Goal: Information Seeking & Learning: Learn about a topic

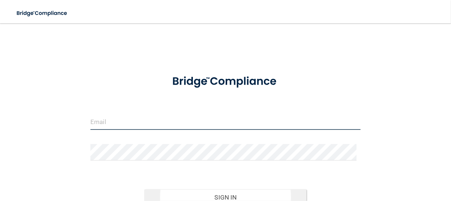
type input "[EMAIL_ADDRESS][DOMAIN_NAME]"
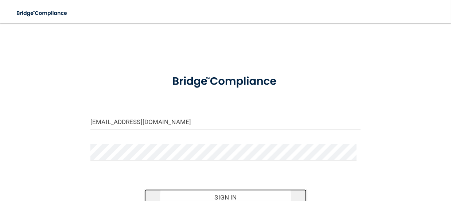
click at [228, 192] on button "Sign In" at bounding box center [225, 197] width 162 height 16
click at [210, 194] on button "Sign In" at bounding box center [225, 197] width 162 height 16
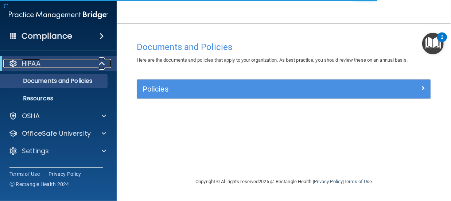
click at [41, 66] on div "HIPAA" at bounding box center [48, 63] width 90 height 9
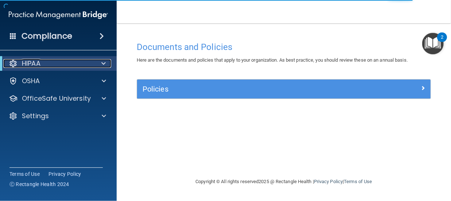
click at [41, 66] on div "HIPAA" at bounding box center [48, 63] width 90 height 9
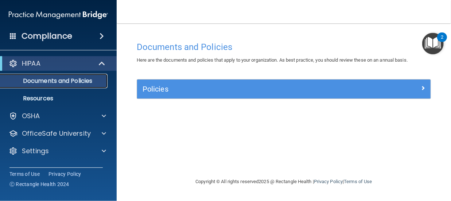
click at [55, 83] on p "Documents and Policies" at bounding box center [54, 80] width 99 height 7
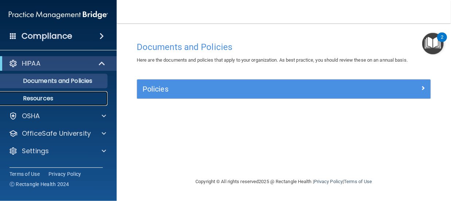
click at [49, 100] on p "Resources" at bounding box center [54, 98] width 99 height 7
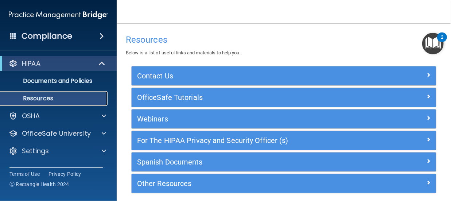
scroll to position [28, 0]
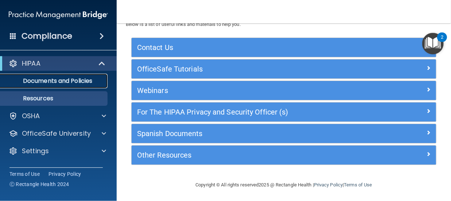
click at [55, 79] on p "Documents and Policies" at bounding box center [54, 80] width 99 height 7
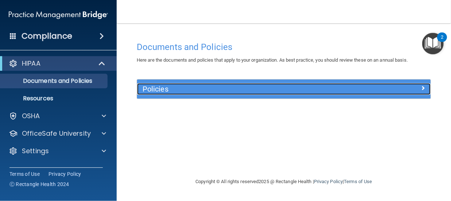
click at [312, 84] on div "Policies" at bounding box center [247, 89] width 220 height 12
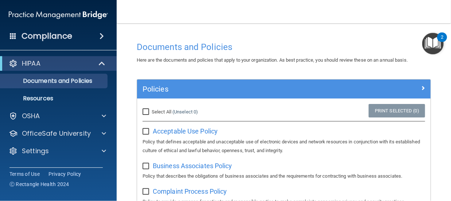
click at [146, 111] on input "Select All (Unselect 0) Unselect All" at bounding box center [146, 112] width 8 height 6
checkbox input "true"
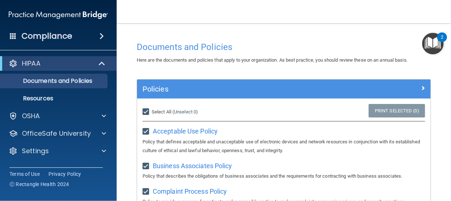
checkbox input "true"
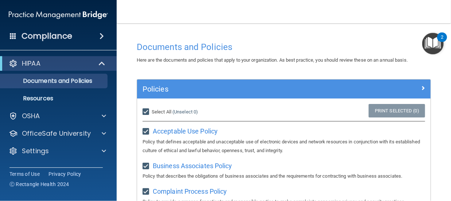
checkbox input "true"
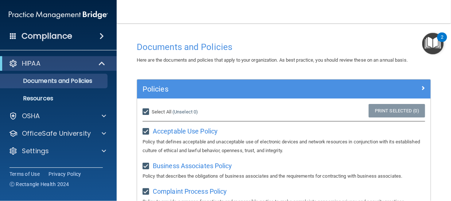
checkbox input "true"
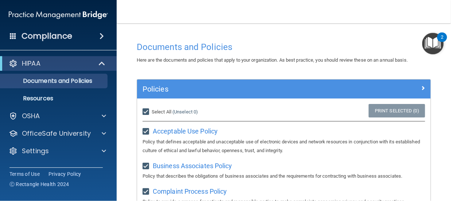
checkbox input "true"
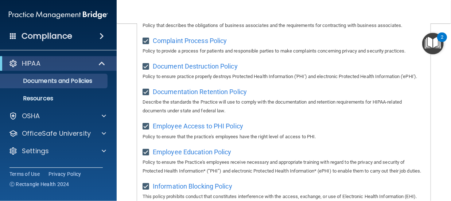
scroll to position [165, 0]
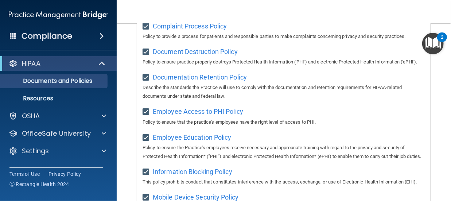
click at [444, 184] on main "Documents and Policies Here are the documents and policies that apply to your o…" at bounding box center [284, 111] width 334 height 177
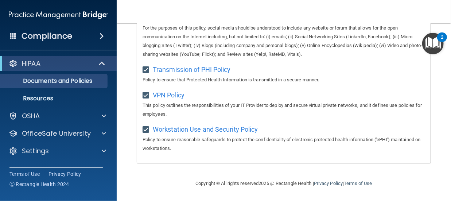
scroll to position [664, 0]
click at [74, 64] on div "HIPAA" at bounding box center [48, 63] width 90 height 9
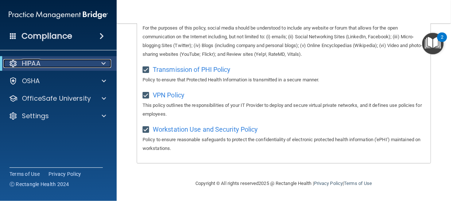
click at [74, 64] on div "HIPAA" at bounding box center [48, 63] width 90 height 9
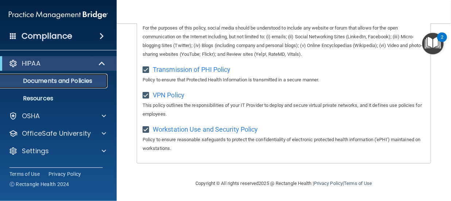
click at [67, 81] on p "Documents and Policies" at bounding box center [54, 80] width 99 height 7
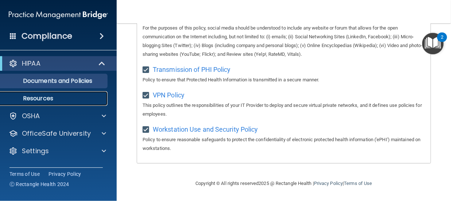
click at [60, 95] on p "Resources" at bounding box center [54, 98] width 99 height 7
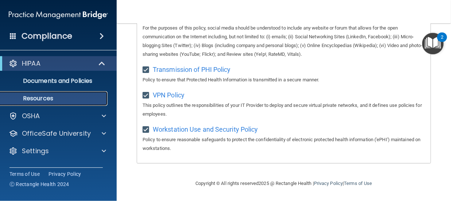
scroll to position [28, 0]
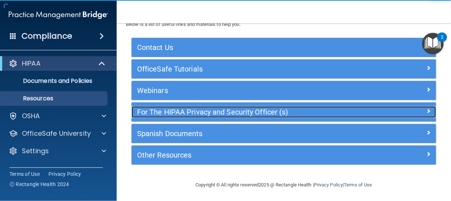
click at [238, 110] on h5 "For The HIPAA Privacy and Security Officer (s)" at bounding box center [245, 112] width 217 height 8
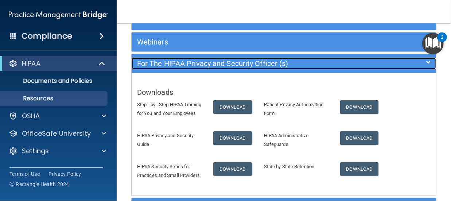
scroll to position [111, 0]
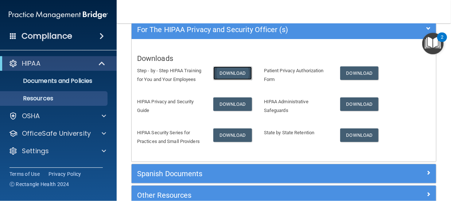
click at [228, 69] on link "Download" at bounding box center [232, 72] width 39 height 13
click at [9, 35] on div "Compliance" at bounding box center [58, 36] width 117 height 16
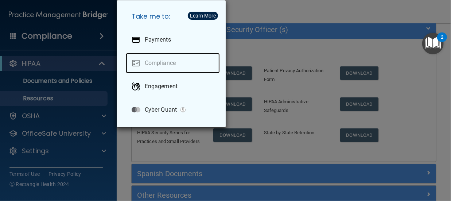
click at [165, 62] on link "Compliance" at bounding box center [173, 63] width 94 height 20
click at [270, 11] on div "Take me to: Payments Compliance Engagement Cyber Quant" at bounding box center [225, 100] width 451 height 201
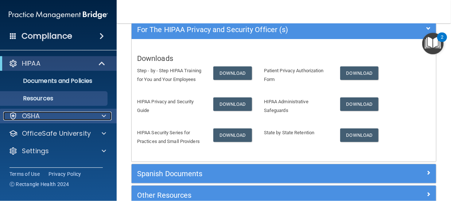
click at [51, 118] on div "OSHA" at bounding box center [48, 115] width 90 height 9
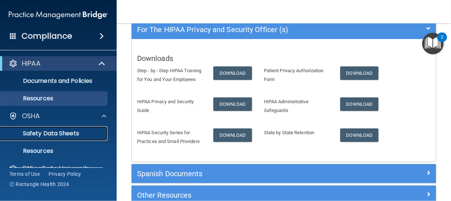
click at [71, 132] on p "Safety Data Sheets" at bounding box center [54, 133] width 99 height 7
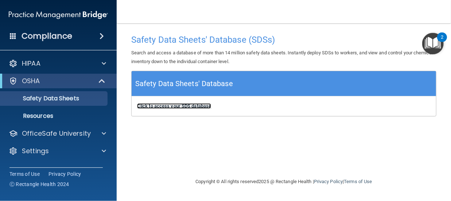
click at [162, 104] on b "Click to access your SDS database" at bounding box center [174, 105] width 74 height 5
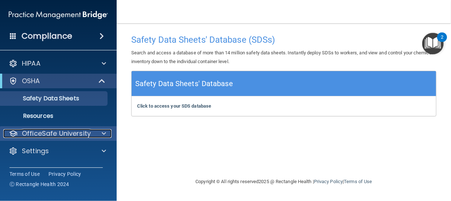
click at [60, 135] on p "OfficeSafe University" at bounding box center [56, 133] width 69 height 9
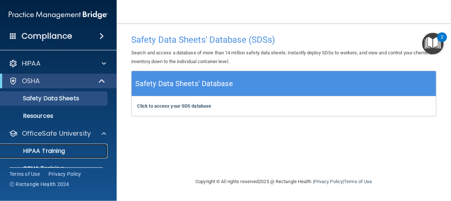
click at [60, 147] on p "HIPAA Training" at bounding box center [35, 150] width 60 height 7
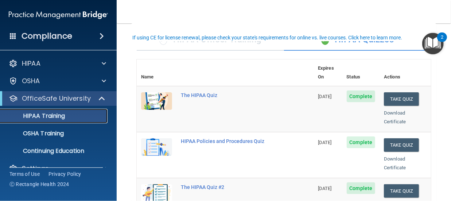
scroll to position [36, 0]
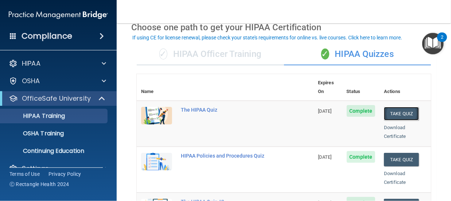
click at [401, 107] on button "Take Quiz" at bounding box center [401, 113] width 35 height 13
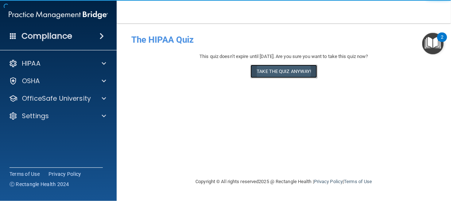
click at [276, 74] on button "Take the quiz anyway!" at bounding box center [283, 70] width 66 height 13
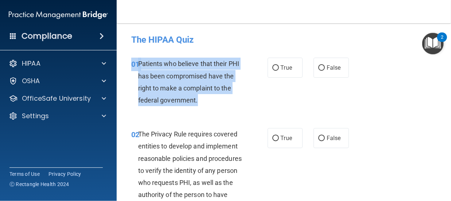
drag, startPoint x: 202, startPoint y: 103, endPoint x: 137, endPoint y: 56, distance: 80.7
click at [137, 56] on div "01 Patients who believe that their PHI has been compromised have the right to m…" at bounding box center [284, 83] width 316 height 70
copy div "01 Patients who believe that their PHI has been compromised have the right to m…"
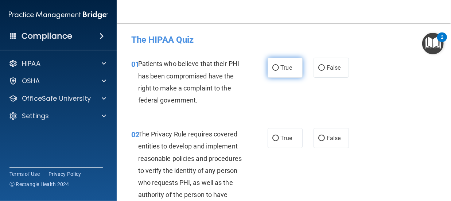
click at [283, 70] on span "True" at bounding box center [286, 67] width 11 height 7
click at [279, 70] on input "True" at bounding box center [275, 67] width 7 height 5
radio input "true"
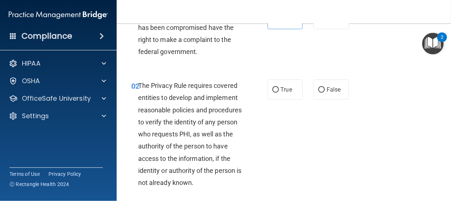
scroll to position [68, 0]
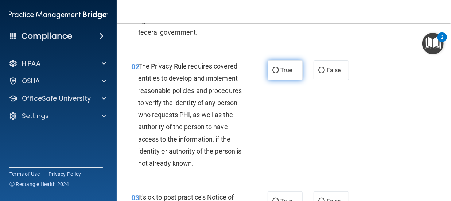
click at [268, 68] on label "True" at bounding box center [284, 70] width 35 height 20
click at [272, 68] on input "True" at bounding box center [275, 70] width 7 height 5
radio input "true"
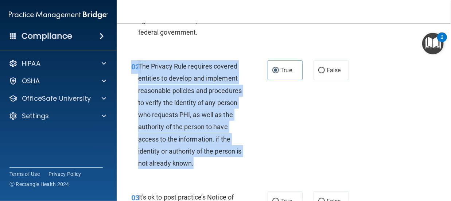
drag, startPoint x: 222, startPoint y: 164, endPoint x: 154, endPoint y: 53, distance: 130.0
click at [154, 53] on div "02 The Privacy Rule requires covered entities to develop and implement reasonab…" at bounding box center [284, 116] width 316 height 131
copy div "02 The Privacy Rule requires covered entities to develop and implement reasonab…"
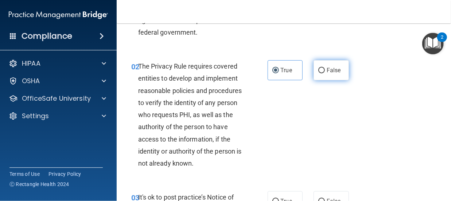
click at [322, 64] on label "False" at bounding box center [330, 70] width 35 height 20
click at [322, 68] on input "False" at bounding box center [321, 70] width 7 height 5
radio input "true"
radio input "false"
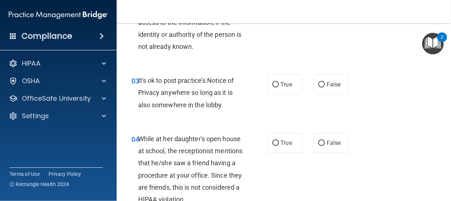
scroll to position [204, 0]
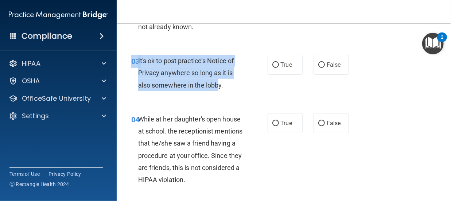
drag, startPoint x: 219, startPoint y: 87, endPoint x: 122, endPoint y: 55, distance: 101.2
click at [122, 55] on div "03 It's ok to post practice’s Notice of Privacy anywhere so long as it is also …" at bounding box center [199, 75] width 158 height 40
copy div "03 It's ok to post practice’s Notice of Privacy anywhere so long as it is also …"
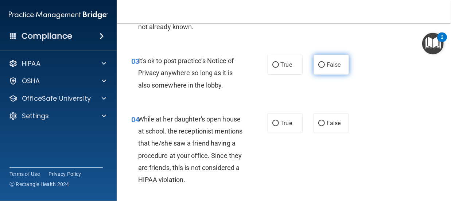
click at [314, 64] on label "False" at bounding box center [330, 65] width 35 height 20
click at [318, 64] on input "False" at bounding box center [321, 64] width 7 height 5
radio input "true"
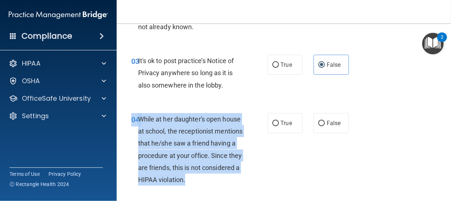
drag, startPoint x: 224, startPoint y: 184, endPoint x: 126, endPoint y: 111, distance: 121.6
click at [126, 111] on div "04 While at her daughter's open house at school, the receptionist mentions that…" at bounding box center [284, 151] width 316 height 94
copy div "04 While at her daughter's open house at school, the receptionist mentions that…"
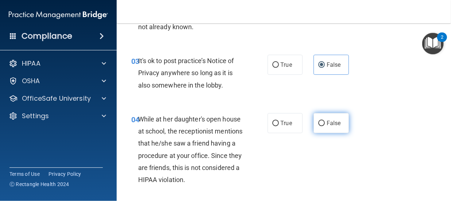
click at [326, 121] on span "False" at bounding box center [333, 122] width 14 height 7
click at [323, 121] on input "False" at bounding box center [321, 123] width 7 height 5
radio input "true"
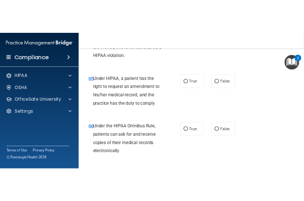
scroll to position [369, 0]
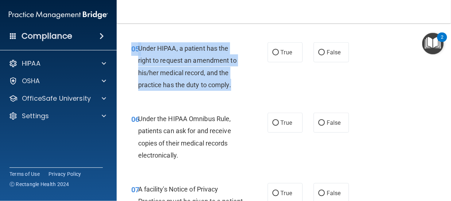
drag, startPoint x: 236, startPoint y: 89, endPoint x: 131, endPoint y: 47, distance: 113.2
click at [131, 47] on div "05 Under HIPAA, a patient has the right to request an amendment to his/her medi…" at bounding box center [199, 68] width 158 height 52
copy div "05 Under HIPAA, a patient has the right to request an amendment to his/her medi…"
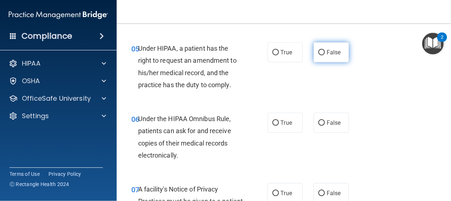
click at [314, 57] on label "False" at bounding box center [330, 52] width 35 height 20
click at [318, 55] on input "False" at bounding box center [321, 52] width 7 height 5
radio input "true"
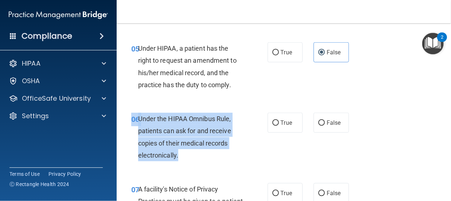
drag, startPoint x: 191, startPoint y: 159, endPoint x: 126, endPoint y: 108, distance: 82.4
click at [126, 108] on div "06 Under the HIPAA Omnibus Rule, patients can ask for and receive copies of the…" at bounding box center [284, 138] width 316 height 70
copy div "06 Under the HIPAA Omnibus Rule, patients can ask for and receive copies of the…"
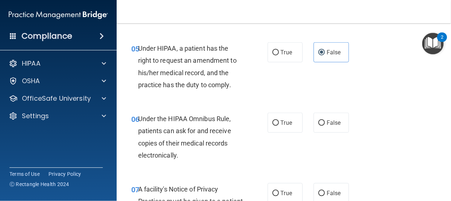
click at [126, 200] on div at bounding box center [225, 201] width 451 height 0
click at [268, 128] on label "True" at bounding box center [284, 123] width 35 height 20
click at [272, 126] on input "True" at bounding box center [275, 122] width 7 height 5
radio input "true"
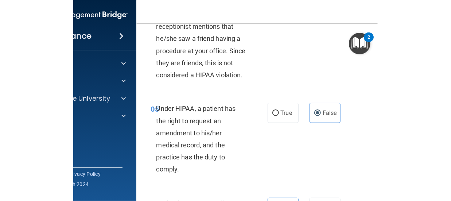
scroll to position [417, 0]
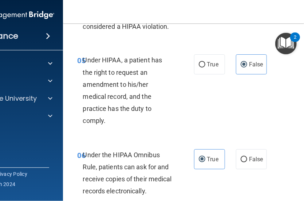
click at [293, 117] on div "05 Under HIPAA, a patient has the right to request an amendment to his/her medi…" at bounding box center [210, 92] width 277 height 94
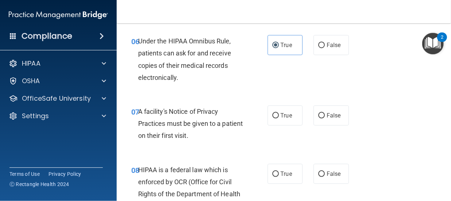
scroll to position [500, 0]
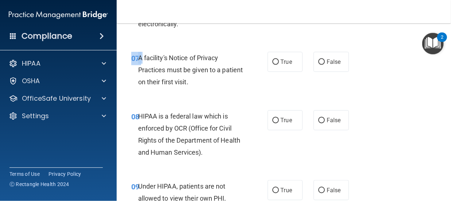
drag, startPoint x: 213, startPoint y: 95, endPoint x: 140, endPoint y: 55, distance: 82.8
click at [140, 55] on div "07 A facility's Notice of Privacy Practices must be given to a patient on their…" at bounding box center [284, 72] width 316 height 58
click at [140, 55] on span "A facility's Notice of Privacy Practices must be given to a patient on their fi…" at bounding box center [190, 70] width 105 height 32
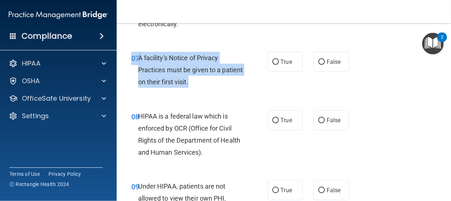
drag, startPoint x: 217, startPoint y: 87, endPoint x: 125, endPoint y: 52, distance: 98.8
click at [125, 52] on div "07 A facility's Notice of Privacy Practices must be given to a patient on their…" at bounding box center [199, 72] width 158 height 40
copy div "07 A facility's Notice of Privacy Practices must be given to a patient on their…"
click at [274, 59] on input "True" at bounding box center [275, 61] width 7 height 5
radio input "true"
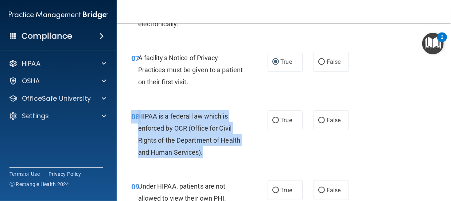
drag, startPoint x: 223, startPoint y: 157, endPoint x: 122, endPoint y: 108, distance: 112.6
click at [122, 108] on main "- The HIPAA Quiz This quiz doesn’t expire until 11/12/2025. Are you sure you wa…" at bounding box center [284, 111] width 334 height 177
copy div "08 HIPAA is a federal law which is enforced by OCR (Office for Civil Rights of …"
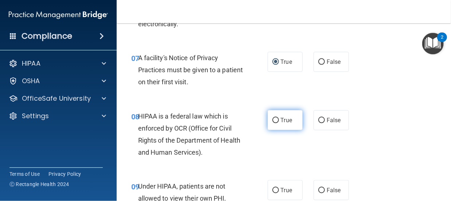
click at [271, 123] on label "True" at bounding box center [284, 120] width 35 height 20
click at [272, 123] on input "True" at bounding box center [275, 120] width 7 height 5
radio input "true"
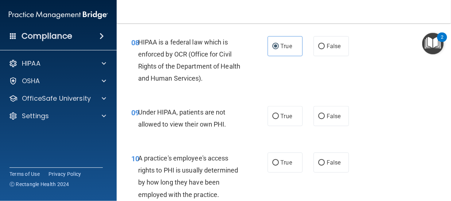
scroll to position [598, 0]
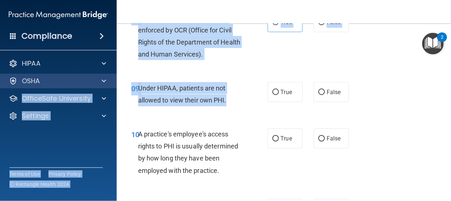
drag, startPoint x: 234, startPoint y: 105, endPoint x: 111, endPoint y: 76, distance: 125.9
click at [111, 76] on div "Compliance HIPAA Documents and Policies Report an Incident Business Associates …" at bounding box center [225, 100] width 451 height 201
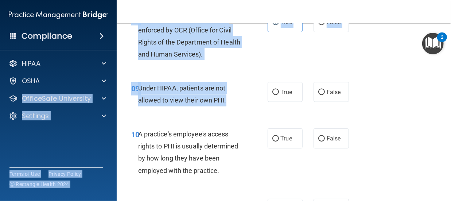
click at [235, 115] on div "09 Under HIPAA, patients are not allowed to view their own PHI. True False" at bounding box center [284, 96] width 316 height 46
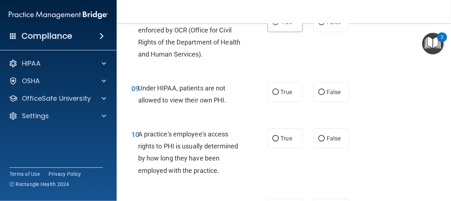
drag, startPoint x: 235, startPoint y: 115, endPoint x: 127, endPoint y: 83, distance: 113.2
drag, startPoint x: 127, startPoint y: 83, endPoint x: 173, endPoint y: 116, distance: 56.8
click at [173, 116] on div "09 Under HIPAA, patients are not allowed to view their own PHI. True False" at bounding box center [284, 96] width 316 height 46
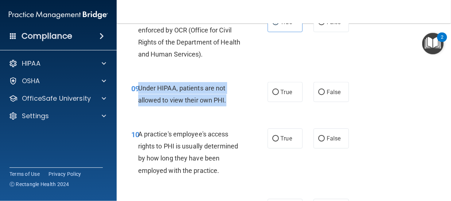
drag, startPoint x: 227, startPoint y: 104, endPoint x: 136, endPoint y: 87, distance: 91.9
click at [136, 87] on div "09 Under HIPAA, patients are not allowed to view their own PHI." at bounding box center [199, 96] width 158 height 28
copy div "9 Under HIPAA, patients are not allowed to view their own PHI."
click at [320, 91] on input "False" at bounding box center [321, 92] width 7 height 5
radio input "true"
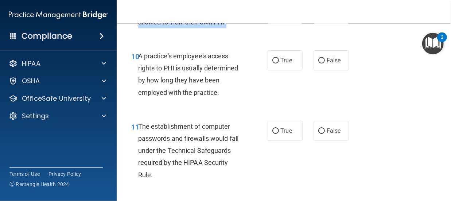
scroll to position [686, 0]
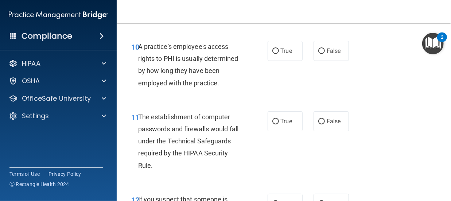
click at [220, 86] on div "A practice's employee's access rights to PHI is usually determined by how long …" at bounding box center [193, 65] width 110 height 48
drag, startPoint x: 220, startPoint y: 86, endPoint x: 133, endPoint y: 56, distance: 91.7
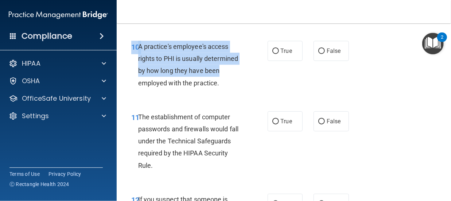
drag, startPoint x: 133, startPoint y: 56, endPoint x: 275, endPoint y: 75, distance: 143.4
click at [275, 75] on div "10 A practice's employee's access rights to PHI is usually determined by how lo…" at bounding box center [284, 67] width 316 height 70
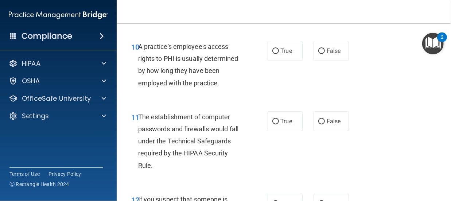
click at [224, 81] on div "A practice's employee's access rights to PHI is usually determined by how long …" at bounding box center [193, 65] width 110 height 48
drag, startPoint x: 219, startPoint y: 82, endPoint x: 137, endPoint y: 51, distance: 87.8
drag, startPoint x: 137, startPoint y: 51, endPoint x: 136, endPoint y: 46, distance: 5.7
click at [136, 46] on span "10" at bounding box center [135, 47] width 8 height 9
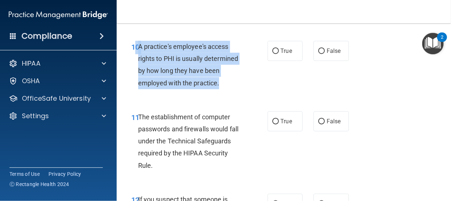
drag, startPoint x: 136, startPoint y: 46, endPoint x: 220, endPoint y: 86, distance: 93.4
click at [220, 86] on div "10 A practice's employee's access rights to PHI is usually determined by how lo…" at bounding box center [199, 67] width 158 height 52
copy div "0 A practice's employee's access rights to PHI is usually determined by how lon…"
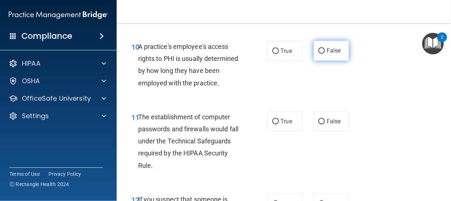
click at [313, 51] on label "False" at bounding box center [330, 51] width 35 height 20
click at [318, 51] on input "False" at bounding box center [321, 50] width 7 height 5
radio input "true"
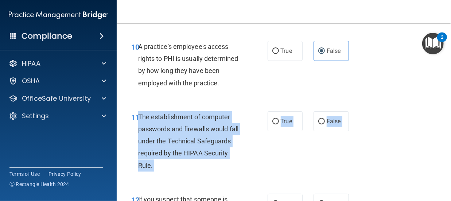
drag, startPoint x: 138, startPoint y: 118, endPoint x: 176, endPoint y: 177, distance: 70.8
click at [176, 177] on div "11 The establishment of computer passwords and firewalls would fall under the T…" at bounding box center [284, 143] width 316 height 82
click at [176, 177] on body "Compliance HIPAA Documents and Policies Report an Incident Business Associates …" at bounding box center [225, 100] width 451 height 201
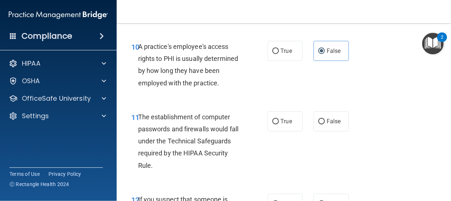
click at [211, 167] on div "The establishment of computer passwords and firewalls would fall under the Tech…" at bounding box center [193, 141] width 110 height 60
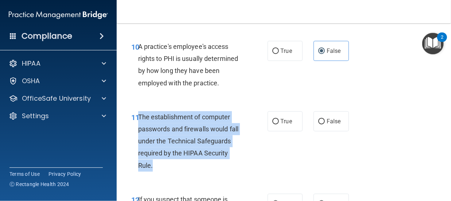
drag, startPoint x: 138, startPoint y: 111, endPoint x: 162, endPoint y: 161, distance: 55.7
click at [162, 161] on div "The establishment of computer passwords and firewalls would fall under the Tech…" at bounding box center [193, 141] width 110 height 60
click at [272, 122] on input "True" at bounding box center [275, 121] width 7 height 5
radio input "true"
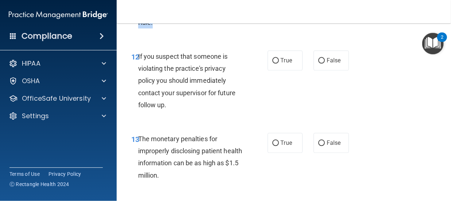
scroll to position [831, 0]
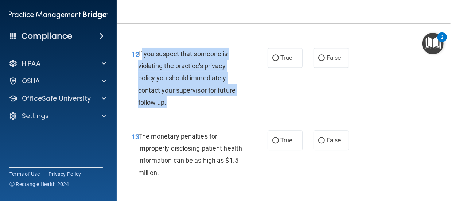
drag, startPoint x: 141, startPoint y: 55, endPoint x: 172, endPoint y: 100, distance: 55.2
click at [172, 100] on div "If you suspect that someone is violating the practice's privacy policy you shou…" at bounding box center [193, 78] width 110 height 60
click at [273, 56] on input "True" at bounding box center [275, 57] width 7 height 5
radio input "true"
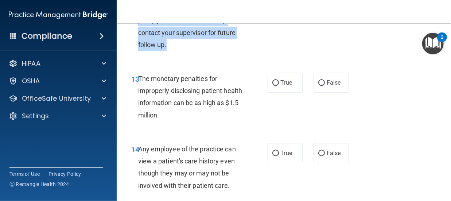
scroll to position [904, 0]
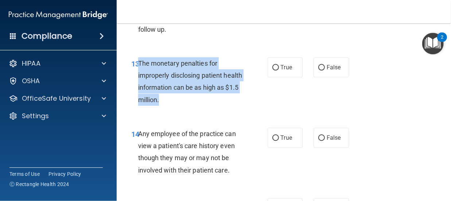
drag, startPoint x: 138, startPoint y: 59, endPoint x: 191, endPoint y: 101, distance: 66.9
click at [191, 101] on div "The monetary penalties for improperly disclosing patient health information can…" at bounding box center [193, 81] width 110 height 48
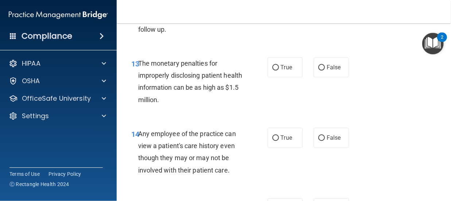
click at [191, 200] on div at bounding box center [225, 201] width 451 height 0
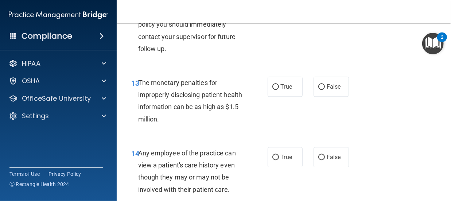
scroll to position [899, 0]
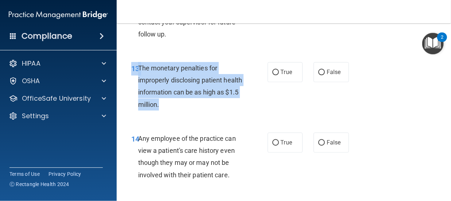
drag, startPoint x: 184, startPoint y: 110, endPoint x: 132, endPoint y: 66, distance: 68.2
click at [132, 66] on div "13 The monetary penalties for improperly disclosing patient health information …" at bounding box center [199, 88] width 158 height 52
click at [272, 72] on input "True" at bounding box center [275, 72] width 7 height 5
radio input "true"
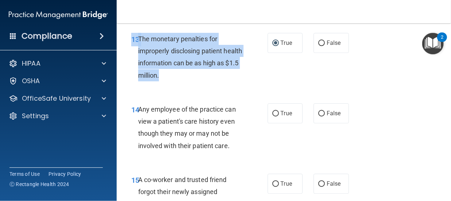
scroll to position [992, 0]
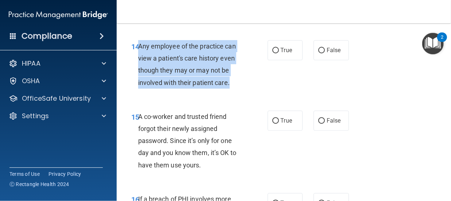
drag, startPoint x: 229, startPoint y: 87, endPoint x: 137, endPoint y: 46, distance: 100.5
click at [138, 46] on div "Any employee of the practice can view a patient's care history even though they…" at bounding box center [193, 64] width 110 height 48
click at [318, 52] on input "False" at bounding box center [321, 50] width 7 height 5
radio input "true"
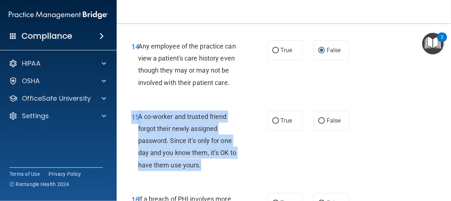
drag, startPoint x: 205, startPoint y: 168, endPoint x: 140, endPoint y: 110, distance: 88.0
click at [140, 110] on div "15 A co-worker and trusted friend forgot their newly assigned password. Since i…" at bounding box center [284, 142] width 316 height 82
click at [319, 118] on input "False" at bounding box center [321, 120] width 7 height 5
radio input "true"
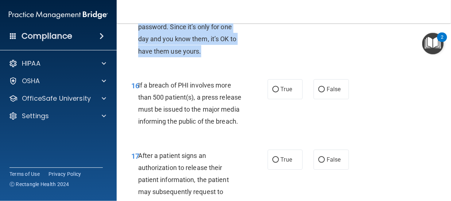
scroll to position [1108, 0]
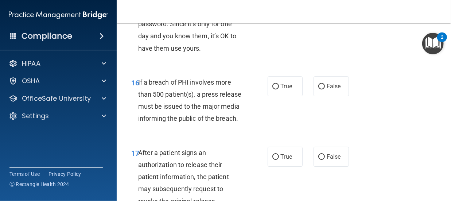
click at [447, 200] on div at bounding box center [225, 201] width 451 height 0
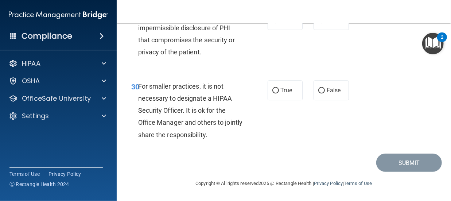
scroll to position [2269, 0]
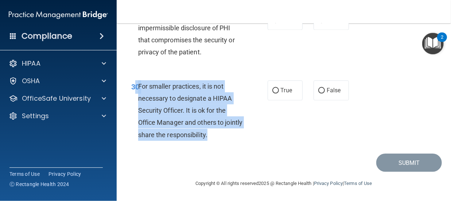
drag, startPoint x: 229, startPoint y: 134, endPoint x: 133, endPoint y: 81, distance: 109.1
click at [133, 81] on div "30 For smaller practices, it is not necessary to designate a HIPAA Security Off…" at bounding box center [199, 112] width 158 height 64
click at [261, 119] on div "30 For smaller practices, it is not necessary to designate a HIPAA Security Off…" at bounding box center [199, 112] width 158 height 64
drag, startPoint x: 230, startPoint y: 140, endPoint x: 127, endPoint y: 76, distance: 121.7
click at [127, 76] on div "30 For smaller practices, it is not necessary to designate a HIPAA Security Off…" at bounding box center [284, 112] width 316 height 82
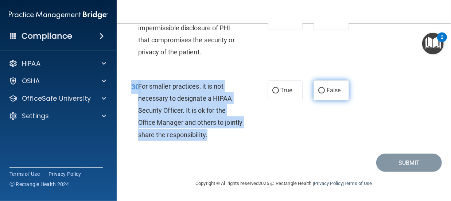
click at [318, 92] on input "False" at bounding box center [321, 90] width 7 height 5
radio input "true"
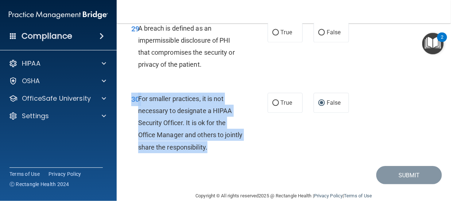
scroll to position [2182, 0]
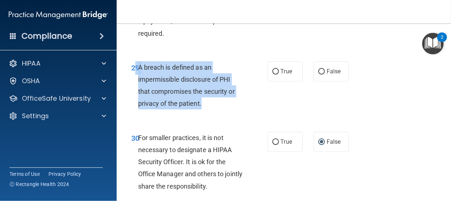
drag, startPoint x: 203, startPoint y: 143, endPoint x: 137, endPoint y: 104, distance: 77.2
click at [137, 104] on div "29 A breach is defined as an impermissible disclosure of PHI that compromises t…" at bounding box center [199, 87] width 158 height 52
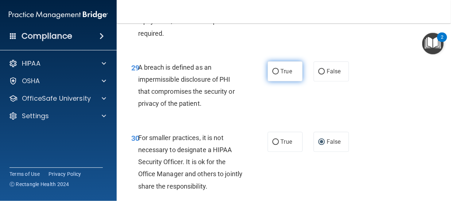
click at [276, 81] on label "True" at bounding box center [284, 71] width 35 height 20
click at [276, 74] on input "True" at bounding box center [275, 71] width 7 height 5
radio input "true"
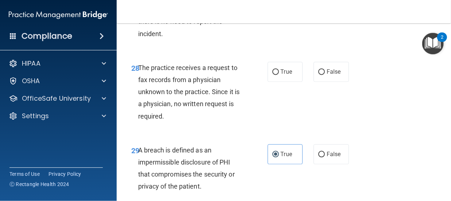
scroll to position [2090, 0]
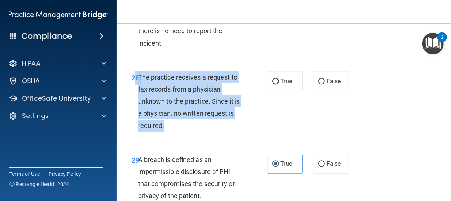
drag, startPoint x: 175, startPoint y: 170, endPoint x: 136, endPoint y: 110, distance: 71.3
click at [136, 110] on div "28 The practice receives a request to fax records from a physician unknown to t…" at bounding box center [199, 103] width 158 height 64
click at [318, 84] on input "False" at bounding box center [321, 81] width 7 height 5
radio input "true"
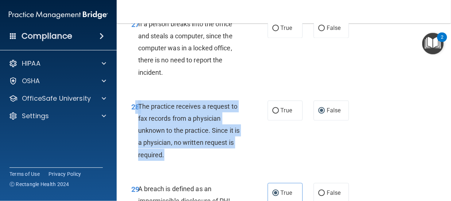
scroll to position [2046, 0]
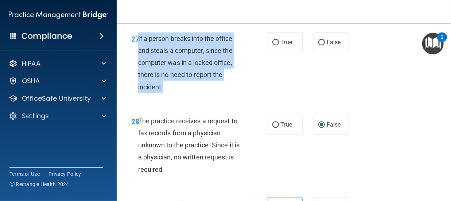
drag, startPoint x: 167, startPoint y: 125, endPoint x: 138, endPoint y: 76, distance: 57.2
click at [138, 76] on div "If a person breaks into the office and steals a computer, since the computer wa…" at bounding box center [193, 62] width 110 height 60
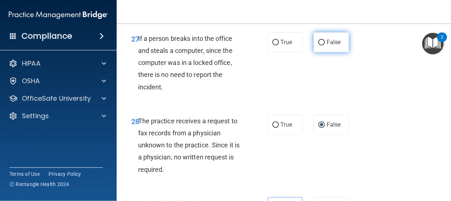
click at [315, 52] on label "False" at bounding box center [330, 42] width 35 height 20
click at [318, 46] on input "False" at bounding box center [321, 42] width 7 height 5
radio input "true"
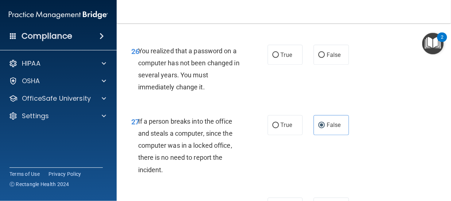
scroll to position [1949, 0]
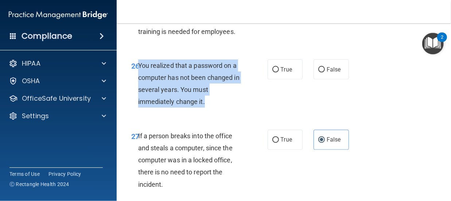
drag, startPoint x: 208, startPoint y: 141, endPoint x: 138, endPoint y: 99, distance: 82.0
click at [138, 99] on div "You realized that a password on a computer has not been changed in several year…" at bounding box center [193, 83] width 110 height 48
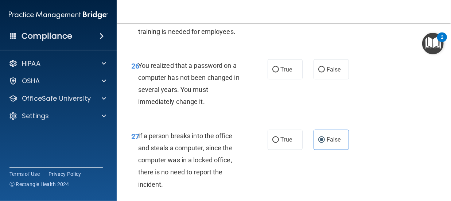
click at [236, 50] on div "25 If you have trained your staff on HIPAA, but not on specific policies and pr…" at bounding box center [284, 15] width 316 height 70
click at [281, 73] on span "True" at bounding box center [286, 69] width 11 height 7
click at [278, 72] on input "True" at bounding box center [275, 69] width 7 height 5
radio input "true"
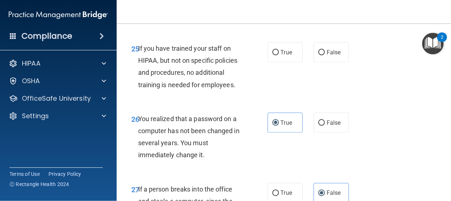
scroll to position [1890, 0]
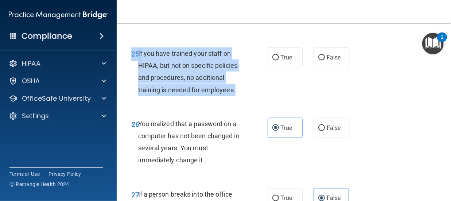
drag, startPoint x: 235, startPoint y: 128, endPoint x: 129, endPoint y: 77, distance: 118.0
click at [129, 77] on div "25 If you have trained your staff on HIPAA, but not on specific policies and pr…" at bounding box center [284, 73] width 316 height 70
click at [318, 60] on input "False" at bounding box center [321, 57] width 7 height 5
radio input "true"
click at [318, 131] on input "False" at bounding box center [321, 127] width 7 height 5
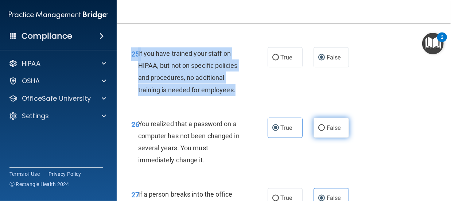
radio input "true"
radio input "false"
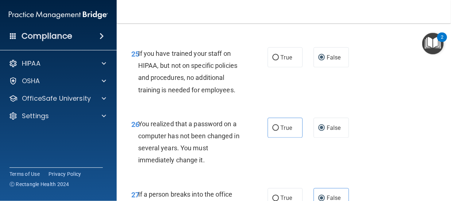
click at [366, 105] on div "25 If you have trained your staff on HIPAA, but not on specific policies and pr…" at bounding box center [284, 73] width 316 height 70
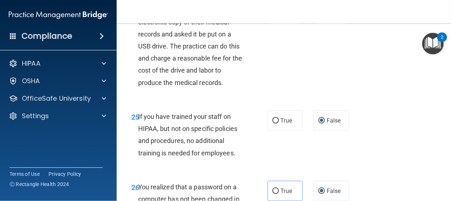
scroll to position [1808, 0]
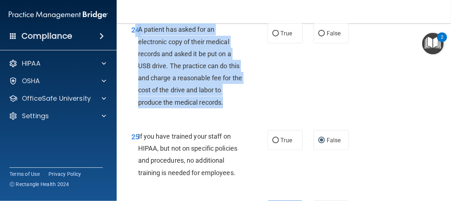
drag, startPoint x: 224, startPoint y: 138, endPoint x: 136, endPoint y: 63, distance: 116.1
click at [136, 63] on div "24 A patient has asked for an electronic copy of their medical records and aske…" at bounding box center [199, 67] width 158 height 89
click at [318, 36] on input "False" at bounding box center [321, 33] width 7 height 5
radio input "true"
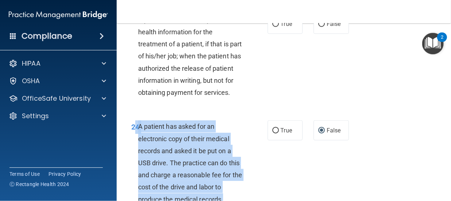
scroll to position [1686, 0]
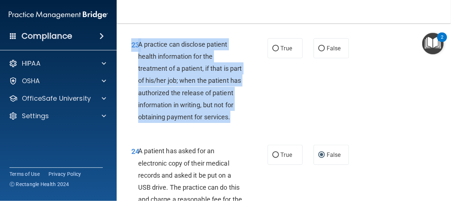
drag, startPoint x: 166, startPoint y: 153, endPoint x: 125, endPoint y: 66, distance: 95.8
click at [125, 66] on div "23 A practice can disclose patient health information for the treatment of a pa…" at bounding box center [199, 82] width 158 height 89
click at [318, 51] on input "False" at bounding box center [321, 48] width 7 height 5
radio input "true"
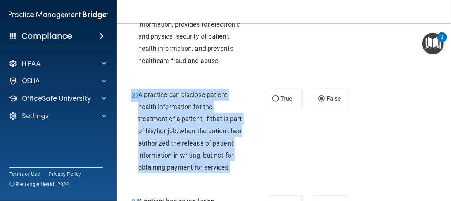
scroll to position [1599, 0]
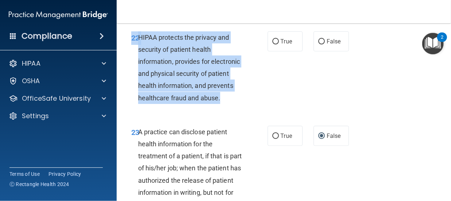
drag, startPoint x: 170, startPoint y: 123, endPoint x: 149, endPoint y: 42, distance: 83.5
click at [149, 42] on div "22 HIPAA protects the privacy and security of patient health information, provi…" at bounding box center [284, 69] width 316 height 94
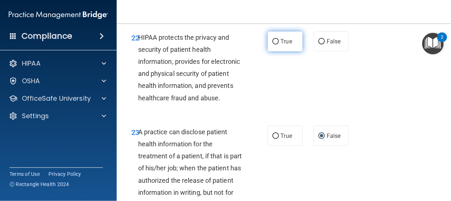
click at [281, 45] on span "True" at bounding box center [286, 41] width 11 height 7
click at [279, 44] on input "True" at bounding box center [275, 41] width 7 height 5
radio input "true"
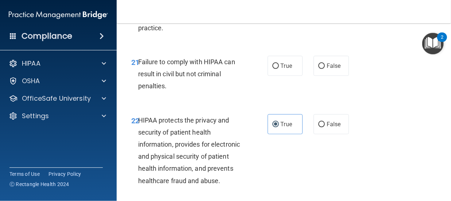
scroll to position [1497, 0]
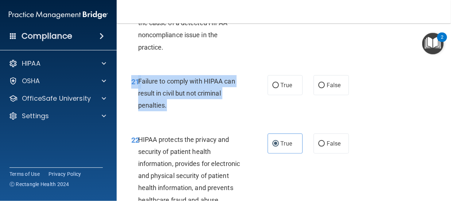
drag, startPoint x: 195, startPoint y: 121, endPoint x: 137, endPoint y: 86, distance: 67.7
click at [137, 86] on div "21 Failure to comply with HIPAA can result in civil but not criminal penalties.…" at bounding box center [284, 95] width 316 height 58
click at [318, 88] on input "False" at bounding box center [321, 85] width 7 height 5
radio input "true"
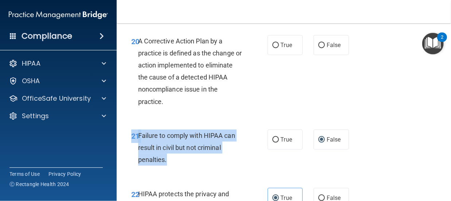
scroll to position [1410, 0]
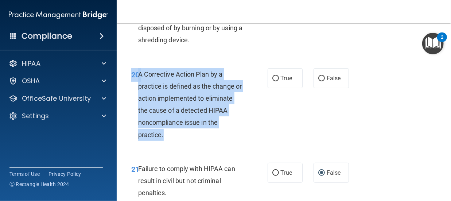
drag, startPoint x: 168, startPoint y: 146, endPoint x: 128, endPoint y: 74, distance: 82.2
click at [128, 74] on div "20 A Corrective Action Plan by a practice is defined as the change or action im…" at bounding box center [284, 106] width 316 height 94
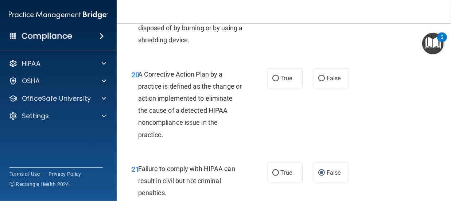
click at [286, 120] on div "20 A Corrective Action Plan by a practice is defined as the change or action im…" at bounding box center [284, 106] width 316 height 94
click at [272, 81] on input "True" at bounding box center [275, 78] width 7 height 5
radio input "true"
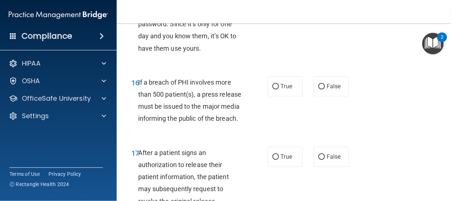
scroll to position [1133, 0]
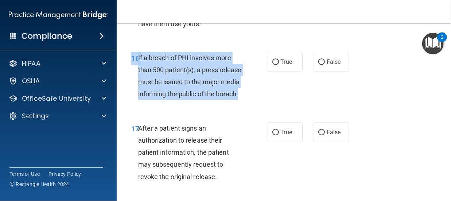
drag, startPoint x: 184, startPoint y: 107, endPoint x: 127, endPoint y: 52, distance: 79.1
click at [127, 52] on div "16 If a breach of PHI involves more than 500 patient(s), a press release must b…" at bounding box center [199, 78] width 158 height 52
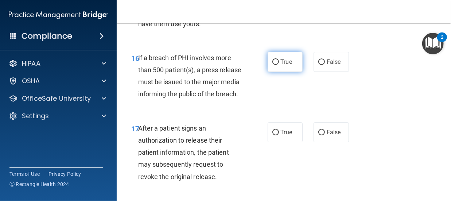
click at [268, 60] on label "True" at bounding box center [284, 62] width 35 height 20
click at [272, 60] on input "True" at bounding box center [275, 61] width 7 height 5
radio input "true"
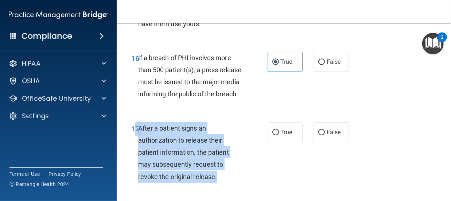
drag, startPoint x: 137, startPoint y: 137, endPoint x: 226, endPoint y: 185, distance: 101.4
click at [226, 185] on div "17 After a patient signs an authorization to release their patient information,…" at bounding box center [199, 154] width 158 height 64
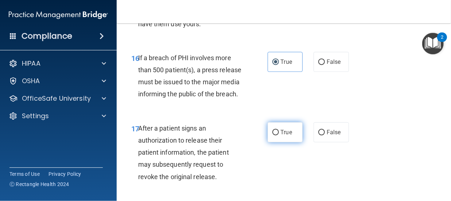
click at [278, 137] on label "True" at bounding box center [284, 132] width 35 height 20
click at [278, 135] on input "True" at bounding box center [275, 132] width 7 height 5
radio input "true"
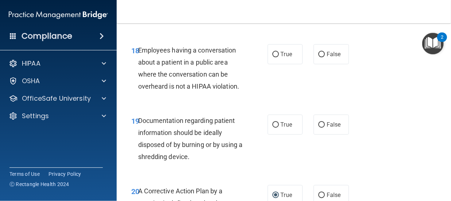
scroll to position [1307, 0]
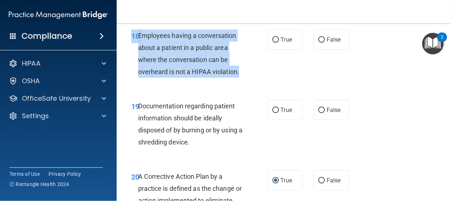
drag, startPoint x: 138, startPoint y: 41, endPoint x: 244, endPoint y: 79, distance: 112.7
click at [244, 79] on div "18 Employees having a conversation about a patient in a public area where the c…" at bounding box center [284, 55] width 316 height 70
click at [318, 43] on input "False" at bounding box center [321, 39] width 7 height 5
radio input "true"
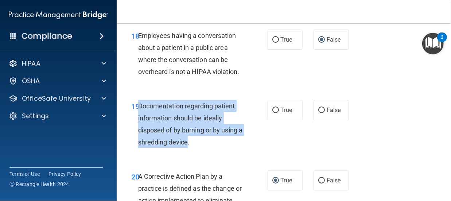
drag, startPoint x: 138, startPoint y: 114, endPoint x: 192, endPoint y: 159, distance: 70.6
click at [192, 148] on div "Documentation regarding patient information should be ideally disposed of by bu…" at bounding box center [193, 124] width 110 height 48
click at [275, 113] on input "True" at bounding box center [275, 109] width 7 height 5
radio input "true"
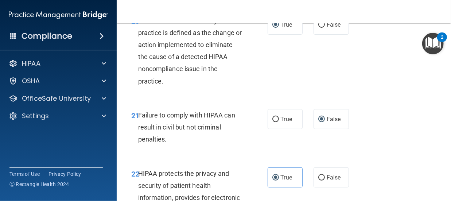
click at [446, 200] on div at bounding box center [225, 201] width 451 height 0
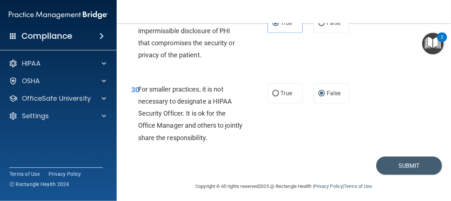
scroll to position [2245, 0]
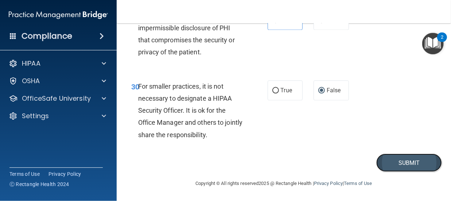
click at [415, 172] on button "Submit" at bounding box center [409, 162] width 66 height 19
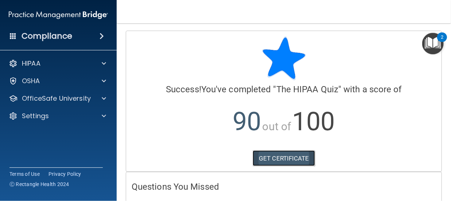
click at [261, 157] on link "GET CERTIFICATE" at bounding box center [283, 158] width 62 height 16
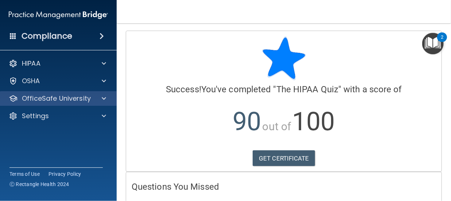
click at [67, 103] on div "OfficeSafe University" at bounding box center [58, 98] width 117 height 15
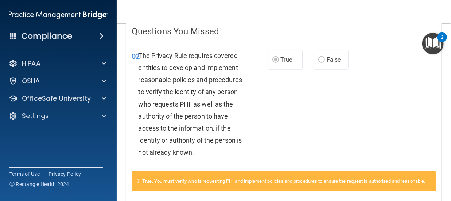
scroll to position [310, 0]
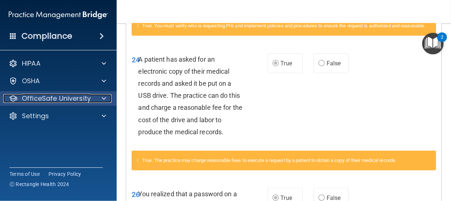
click at [104, 101] on span at bounding box center [104, 98] width 4 height 9
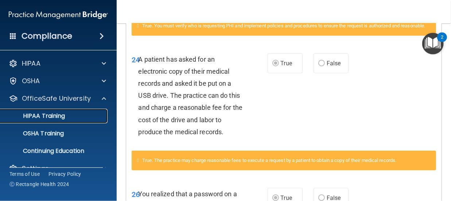
click at [56, 119] on p "HIPAA Training" at bounding box center [35, 115] width 60 height 7
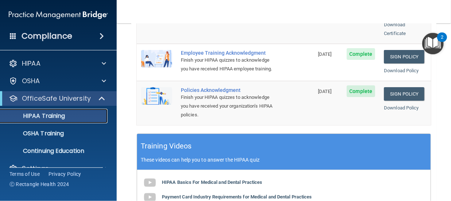
scroll to position [76, 0]
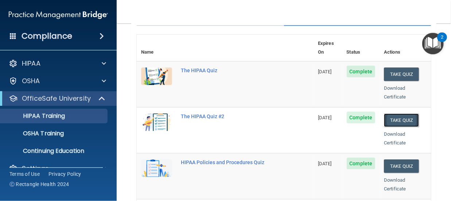
click at [402, 113] on button "Take Quiz" at bounding box center [401, 119] width 35 height 13
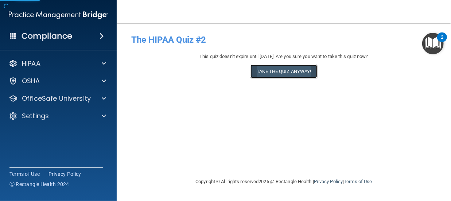
click at [294, 74] on button "Take the quiz anyway!" at bounding box center [283, 70] width 66 height 13
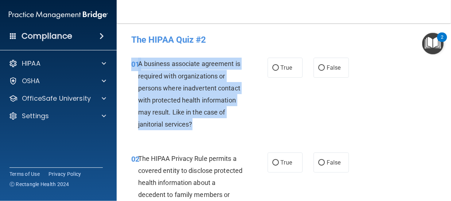
drag, startPoint x: 199, startPoint y: 125, endPoint x: 134, endPoint y: 57, distance: 94.3
click at [134, 57] on div "01 A business associate agreement is required with organizations or persons whe…" at bounding box center [284, 95] width 316 height 94
click at [274, 69] on input "True" at bounding box center [275, 67] width 7 height 5
radio input "true"
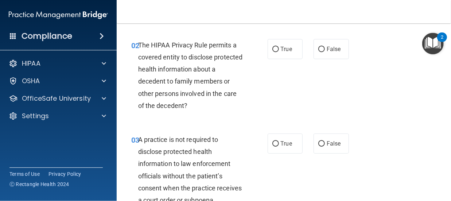
scroll to position [117, 0]
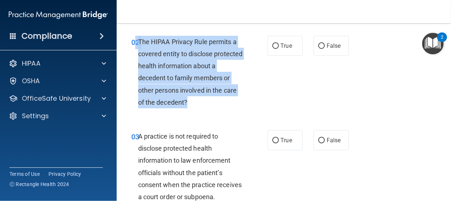
drag, startPoint x: 184, startPoint y: 115, endPoint x: 137, endPoint y: 36, distance: 92.2
click at [137, 36] on div "02 The HIPAA Privacy Rule permits a covered entity to disclose protected health…" at bounding box center [199, 74] width 158 height 76
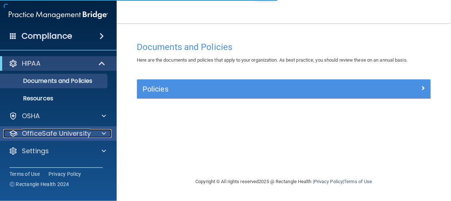
click at [58, 134] on p "OfficeSafe University" at bounding box center [56, 133] width 69 height 9
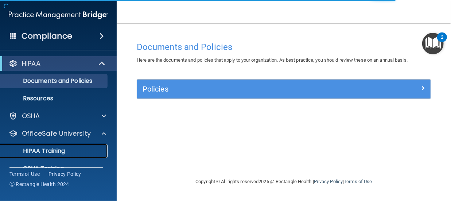
click at [56, 149] on p "HIPAA Training" at bounding box center [35, 150] width 60 height 7
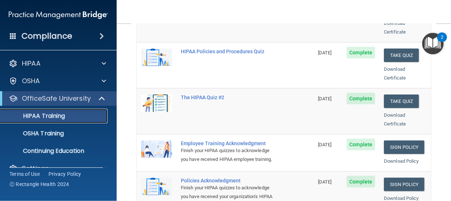
scroll to position [160, 0]
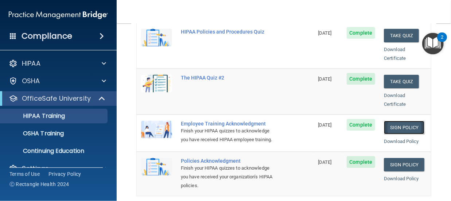
click at [396, 121] on link "Sign Policy" at bounding box center [404, 127] width 40 height 13
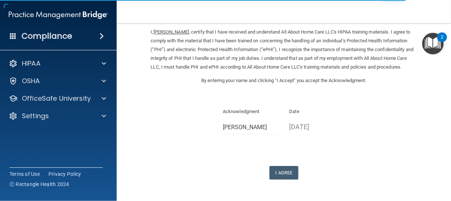
scroll to position [44, 0]
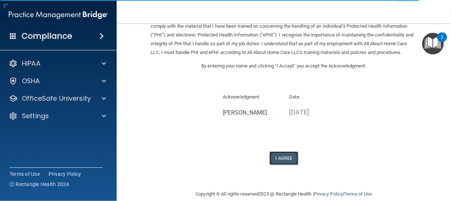
click at [284, 164] on button "I Agree" at bounding box center [283, 157] width 29 height 13
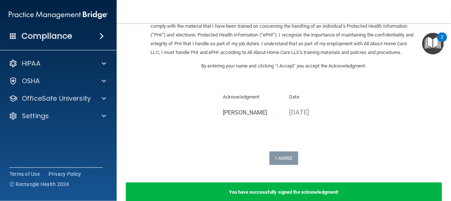
scroll to position [91, 0]
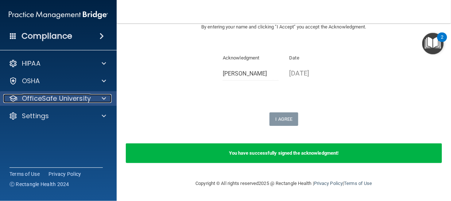
click at [50, 94] on p "OfficeSafe University" at bounding box center [56, 98] width 69 height 9
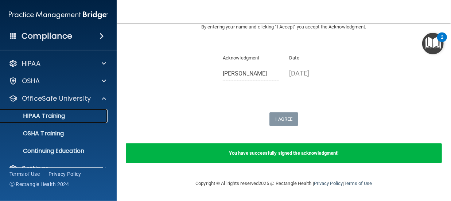
click at [53, 117] on p "HIPAA Training" at bounding box center [35, 115] width 60 height 7
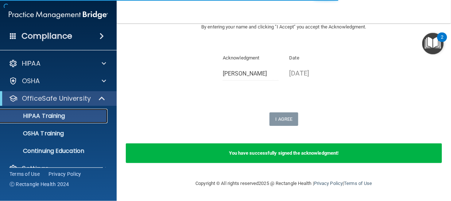
scroll to position [386, 0]
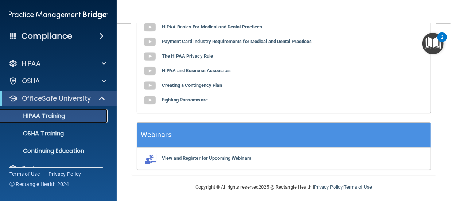
click at [72, 118] on div "HIPAA Training" at bounding box center [54, 115] width 99 height 7
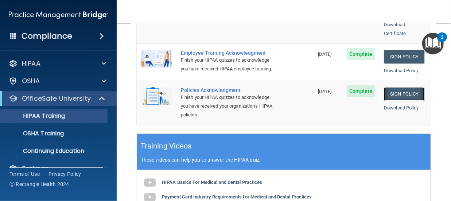
click at [407, 88] on link "Sign Policy" at bounding box center [404, 93] width 40 height 13
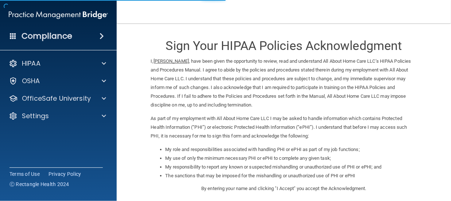
scroll to position [133, 0]
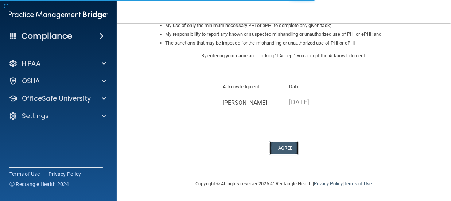
click at [277, 147] on button "I Agree" at bounding box center [283, 147] width 29 height 13
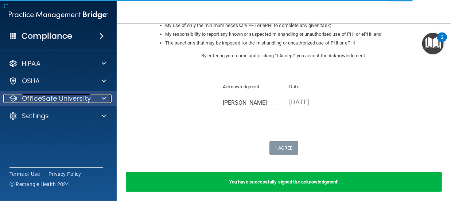
click at [63, 102] on p "OfficeSafe University" at bounding box center [56, 98] width 69 height 9
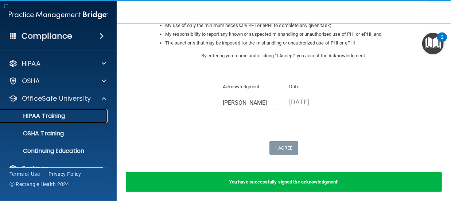
click at [59, 115] on p "HIPAA Training" at bounding box center [35, 115] width 60 height 7
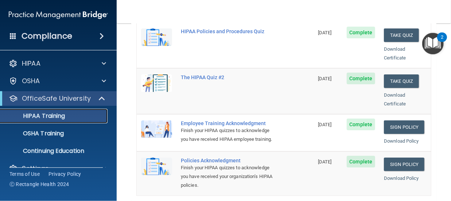
scroll to position [160, 0]
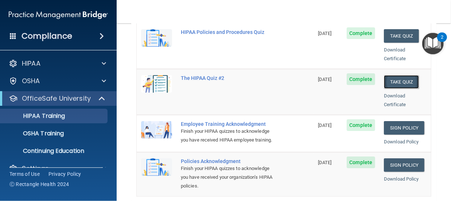
click at [388, 75] on button "Take Quiz" at bounding box center [401, 81] width 35 height 13
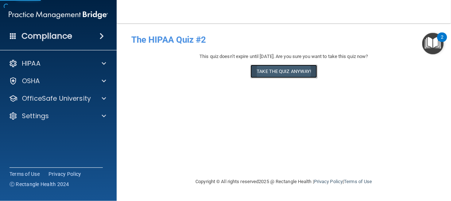
click at [288, 69] on button "Take the quiz anyway!" at bounding box center [283, 70] width 66 height 13
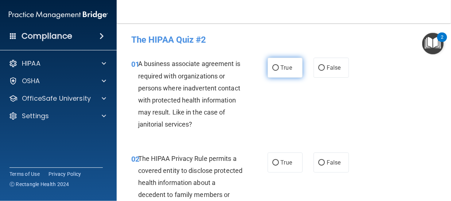
click at [277, 68] on label "True" at bounding box center [284, 68] width 35 height 20
click at [277, 68] on input "True" at bounding box center [275, 67] width 7 height 5
radio input "true"
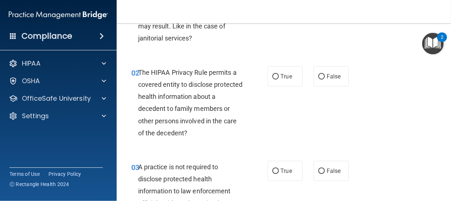
scroll to position [92, 0]
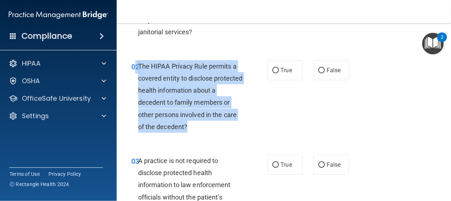
drag, startPoint x: 176, startPoint y: 139, endPoint x: 136, endPoint y: 62, distance: 87.2
click at [136, 62] on div "02 The HIPAA Privacy Rule permits a covered entity to disclose protected health…" at bounding box center [199, 98] width 158 height 76
click at [272, 70] on input "True" at bounding box center [275, 70] width 7 height 5
radio input "true"
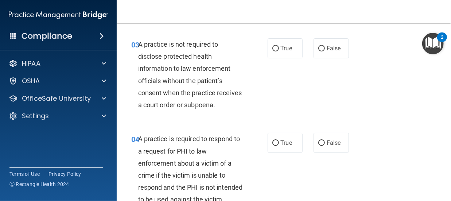
scroll to position [209, 0]
click at [173, 110] on div "A practice is not required to disclose protected health information to law enfo…" at bounding box center [193, 74] width 110 height 72
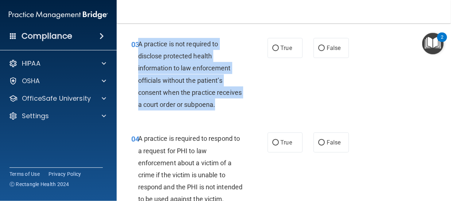
drag, startPoint x: 173, startPoint y: 129, endPoint x: 138, endPoint y: 55, distance: 82.3
click at [138, 55] on div "A practice is not required to disclose protected health information to law enfo…" at bounding box center [193, 74] width 110 height 72
copy span "A practice is not required to disclose protected health information to law enfo…"
click at [318, 51] on input "False" at bounding box center [321, 48] width 7 height 5
radio input "true"
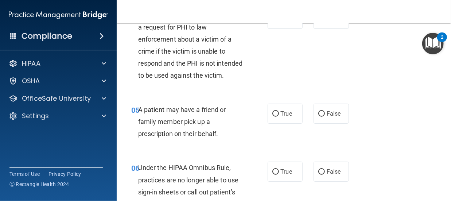
scroll to position [340, 0]
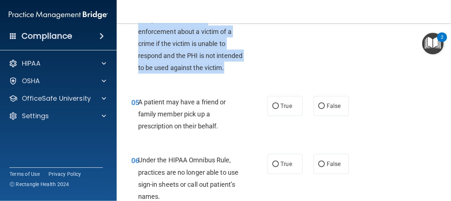
drag, startPoint x: 162, startPoint y: 107, endPoint x: 121, endPoint y: 34, distance: 83.4
click at [121, 34] on div "04 A practice is required to respond to a request for PHI to law enforcement ab…" at bounding box center [199, 39] width 158 height 76
copy div "04 A practice is required to respond to a request for PHI to law enforcement ab…"
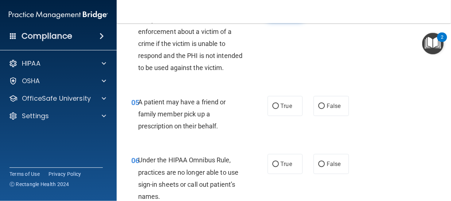
click at [276, 21] on label "True" at bounding box center [284, 11] width 35 height 20
click at [276, 14] on input "True" at bounding box center [275, 11] width 7 height 5
radio input "true"
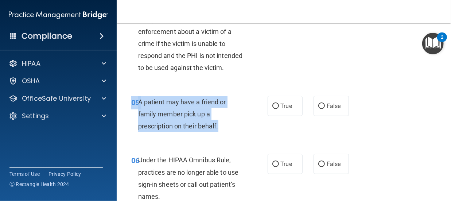
drag, startPoint x: 220, startPoint y: 163, endPoint x: 150, endPoint y: 130, distance: 77.9
click at [150, 130] on div "05 A patient may have a friend or family member pick up a prescription on their…" at bounding box center [284, 116] width 316 height 58
copy div "05 A patient may have a friend or family member pick up a prescription on their…"
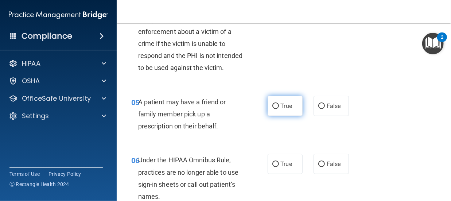
click at [275, 116] on label "True" at bounding box center [284, 106] width 35 height 20
click at [275, 109] on input "True" at bounding box center [275, 105] width 7 height 5
radio input "true"
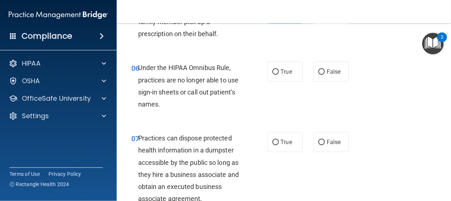
scroll to position [471, 0]
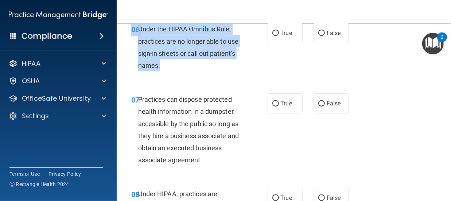
drag, startPoint x: 164, startPoint y: 107, endPoint x: 129, endPoint y: 69, distance: 52.3
click at [129, 69] on div "06 Under the HIPAA Omnibus Rule, practices are no longer able to use sign-in sh…" at bounding box center [199, 49] width 158 height 52
copy div "06 Under the HIPAA Omnibus Rule, practices are no longer able to use sign-in sh…"
click at [318, 36] on input "False" at bounding box center [321, 33] width 7 height 5
radio input "true"
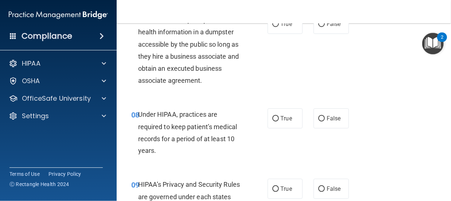
scroll to position [558, 0]
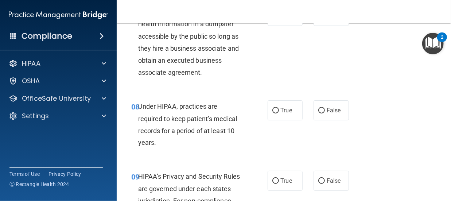
click at [194, 76] on span "Practices can dispose protected health information in a dumpster accessible by …" at bounding box center [188, 42] width 101 height 68
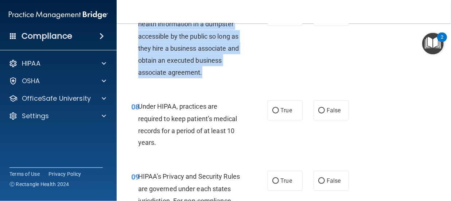
drag, startPoint x: 207, startPoint y: 112, endPoint x: 127, endPoint y: 54, distance: 98.3
click at [127, 54] on div "07 Practices can dispose protected health information in a dumpster accessible …" at bounding box center [199, 44] width 158 height 76
copy div "07 Practices can dispose protected health information in a dumpster accessible …"
click at [320, 19] on input "False" at bounding box center [321, 15] width 7 height 5
radio input "true"
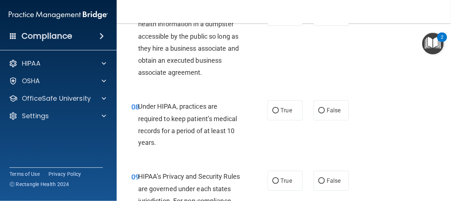
click at [436, 200] on main "- The HIPAA Quiz #2 This quiz doesn’t expire until 11/13/2025. Are you sure you…" at bounding box center [284, 111] width 334 height 177
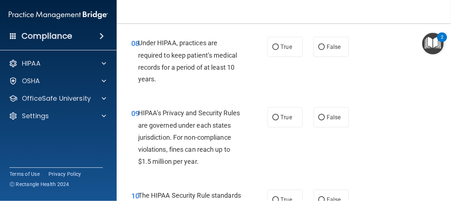
scroll to position [631, 0]
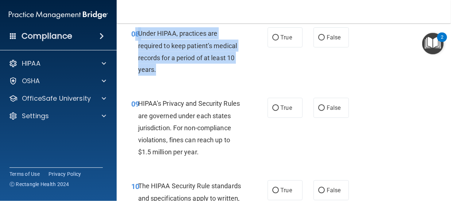
drag, startPoint x: 161, startPoint y: 110, endPoint x: 133, endPoint y: 70, distance: 49.3
click at [133, 70] on div "08 Under HIPAA, practices are required to keep patient’s medical records for a …" at bounding box center [199, 53] width 158 height 52
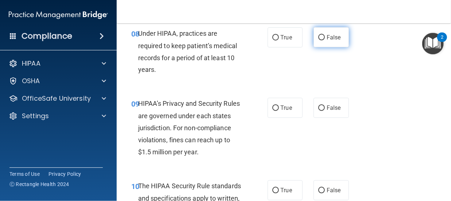
click at [313, 47] on label "False" at bounding box center [330, 37] width 35 height 20
click at [318, 40] on input "False" at bounding box center [321, 37] width 7 height 5
radio input "true"
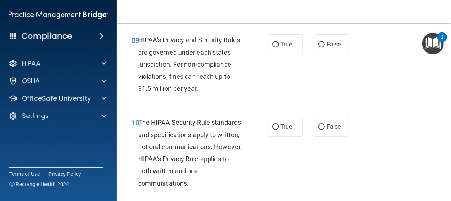
scroll to position [704, 0]
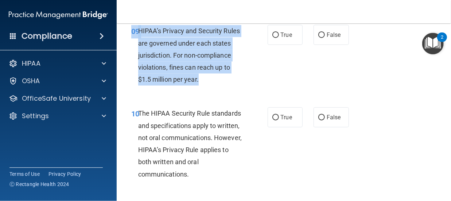
drag, startPoint x: 216, startPoint y: 113, endPoint x: 133, endPoint y: 61, distance: 98.9
click at [133, 61] on div "09 HIPAA’s Privacy and Security Rules are governed under each states jurisdicti…" at bounding box center [199, 57] width 158 height 64
copy div "09 HIPAA’s Privacy and Security Rules are governed under each states jurisdicti…"
click at [318, 38] on input "False" at bounding box center [321, 34] width 7 height 5
radio input "true"
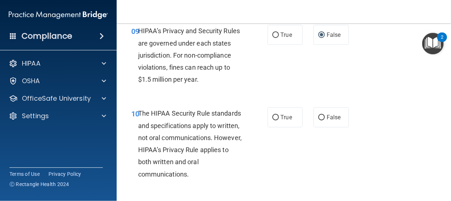
click at [444, 196] on main "- The HIPAA Quiz #2 This quiz doesn’t expire until 11/13/2025. Are you sure you…" at bounding box center [284, 111] width 334 height 177
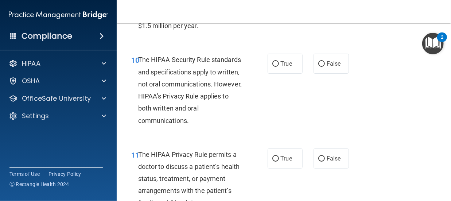
scroll to position [777, 0]
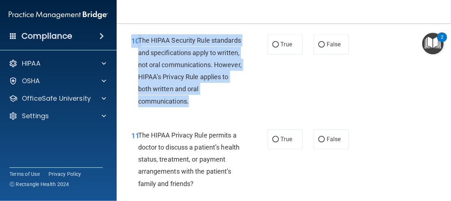
drag, startPoint x: 191, startPoint y: 154, endPoint x: 122, endPoint y: 77, distance: 103.2
click at [122, 77] on div "10 The HIPAA Security Rule standards and specifications apply to written, not o…" at bounding box center [199, 72] width 158 height 76
copy div "10 The HIPAA Security Rule standards and specifications apply to written, not o…"
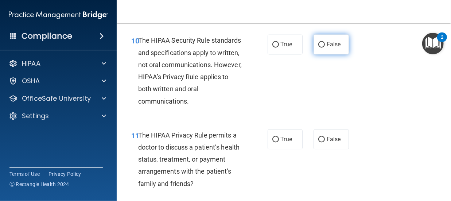
click at [319, 54] on label "False" at bounding box center [330, 44] width 35 height 20
click at [319, 47] on input "False" at bounding box center [321, 44] width 7 height 5
radio input "true"
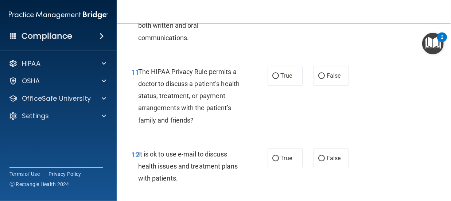
scroll to position [869, 0]
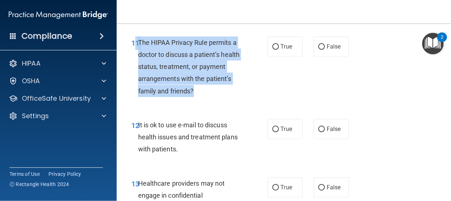
drag, startPoint x: 227, startPoint y: 144, endPoint x: 134, endPoint y: 91, distance: 107.0
click at [134, 91] on div "11 The HIPAA Privacy Rule permits a doctor to discuss a patient’s health status…" at bounding box center [199, 68] width 158 height 64
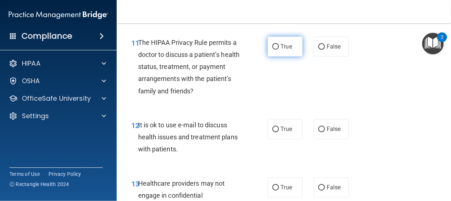
click at [270, 56] on label "True" at bounding box center [284, 46] width 35 height 20
click at [272, 50] on input "True" at bounding box center [275, 46] width 7 height 5
radio input "true"
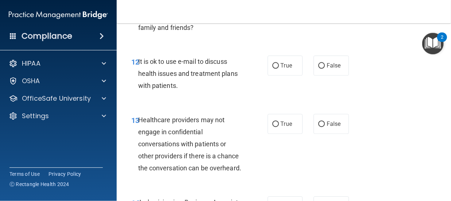
scroll to position [942, 0]
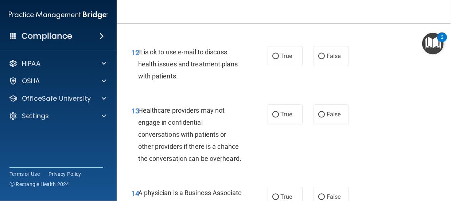
drag, startPoint x: 197, startPoint y: 136, endPoint x: 122, endPoint y: 92, distance: 86.9
click at [122, 92] on main "- The HIPAA Quiz #2 This quiz doesn’t expire until 11/13/2025. Are you sure you…" at bounding box center [284, 111] width 334 height 177
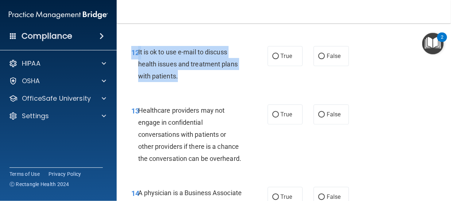
drag, startPoint x: 180, startPoint y: 123, endPoint x: 128, endPoint y: 98, distance: 57.7
click at [128, 86] on div "12 It is ok to use e-mail to discuss health issues and treatment plans with pat…" at bounding box center [199, 66] width 158 height 40
copy div "12 It is ok to use e-mail to discuss health issues and treatment plans with pat…"
click at [274, 59] on input "True" at bounding box center [275, 56] width 7 height 5
radio input "true"
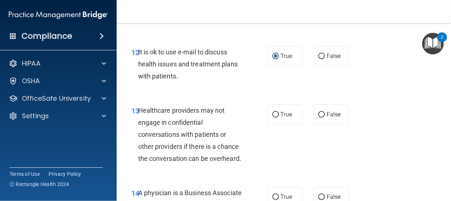
click at [444, 198] on main "- The HIPAA Quiz #2 This quiz doesn’t expire until 11/13/2025. Are you sure you…" at bounding box center [284, 111] width 334 height 177
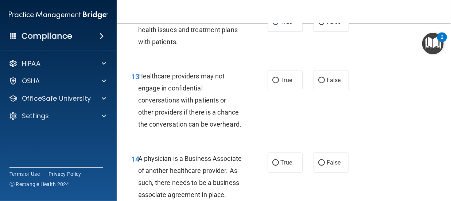
scroll to position [1025, 0]
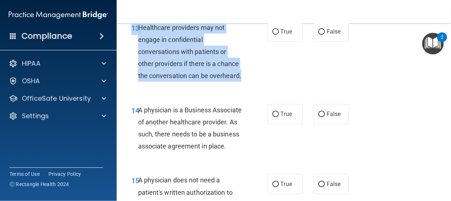
drag, startPoint x: 169, startPoint y: 140, endPoint x: 130, endPoint y: 81, distance: 71.3
click at [130, 81] on div "13 Healthcare providers may not engage in confidential conversations with patie…" at bounding box center [199, 53] width 158 height 64
copy div "13 Healthcare providers may not engage in confidential conversations with patie…"
click at [319, 35] on input "False" at bounding box center [321, 31] width 7 height 5
radio input "true"
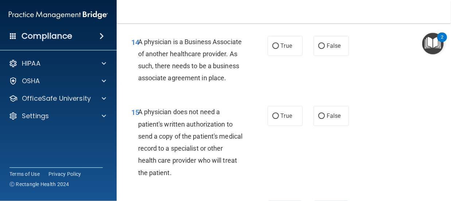
scroll to position [1112, 0]
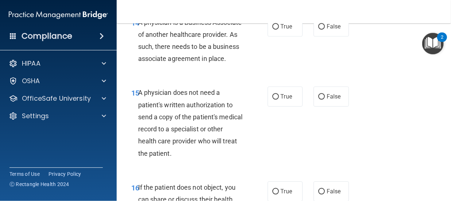
drag, startPoint x: 209, startPoint y: 133, endPoint x: 130, endPoint y: 75, distance: 97.5
click at [130, 75] on div "14 A physician is a Business Associate of another healthcare provider. As such,…" at bounding box center [284, 42] width 316 height 70
click at [318, 30] on input "False" at bounding box center [321, 26] width 7 height 5
radio input "true"
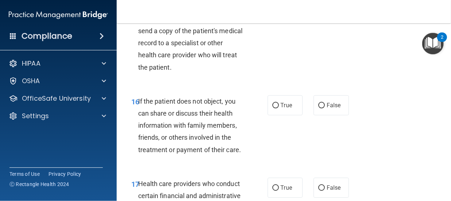
scroll to position [1200, 0]
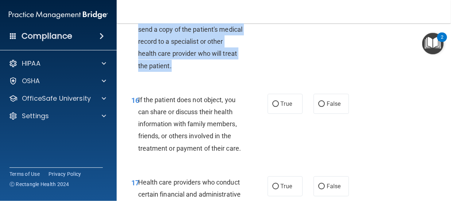
drag, startPoint x: 194, startPoint y: 142, endPoint x: 137, endPoint y: 74, distance: 88.4
click at [137, 74] on div "15 A physician does not need a patient's written authorization to send a copy o…" at bounding box center [199, 37] width 158 height 76
copy div "5 A physician does not need a patient's written authorization to send a copy of…"
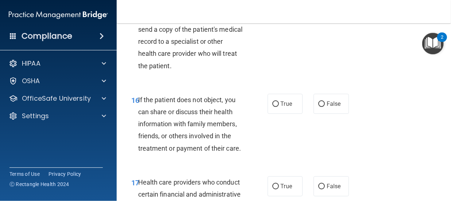
click at [137, 200] on div at bounding box center [225, 201] width 451 height 0
click at [318, 12] on input "False" at bounding box center [321, 9] width 7 height 5
radio input "true"
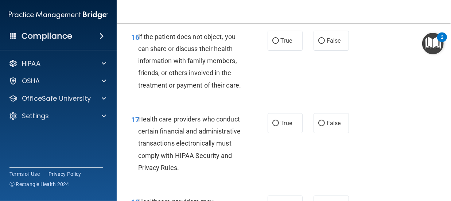
scroll to position [1312, 0]
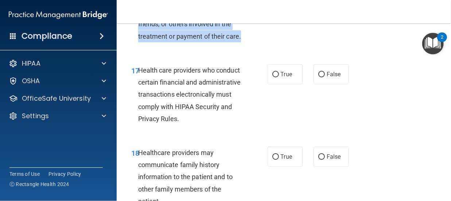
drag, startPoint x: 155, startPoint y: 126, endPoint x: 131, endPoint y: 67, distance: 63.9
click at [131, 46] on div "16 If the patient does not object, you can share or discuss their health inform…" at bounding box center [199, 14] width 158 height 64
radio input "true"
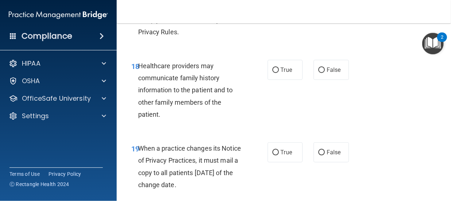
scroll to position [1399, 0]
drag, startPoint x: 240, startPoint y: 116, endPoint x: 139, endPoint y: 59, distance: 116.3
click at [139, 50] on div "17 Health care providers who conduct certain financial and administrative trans…" at bounding box center [284, 9] width 316 height 82
click at [139, 200] on div at bounding box center [225, 201] width 451 height 0
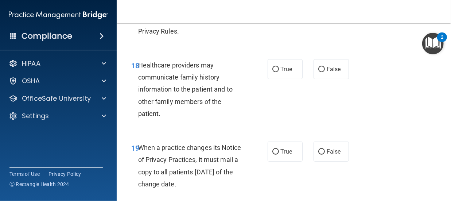
radio input "true"
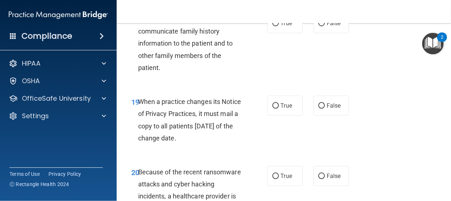
scroll to position [1457, 0]
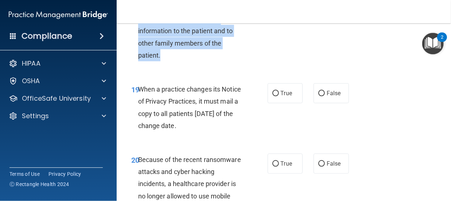
drag, startPoint x: 162, startPoint y: 148, endPoint x: 138, endPoint y: 88, distance: 64.3
click at [138, 65] on div "18 Healthcare providers may communicate family history information to the patie…" at bounding box center [199, 33] width 158 height 64
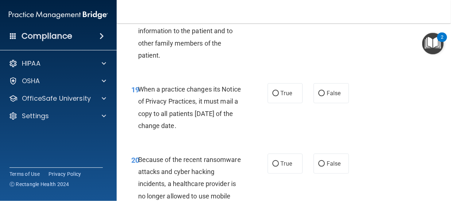
click at [136, 14] on div "18" at bounding box center [132, 7] width 12 height 13
click at [281, 14] on span "True" at bounding box center [286, 10] width 11 height 7
click at [278, 14] on input "True" at bounding box center [275, 10] width 7 height 5
radio input "true"
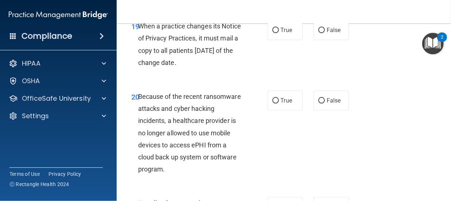
scroll to position [1559, 0]
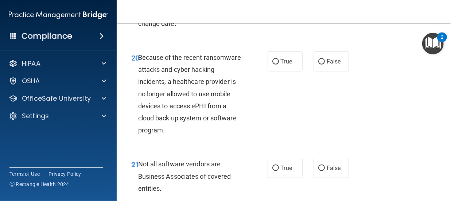
drag, startPoint x: 241, startPoint y: 111, endPoint x: 135, endPoint y: 64, distance: 115.8
click at [135, 42] on div "19 When a practice changes its Notice of Privacy Practices, it must mail a copy…" at bounding box center [284, 7] width 316 height 70
click at [135, 200] on div at bounding box center [225, 201] width 451 height 0
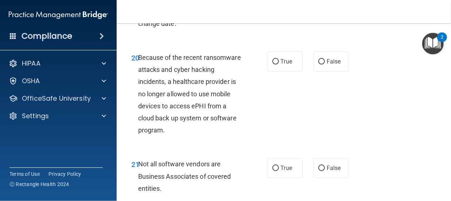
radio input "true"
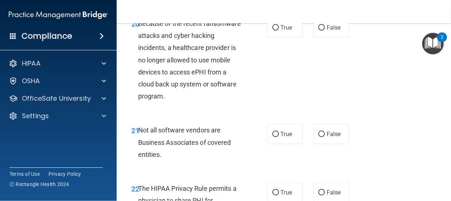
scroll to position [1622, 0]
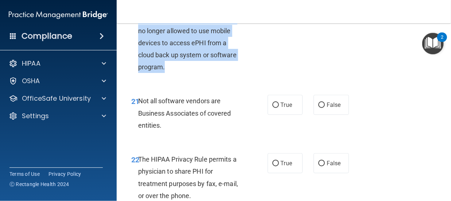
drag, startPoint x: 201, startPoint y: 156, endPoint x: 137, endPoint y: 84, distance: 96.0
click at [137, 77] on div "20 Because of the recent ransomware attacks and cyber hacking incidents, a heal…" at bounding box center [199, 32] width 158 height 89
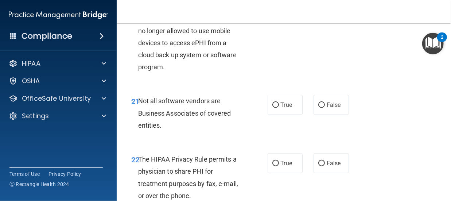
radio input "true"
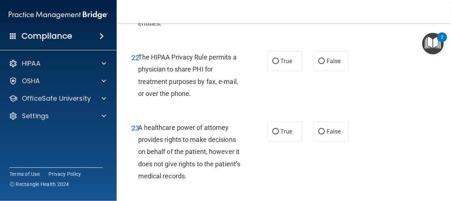
scroll to position [1734, 0]
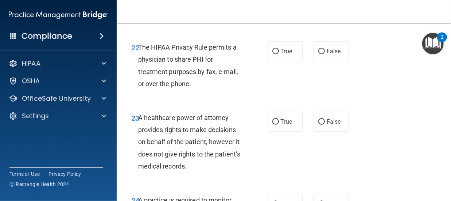
drag, startPoint x: 184, startPoint y: 99, endPoint x: 124, endPoint y: 64, distance: 69.7
click at [124, 64] on main "- The HIPAA Quiz #2 This quiz doesn’t expire until 11/13/2025. Are you sure you…" at bounding box center [284, 111] width 334 height 177
radio input "true"
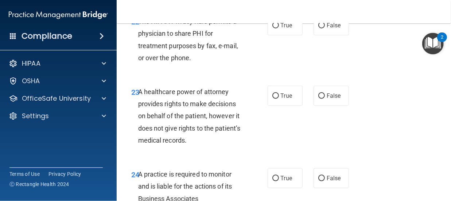
scroll to position [1773, 0]
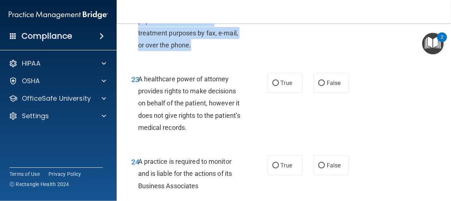
drag, startPoint x: 207, startPoint y: 129, endPoint x: 128, endPoint y: 89, distance: 89.0
click at [128, 55] on div "22 The HIPAA Privacy Rule permits a physician to share PHI for treatment purpos…" at bounding box center [199, 29] width 158 height 52
click at [274, 16] on input "True" at bounding box center [275, 12] width 7 height 5
radio input "true"
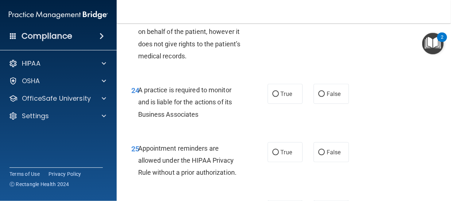
scroll to position [1875, 0]
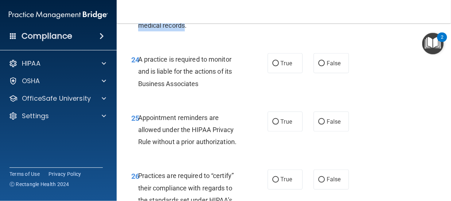
drag, startPoint x: 212, startPoint y: 119, endPoint x: 125, endPoint y: 61, distance: 104.5
click at [125, 35] on div "23 A healthcare power of attorney provides rights to make decisions on behalf o…" at bounding box center [199, 3] width 158 height 64
click at [251, 35] on div "23 A healthcare power of attorney provides rights to make decisions on behalf o…" at bounding box center [199, 3] width 158 height 64
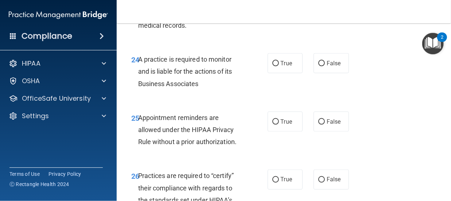
radio input "true"
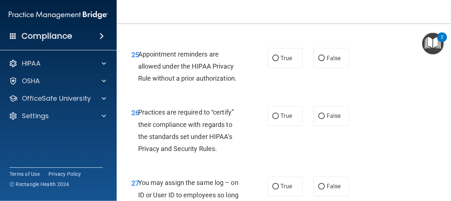
scroll to position [1967, 0]
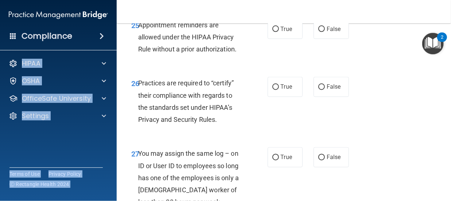
drag, startPoint x: 215, startPoint y: 78, endPoint x: 113, endPoint y: 40, distance: 108.8
click at [113, 40] on div "Compliance HIPAA Documents and Policies Report an Incident Business Associates …" at bounding box center [225, 100] width 451 height 201
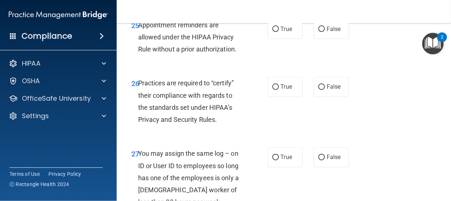
drag, startPoint x: 211, startPoint y: 87, endPoint x: 191, endPoint y: 70, distance: 26.6
drag, startPoint x: 192, startPoint y: 70, endPoint x: 144, endPoint y: 48, distance: 53.5
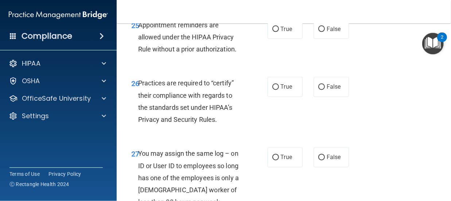
radio input "true"
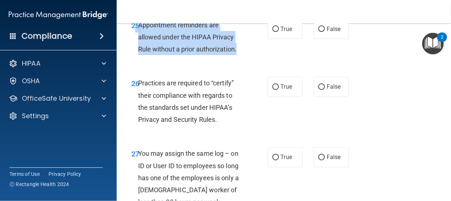
drag, startPoint x: 237, startPoint y: 135, endPoint x: 136, endPoint y: 105, distance: 105.6
click at [136, 59] on div "25 Appointment reminders are allowed under the HIPAA Privacy Rule without a pri…" at bounding box center [199, 39] width 158 height 40
click at [275, 32] on input "True" at bounding box center [275, 29] width 7 height 5
radio input "true"
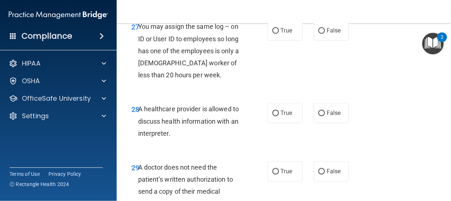
scroll to position [2093, 0]
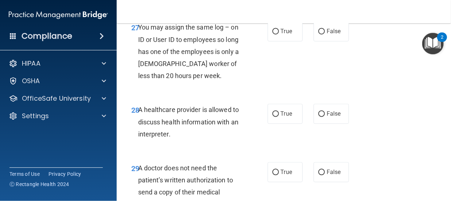
click at [447, 200] on div at bounding box center [225, 201] width 451 height 0
drag, startPoint x: 230, startPoint y: 86, endPoint x: 142, endPoint y: 36, distance: 100.9
radio input "true"
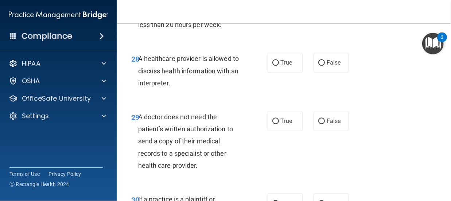
scroll to position [2147, 0]
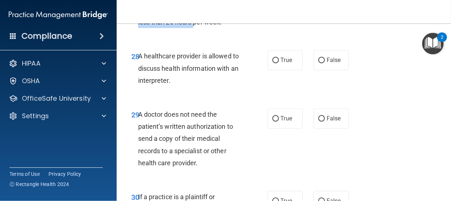
drag, startPoint x: 197, startPoint y: 114, endPoint x: 117, endPoint y: 50, distance: 103.0
click at [117, 50] on main "- The HIPAA Quiz #2 This quiz doesn’t expire until 11/13/2025. Are you sure you…" at bounding box center [284, 111] width 334 height 177
radio input "true"
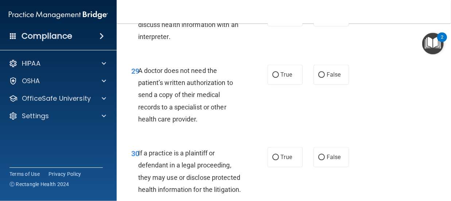
click at [447, 200] on div at bounding box center [225, 201] width 451 height 0
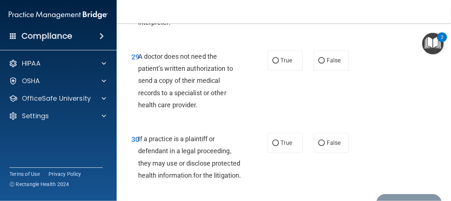
scroll to position [2205, 0]
drag, startPoint x: 192, startPoint y: 117, endPoint x: 130, endPoint y: 84, distance: 69.9
click at [130, 41] on div "28 A healthcare provider is allowed to discuss health information with an inter…" at bounding box center [284, 12] width 316 height 58
drag, startPoint x: 181, startPoint y: 108, endPoint x: 140, endPoint y: 75, distance: 52.7
click at [140, 41] on div "28 A healthcare provider is allowed to discuss health information with an inter…" at bounding box center [284, 12] width 316 height 58
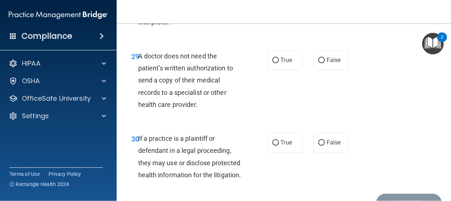
click at [140, 200] on div at bounding box center [225, 201] width 451 height 0
click at [326, 5] on span "False" at bounding box center [333, 1] width 14 height 7
click at [325, 5] on input "False" at bounding box center [321, 1] width 7 height 5
radio input "true"
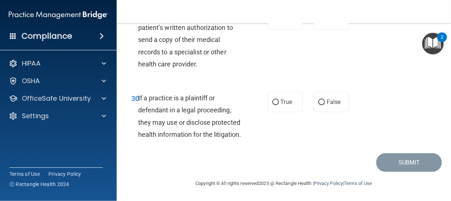
scroll to position [2278, 0]
drag, startPoint x: 236, startPoint y: 134, endPoint x: 134, endPoint y: 62, distance: 125.4
click at [134, 62] on div "29 A doctor does not need the patient’s written authorization to send a copy of…" at bounding box center [284, 41] width 316 height 82
click at [234, 70] on div "A doctor does not need the patient’s written authorization to send a copy of th…" at bounding box center [193, 39] width 110 height 60
drag, startPoint x: 199, startPoint y: 118, endPoint x: 136, endPoint y: 70, distance: 79.1
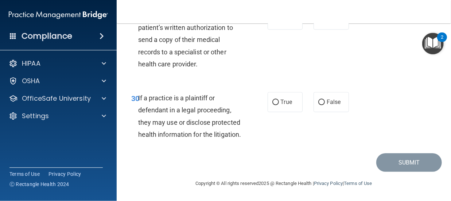
click at [136, 70] on div "29 A doctor does not need the patient’s written authorization to send a copy of…" at bounding box center [199, 41] width 158 height 64
click at [318, 105] on input "False" at bounding box center [321, 101] width 7 height 5
radio input "true"
click at [318, 23] on input "False" at bounding box center [321, 19] width 7 height 5
radio input "true"
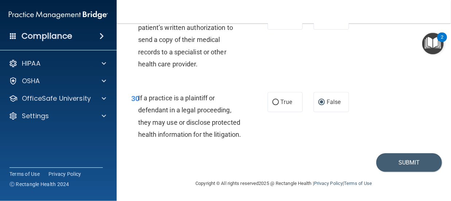
scroll to position [2336, 0]
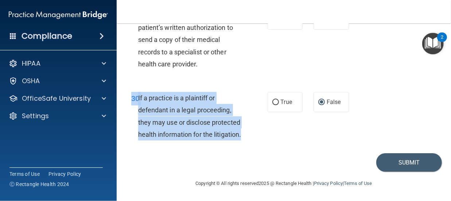
drag, startPoint x: 191, startPoint y: 146, endPoint x: 132, endPoint y: 84, distance: 85.5
click at [132, 84] on div "30 If a practice is a plaintiff or defendant in a legal proceeding, they may us…" at bounding box center [284, 118] width 316 height 70
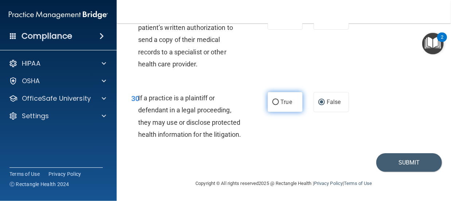
click at [286, 98] on span "True" at bounding box center [286, 101] width 11 height 7
click at [279, 99] on input "True" at bounding box center [275, 101] width 7 height 5
radio input "true"
radio input "false"
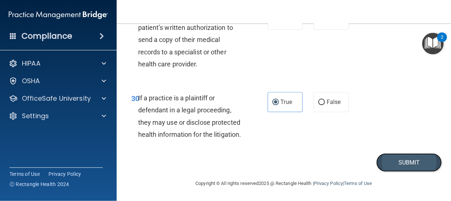
click at [414, 172] on button "Submit" at bounding box center [409, 162] width 66 height 19
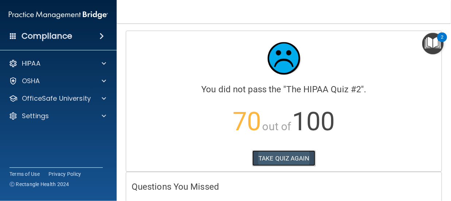
click at [284, 154] on button "TAKE QUIZ AGAIN" at bounding box center [283, 158] width 63 height 16
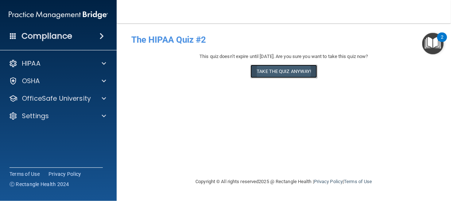
click at [281, 75] on button "Take the quiz anyway!" at bounding box center [283, 70] width 66 height 13
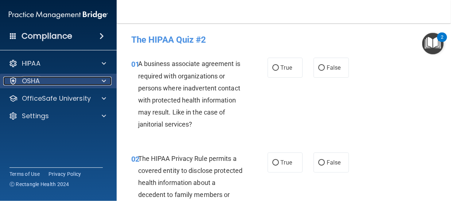
click at [61, 79] on div "OSHA" at bounding box center [48, 81] width 90 height 9
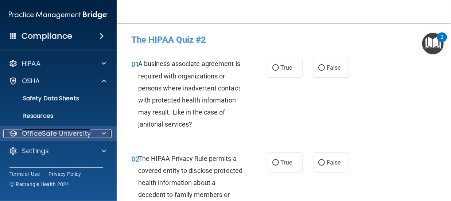
click at [81, 135] on p "OfficeSafe University" at bounding box center [56, 133] width 69 height 9
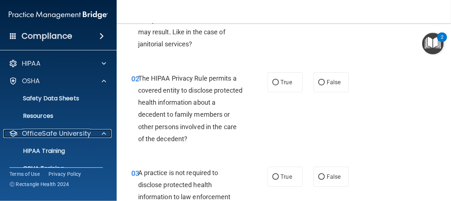
scroll to position [87, 0]
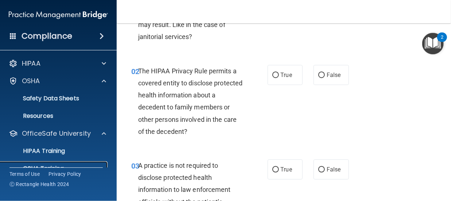
click at [74, 162] on link "OSHA Training" at bounding box center [50, 168] width 115 height 15
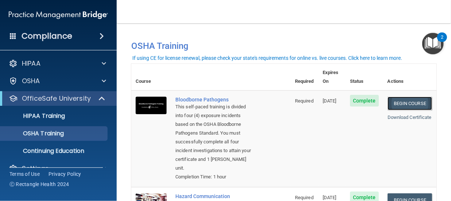
click at [410, 97] on link "Begin Course" at bounding box center [409, 103] width 44 height 13
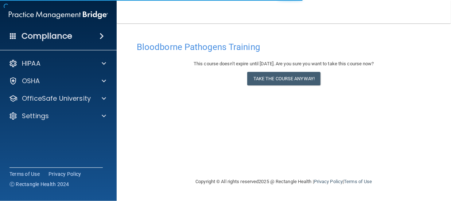
click at [260, 85] on div "This course doesn’t expire until 11/13/2025. Are you sure you want to take this…" at bounding box center [284, 74] width 294 height 30
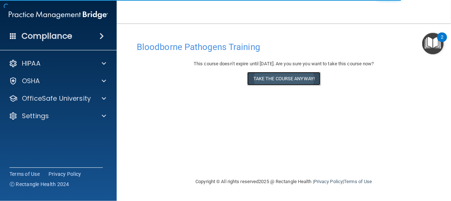
click at [266, 82] on button "Take the course anyway!" at bounding box center [283, 78] width 73 height 13
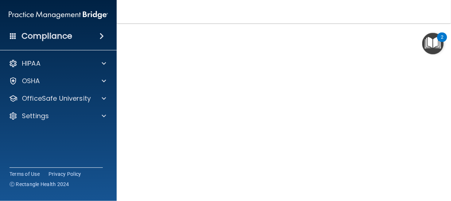
scroll to position [44, 0]
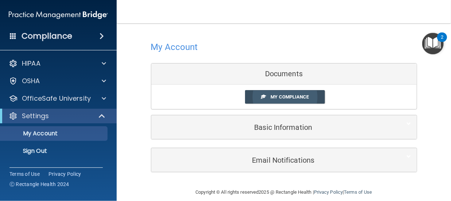
click at [307, 95] on link "My Compliance" at bounding box center [285, 96] width 80 height 13
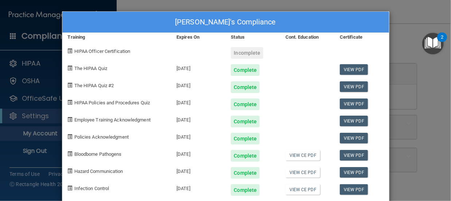
scroll to position [28, 0]
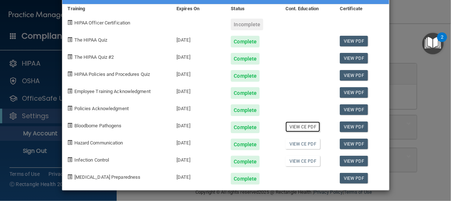
click at [294, 125] on link "View CE PDF" at bounding box center [302, 126] width 35 height 11
click at [395, 46] on div "Shaunda Boston's Compliance Training Expires On Status Cont. Education Certific…" at bounding box center [225, 100] width 451 height 201
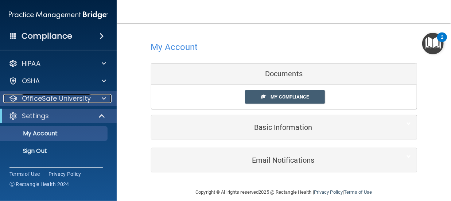
click at [64, 94] on p "OfficeSafe University" at bounding box center [56, 98] width 69 height 9
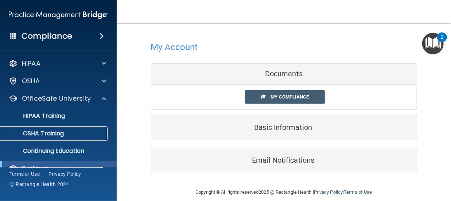
click at [60, 133] on p "OSHA Training" at bounding box center [34, 133] width 59 height 7
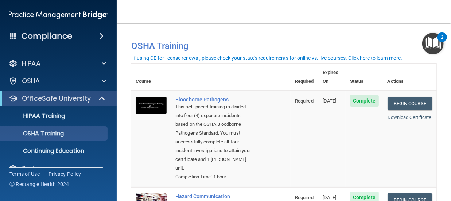
drag, startPoint x: 444, startPoint y: 196, endPoint x: 275, endPoint y: 124, distance: 183.8
click at [275, 124] on td "Bloodborne Pathogens This self-paced training is divided into four (4) exposure…" at bounding box center [230, 138] width 119 height 97
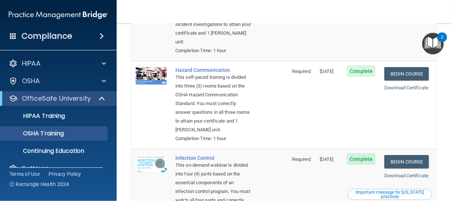
scroll to position [155, 0]
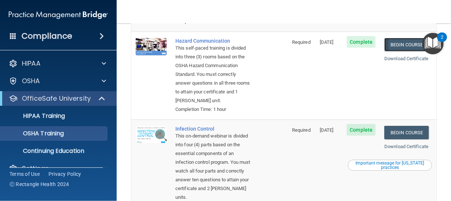
click at [396, 48] on link "Begin Course" at bounding box center [406, 44] width 44 height 13
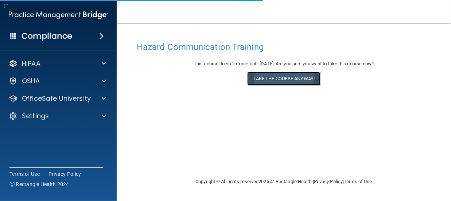
click at [261, 80] on button "Take the course anyway!" at bounding box center [283, 78] width 73 height 13
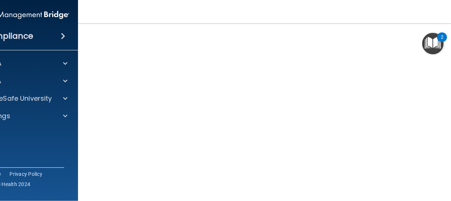
scroll to position [46, 0]
click at [436, 40] on img "Open Resource Center, 2 new notifications" at bounding box center [432, 43] width 21 height 21
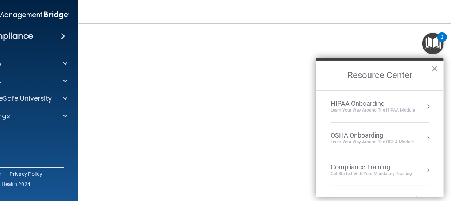
scroll to position [57, 0]
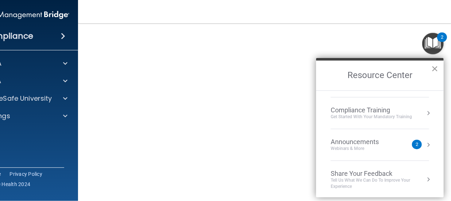
click at [435, 69] on button "×" at bounding box center [434, 69] width 7 height 12
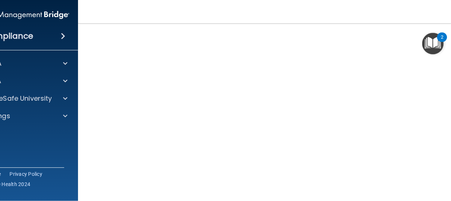
click at [93, 33] on div "Hazard Communication Training This course doesn’t expire until [DATE]. Are you …" at bounding box center [284, 126] width 383 height 268
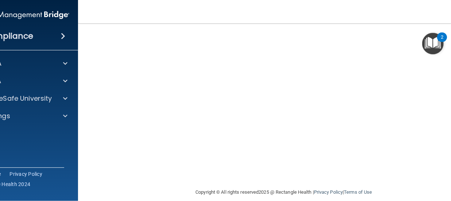
scroll to position [128, 0]
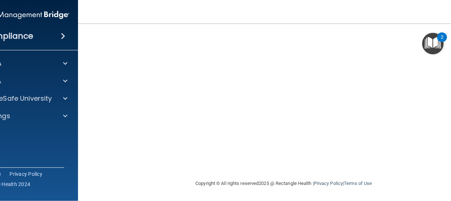
click at [430, 44] on img "Open Resource Center, 2 new notifications" at bounding box center [432, 43] width 21 height 21
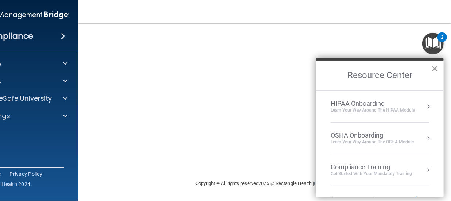
click at [435, 67] on button "×" at bounding box center [434, 69] width 7 height 12
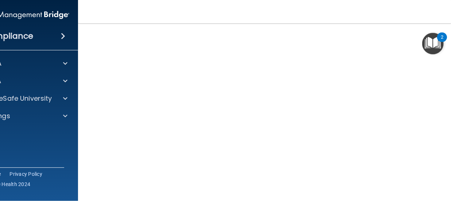
scroll to position [44, 0]
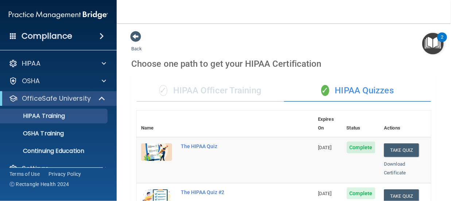
scroll to position [231, 0]
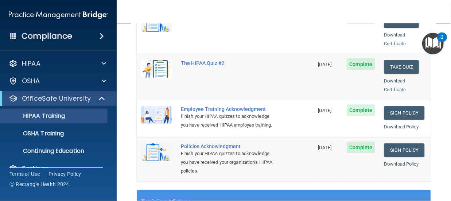
scroll to position [219, 0]
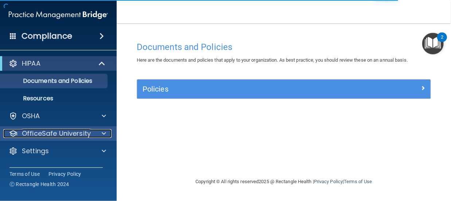
click at [68, 132] on p "OfficeSafe University" at bounding box center [56, 133] width 69 height 9
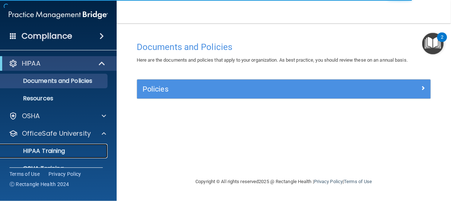
click at [63, 150] on p "HIPAA Training" at bounding box center [35, 150] width 60 height 7
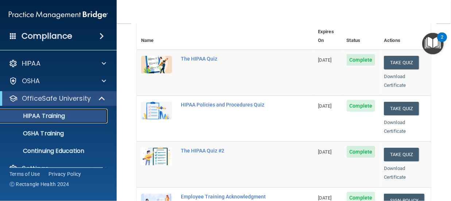
scroll to position [141, 0]
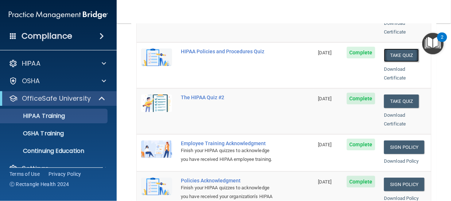
click at [394, 48] on button "Take Quiz" at bounding box center [401, 54] width 35 height 13
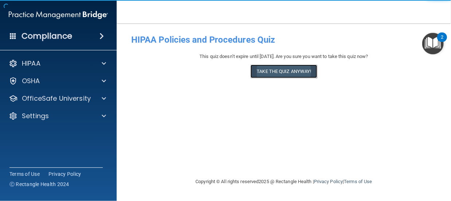
click at [302, 76] on button "Take the quiz anyway!" at bounding box center [283, 70] width 66 height 13
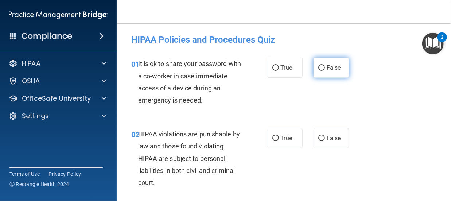
click at [314, 66] on label "False" at bounding box center [330, 68] width 35 height 20
click at [318, 66] on input "False" at bounding box center [321, 67] width 7 height 5
radio input "true"
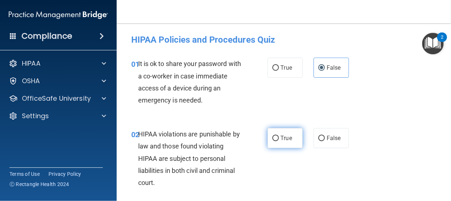
click at [289, 136] on label "True" at bounding box center [284, 138] width 35 height 20
click at [279, 136] on input "True" at bounding box center [275, 138] width 7 height 5
radio input "true"
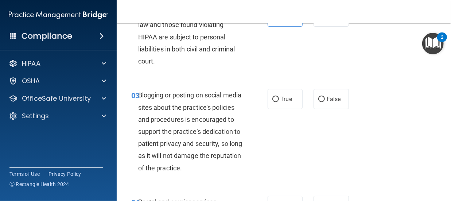
scroll to position [136, 0]
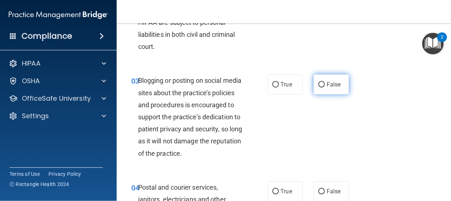
click at [334, 84] on span "False" at bounding box center [333, 84] width 14 height 7
click at [325, 84] on input "False" at bounding box center [321, 84] width 7 height 5
radio input "true"
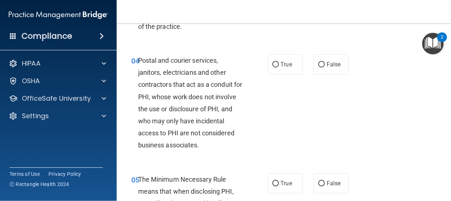
scroll to position [267, 0]
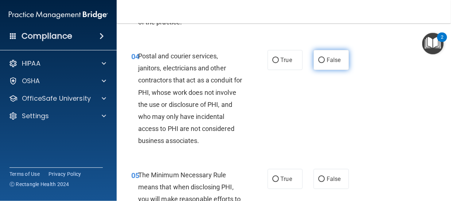
click at [326, 63] on span "False" at bounding box center [333, 59] width 14 height 7
click at [324, 63] on input "False" at bounding box center [321, 60] width 7 height 5
radio input "true"
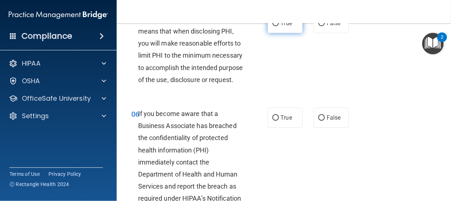
click at [289, 33] on label "True" at bounding box center [284, 23] width 35 height 20
click at [279, 26] on input "True" at bounding box center [275, 23] width 7 height 5
radio input "true"
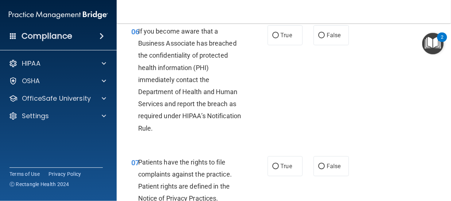
scroll to position [525, 0]
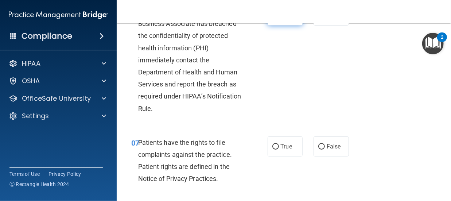
click at [281, 19] on span "True" at bounding box center [286, 15] width 11 height 7
click at [278, 19] on input "True" at bounding box center [275, 15] width 7 height 5
radio input "true"
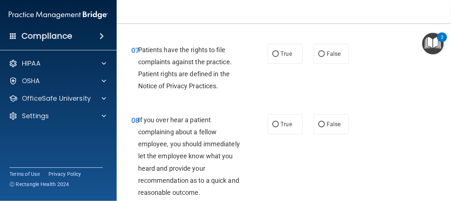
scroll to position [646, 0]
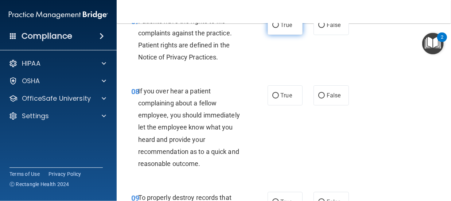
click at [272, 28] on input "True" at bounding box center [275, 25] width 7 height 5
radio input "true"
click at [277, 35] on label "True" at bounding box center [284, 25] width 35 height 20
click at [277, 28] on input "True" at bounding box center [275, 25] width 7 height 5
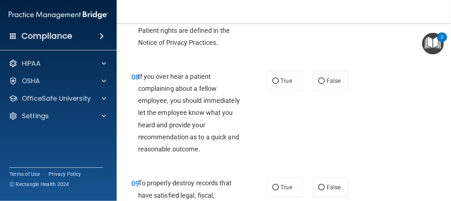
scroll to position [695, 0]
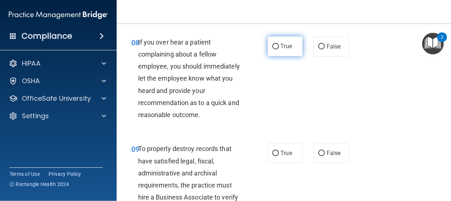
click at [285, 50] on span "True" at bounding box center [286, 46] width 11 height 7
click at [279, 50] on input "True" at bounding box center [275, 46] width 7 height 5
radio input "true"
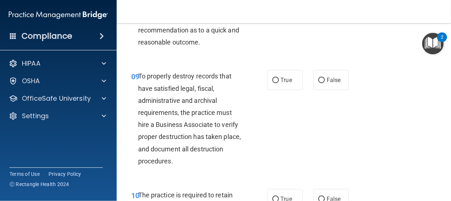
scroll to position [792, 0]
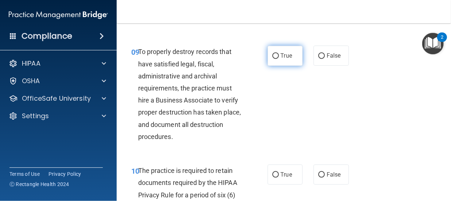
click at [281, 59] on span "True" at bounding box center [286, 55] width 11 height 7
click at [278, 59] on input "True" at bounding box center [275, 55] width 7 height 5
radio input "true"
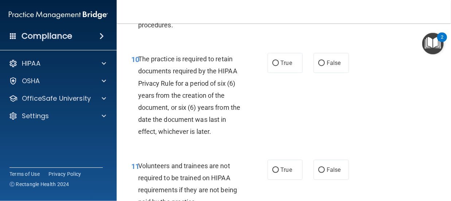
scroll to position [909, 0]
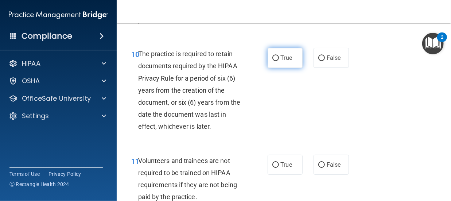
click at [293, 68] on label "True" at bounding box center [284, 58] width 35 height 20
click at [279, 61] on input "True" at bounding box center [275, 57] width 7 height 5
radio input "true"
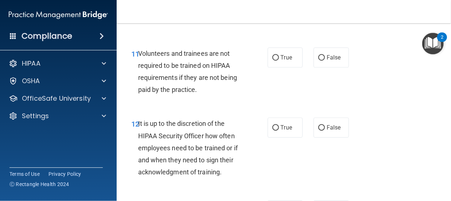
scroll to position [1020, 0]
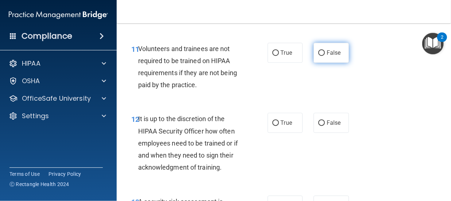
click at [326, 63] on label "False" at bounding box center [330, 53] width 35 height 20
click at [325, 56] on input "False" at bounding box center [321, 52] width 7 height 5
radio input "true"
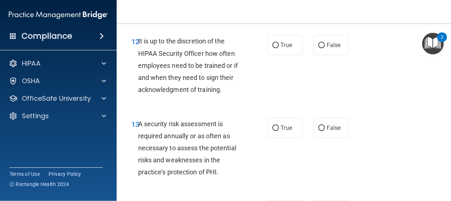
scroll to position [1113, 0]
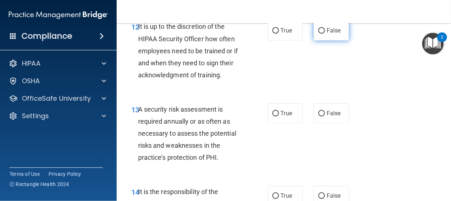
click at [318, 34] on input "False" at bounding box center [321, 30] width 7 height 5
radio input "true"
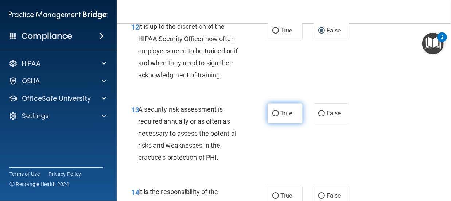
click at [284, 117] on span "True" at bounding box center [286, 113] width 11 height 7
click at [279, 116] on input "True" at bounding box center [275, 113] width 7 height 5
radio input "true"
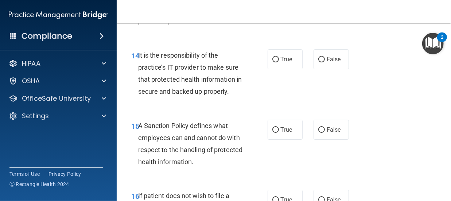
scroll to position [1258, 0]
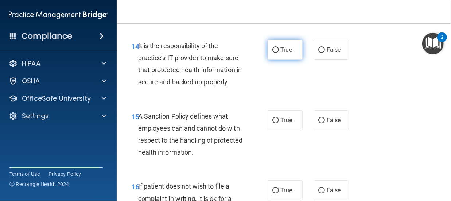
click at [283, 60] on label "True" at bounding box center [284, 50] width 35 height 20
click at [279, 53] on input "True" at bounding box center [275, 49] width 7 height 5
radio input "true"
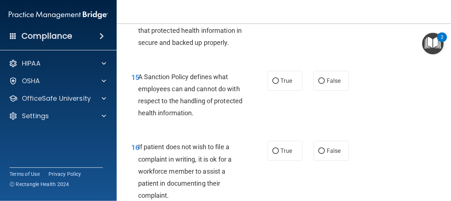
scroll to position [1302, 0]
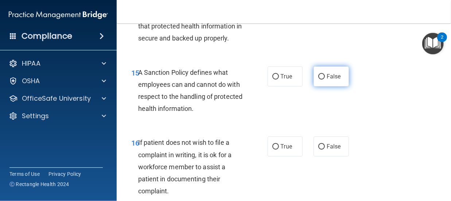
click at [333, 86] on label "False" at bounding box center [330, 76] width 35 height 20
click at [325, 79] on input "False" at bounding box center [321, 76] width 7 height 5
radio input "true"
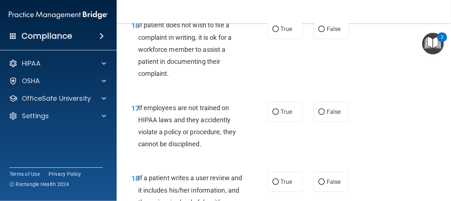
scroll to position [1424, 0]
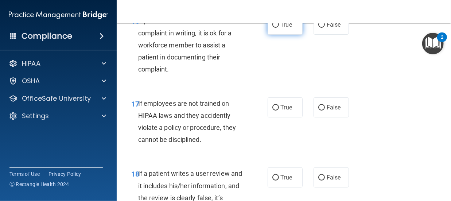
click at [277, 35] on label "True" at bounding box center [284, 25] width 35 height 20
click at [277, 28] on input "True" at bounding box center [275, 24] width 7 height 5
radio input "true"
click at [335, 111] on span "False" at bounding box center [333, 107] width 14 height 7
click at [325, 110] on input "False" at bounding box center [321, 107] width 7 height 5
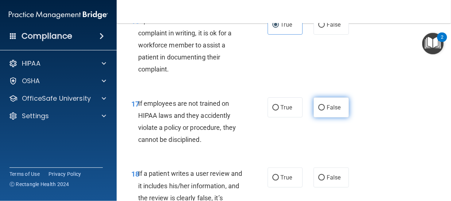
radio input "true"
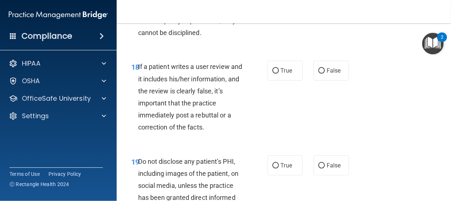
scroll to position [1560, 0]
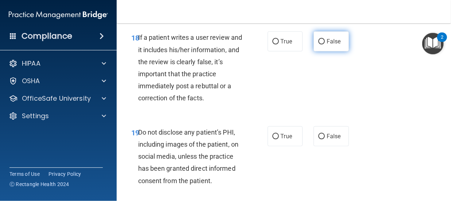
click at [326, 45] on span "False" at bounding box center [333, 41] width 14 height 7
click at [325, 44] on input "False" at bounding box center [321, 41] width 7 height 5
radio input "true"
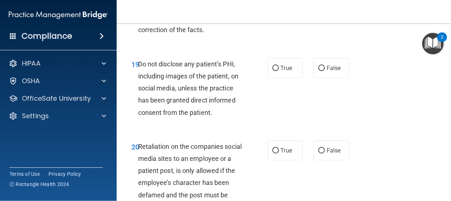
scroll to position [1647, 0]
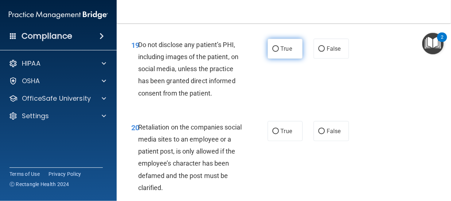
click at [281, 52] on span "True" at bounding box center [286, 48] width 11 height 7
click at [278, 52] on input "True" at bounding box center [275, 48] width 7 height 5
radio input "true"
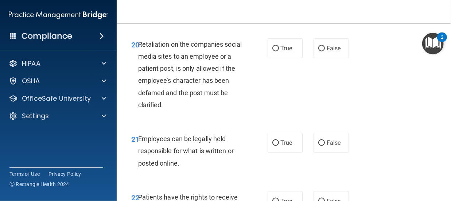
scroll to position [1749, 0]
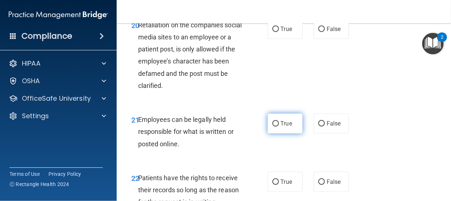
click at [272, 126] on input "True" at bounding box center [275, 123] width 7 height 5
radio input "true"
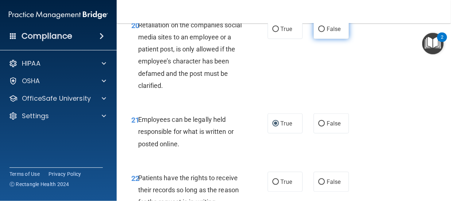
click at [326, 32] on span "False" at bounding box center [333, 29] width 14 height 7
click at [325, 32] on input "False" at bounding box center [321, 29] width 7 height 5
radio input "true"
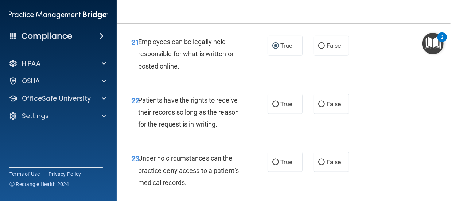
scroll to position [1880, 0]
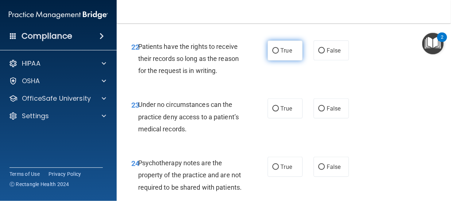
click at [274, 54] on input "True" at bounding box center [275, 50] width 7 height 5
radio input "true"
click at [307, 118] on div "True False" at bounding box center [309, 108] width 85 height 20
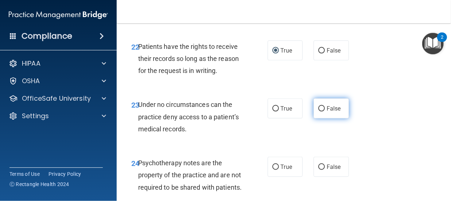
click at [314, 118] on label "False" at bounding box center [330, 108] width 35 height 20
click at [318, 111] on input "False" at bounding box center [321, 108] width 7 height 5
radio input "true"
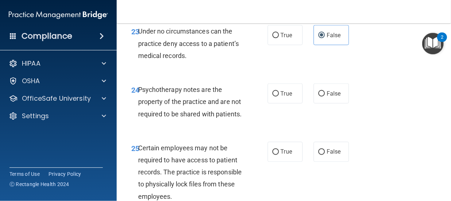
scroll to position [1958, 0]
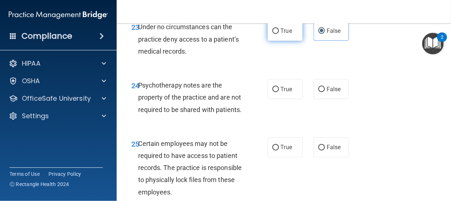
click at [288, 34] on span "True" at bounding box center [286, 30] width 11 height 7
click at [279, 34] on input "True" at bounding box center [275, 30] width 7 height 5
radio input "true"
radio input "false"
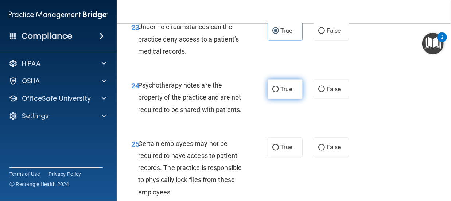
click at [284, 93] on span "True" at bounding box center [286, 89] width 11 height 7
click at [279, 92] on input "True" at bounding box center [275, 89] width 7 height 5
radio input "true"
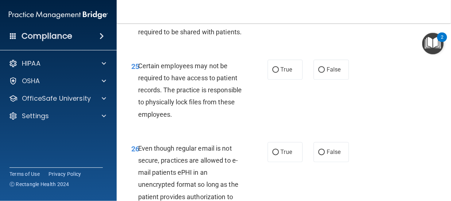
scroll to position [2050, 0]
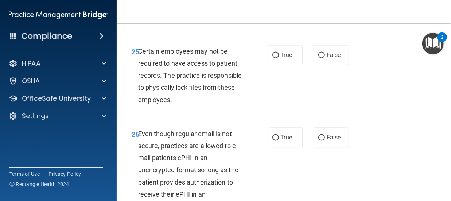
radio input "true"
radio input "false"
click at [277, 65] on label "True" at bounding box center [284, 55] width 35 height 20
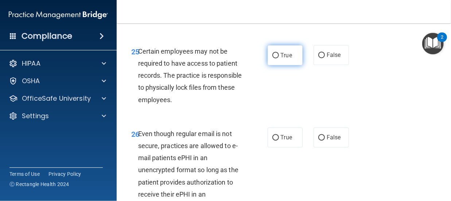
click at [277, 58] on input "True" at bounding box center [275, 55] width 7 height 5
radio input "true"
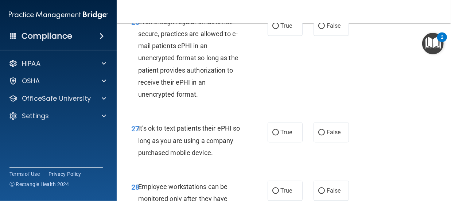
scroll to position [2167, 0]
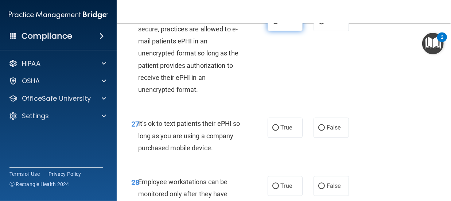
click at [268, 31] on label "True" at bounding box center [284, 21] width 35 height 20
click at [272, 24] on input "True" at bounding box center [275, 21] width 7 height 5
radio input "true"
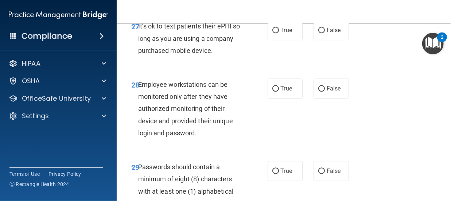
scroll to position [2283, 0]
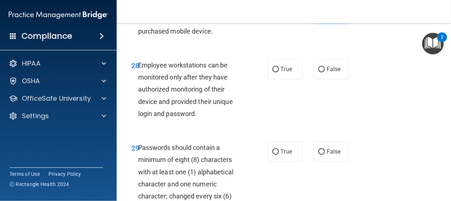
click at [331, 14] on span "False" at bounding box center [333, 10] width 14 height 7
click at [325, 14] on input "False" at bounding box center [321, 10] width 7 height 5
radio input "true"
click at [282, 72] on span "True" at bounding box center [286, 69] width 11 height 7
click at [279, 72] on input "True" at bounding box center [275, 69] width 7 height 5
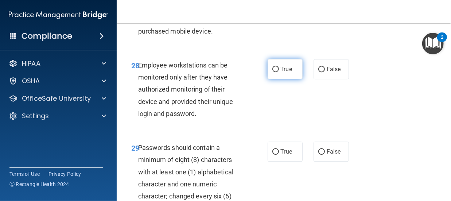
radio input "true"
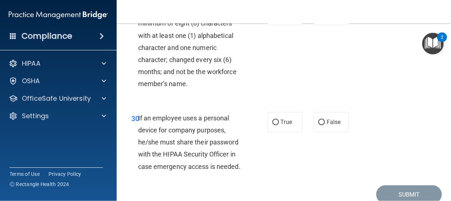
scroll to position [2448, 0]
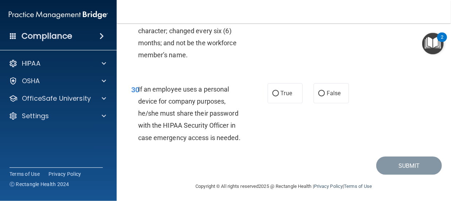
radio input "true"
click at [285, 103] on label "True" at bounding box center [284, 93] width 35 height 20
click at [279, 96] on input "True" at bounding box center [275, 93] width 7 height 5
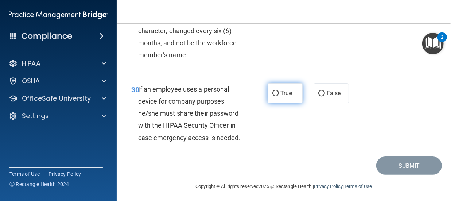
radio input "true"
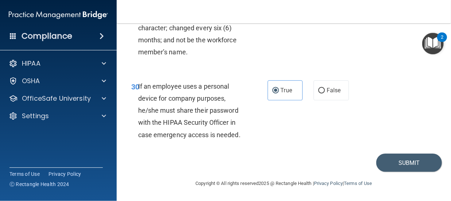
scroll to position [2487, 0]
click at [411, 172] on button "Submit" at bounding box center [409, 162] width 66 height 19
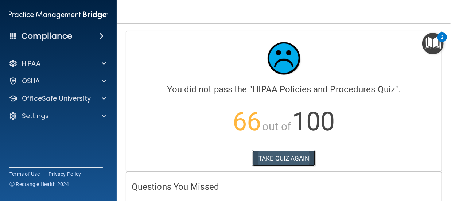
click at [271, 155] on button "TAKE QUIZ AGAIN" at bounding box center [283, 158] width 63 height 16
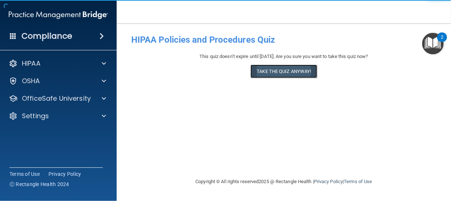
click at [263, 74] on button "Take the quiz anyway!" at bounding box center [283, 70] width 66 height 13
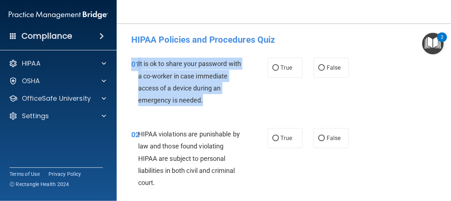
drag, startPoint x: 231, startPoint y: 103, endPoint x: 146, endPoint y: 55, distance: 97.1
click at [146, 55] on div "01 It is ok to share your password with a co-worker in case immediate access of…" at bounding box center [284, 83] width 316 height 70
copy div "01 It is ok to share your password with a co-worker in case immediate access of…"
click at [318, 69] on input "False" at bounding box center [321, 67] width 7 height 5
radio input "true"
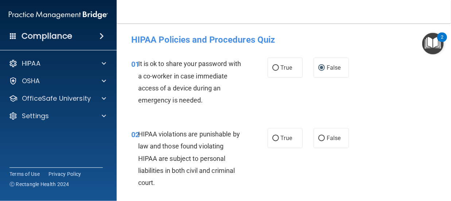
click at [161, 188] on div "HIPAA violations are punishable by law and those found violating HIPAA are subj…" at bounding box center [193, 158] width 110 height 60
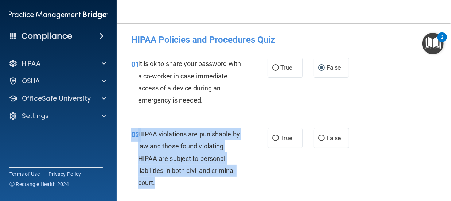
drag, startPoint x: 161, startPoint y: 188, endPoint x: 133, endPoint y: 126, distance: 68.2
click at [133, 126] on div "02 HIPAA violations are punishable by law and those found violating HIPAA are s…" at bounding box center [284, 160] width 316 height 82
copy div "02 HIPAA violations are punishable by law and those found violating HIPAA are s…"
click at [272, 138] on input "True" at bounding box center [275, 138] width 7 height 5
radio input "true"
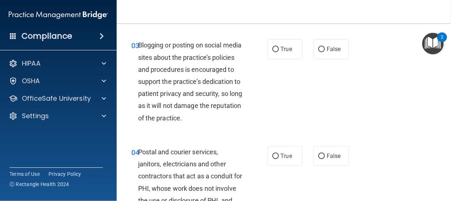
scroll to position [146, 0]
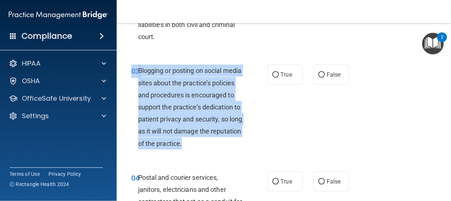
drag, startPoint x: 177, startPoint y: 157, endPoint x: 131, endPoint y: 66, distance: 102.5
click at [131, 66] on div "03 Blogging or posting on social media sites about the practice’s policies and …" at bounding box center [199, 108] width 158 height 89
copy div "03 Blogging or posting on social media sites about the practice’s policies and …"
click at [273, 106] on div "03 Blogging or posting on social media sites about the practice’s policies and …" at bounding box center [199, 108] width 158 height 89
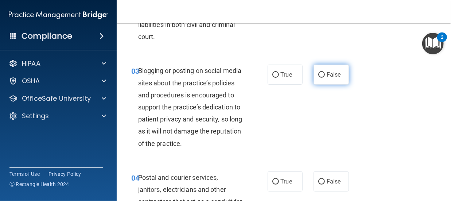
click at [325, 70] on label "False" at bounding box center [330, 74] width 35 height 20
click at [325, 72] on input "False" at bounding box center [321, 74] width 7 height 5
radio input "true"
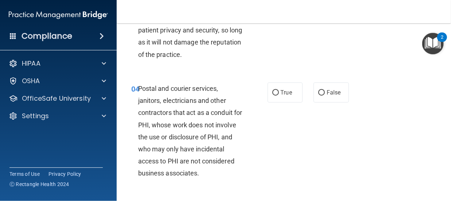
scroll to position [288, 0]
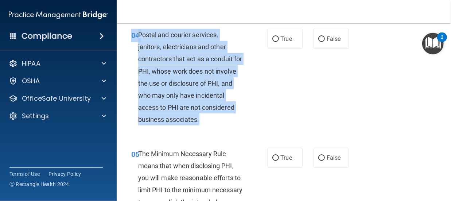
drag, startPoint x: 239, startPoint y: 132, endPoint x: 140, endPoint y: 30, distance: 142.5
copy div "04 Postal and courier services, janitors, electricians and other contractors th…"
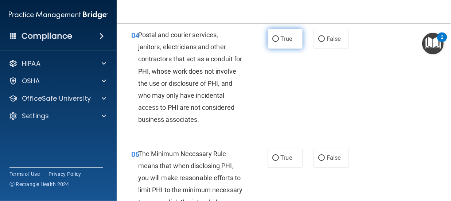
click at [279, 47] on label "True" at bounding box center [284, 39] width 35 height 20
click at [279, 42] on input "True" at bounding box center [275, 38] width 7 height 5
radio input "true"
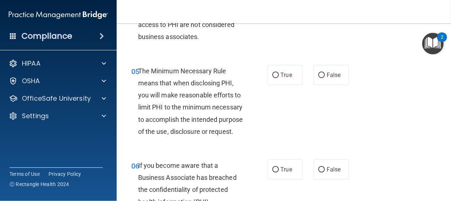
scroll to position [380, 0]
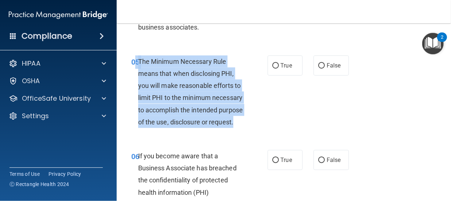
drag, startPoint x: 207, startPoint y: 146, endPoint x: 136, endPoint y: 69, distance: 104.7
click at [136, 69] on div "05 The Minimum Necessary Rule means that when disclosing PHI, you will make rea…" at bounding box center [199, 93] width 158 height 76
copy div "5 The Minimum Necessary Rule means that when disclosing PHI, you will make reas…"
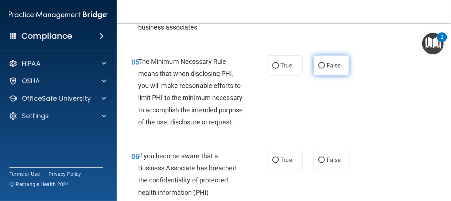
click at [313, 73] on label "False" at bounding box center [330, 65] width 35 height 20
click at [318, 68] on input "False" at bounding box center [321, 65] width 7 height 5
radio input "true"
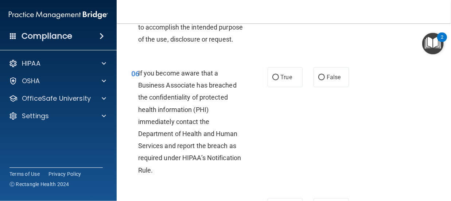
scroll to position [473, 0]
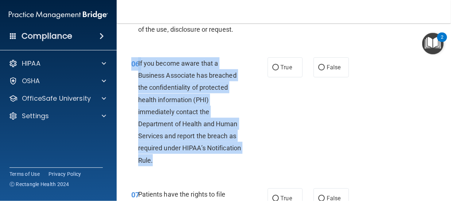
drag, startPoint x: 196, startPoint y: 187, endPoint x: 131, endPoint y: 88, distance: 118.4
click at [131, 88] on div "06 If you become aware that a Business Associate has breached the confidentiali…" at bounding box center [199, 113] width 158 height 113
copy div "06 If you become aware that a Business Associate has breached the confidentiali…"
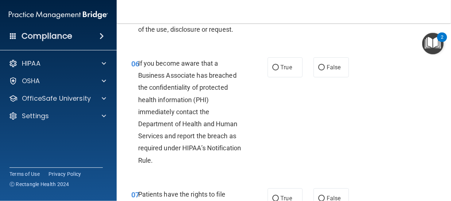
click at [276, 126] on div "06 If you become aware that a Business Associate has breached the confidentiali…" at bounding box center [284, 113] width 316 height 131
click at [281, 71] on span "True" at bounding box center [286, 67] width 11 height 7
click at [279, 70] on input "True" at bounding box center [275, 67] width 7 height 5
radio input "true"
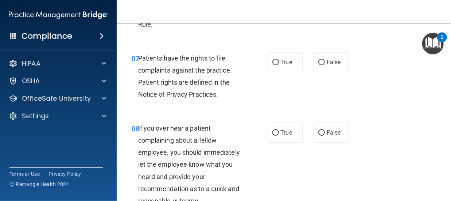
scroll to position [633, 0]
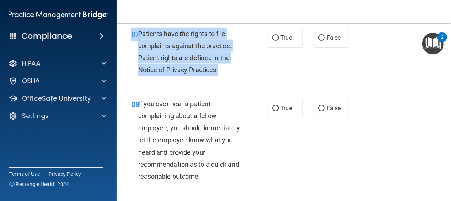
drag, startPoint x: 225, startPoint y: 96, endPoint x: 123, endPoint y: 48, distance: 112.6
click at [123, 48] on main "- HIPAA Policies and Procedures Quiz This quiz doesn’t expire until 11/13/2025.…" at bounding box center [284, 111] width 334 height 177
copy div "07 Patients have the rights to file complaints against the practice. Patient ri…"
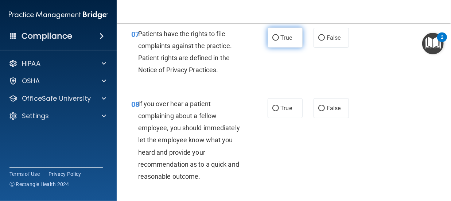
click at [270, 48] on label "True" at bounding box center [284, 38] width 35 height 20
click at [272, 41] on input "True" at bounding box center [275, 37] width 7 height 5
radio input "true"
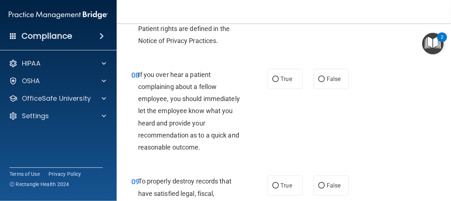
scroll to position [706, 0]
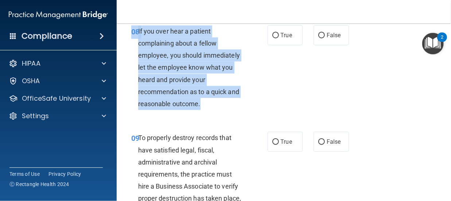
drag, startPoint x: 211, startPoint y: 129, endPoint x: 132, endPoint y: 50, distance: 111.3
click at [132, 50] on div "08 If you over hear a patient complaining about a fellow employee, you should i…" at bounding box center [199, 69] width 158 height 89
copy div "08 If you over hear a patient complaining about a fellow employee, you should i…"
click at [275, 38] on input "True" at bounding box center [275, 35] width 7 height 5
radio input "true"
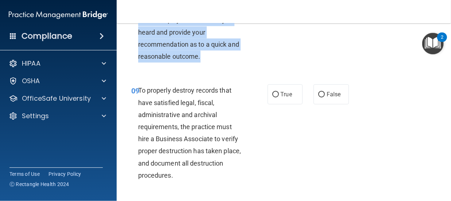
scroll to position [793, 0]
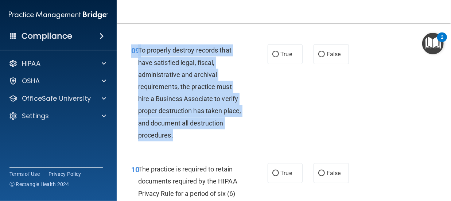
drag, startPoint x: 209, startPoint y: 165, endPoint x: 131, endPoint y: 76, distance: 118.7
click at [131, 76] on div "09 To properly destroy records that have satisfied legal, fiscal, administrativ…" at bounding box center [199, 94] width 158 height 101
copy div "09 To properly destroy records that have satisfied legal, fiscal, administrativ…"
click at [273, 57] on input "True" at bounding box center [275, 54] width 7 height 5
radio input "true"
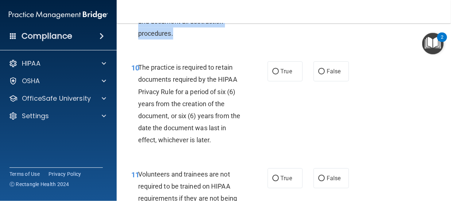
scroll to position [895, 0]
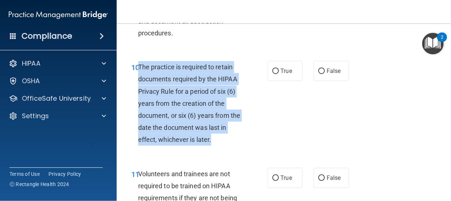
drag, startPoint x: 213, startPoint y: 170, endPoint x: 138, endPoint y: 84, distance: 113.4
click at [138, 84] on div "10 The practice is required to retain documents required by the HIPAA Privacy R…" at bounding box center [284, 105] width 316 height 107
copy div "10 The practice is required to retain documents required by the HIPAA Privacy R…"
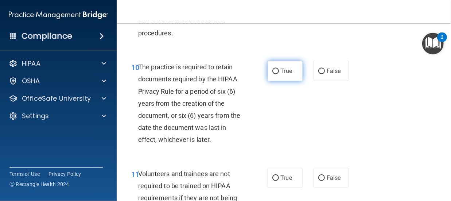
click at [275, 81] on label "True" at bounding box center [284, 71] width 35 height 20
click at [275, 74] on input "True" at bounding box center [275, 70] width 7 height 5
radio input "true"
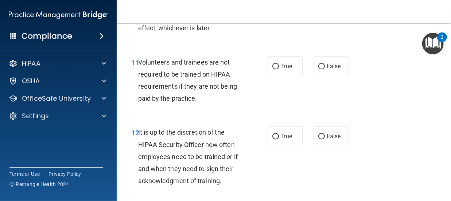
scroll to position [1012, 0]
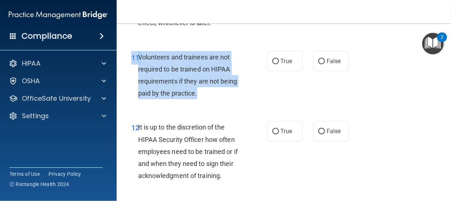
drag, startPoint x: 199, startPoint y: 118, endPoint x: 134, endPoint y: 73, distance: 79.3
click at [134, 73] on div "11 Volunteers and trainees are not required to be trained on HIPAA requirements…" at bounding box center [284, 77] width 316 height 70
click at [318, 64] on input "False" at bounding box center [321, 61] width 7 height 5
radio input "true"
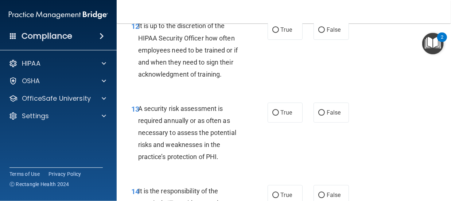
scroll to position [1114, 0]
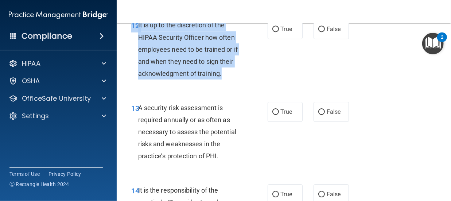
drag, startPoint x: 228, startPoint y: 102, endPoint x: 134, endPoint y: 42, distance: 111.7
click at [134, 42] on div "12 It is up to the discretion of the HIPAA Security Officer how often employees…" at bounding box center [284, 51] width 316 height 82
click at [318, 32] on input "False" at bounding box center [321, 29] width 7 height 5
radio input "true"
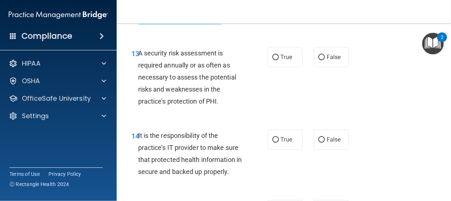
scroll to position [1187, 0]
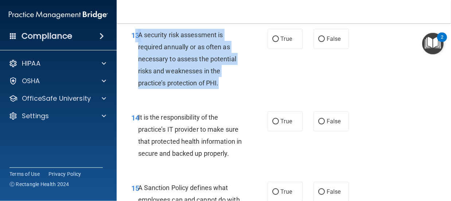
drag, startPoint x: 220, startPoint y: 113, endPoint x: 136, endPoint y: 55, distance: 101.7
click at [136, 55] on div "13 A security risk assessment is required annually or as often as necessary to …" at bounding box center [199, 61] width 158 height 64
click at [274, 42] on input "True" at bounding box center [275, 38] width 7 height 5
radio input "true"
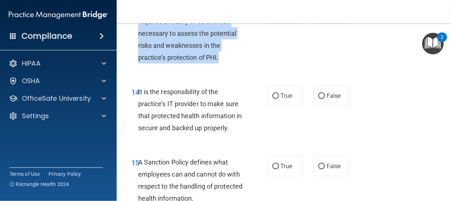
scroll to position [1260, 0]
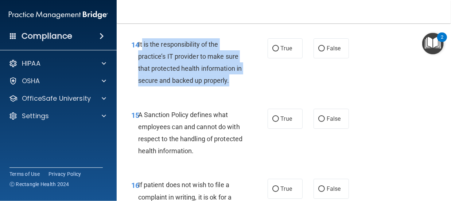
drag, startPoint x: 240, startPoint y: 106, endPoint x: 141, endPoint y: 64, distance: 108.1
click at [141, 64] on div "It is the responsibility of the practice’s IT provider to make sure that protec…" at bounding box center [193, 62] width 110 height 48
click at [272, 51] on input "True" at bounding box center [275, 48] width 7 height 5
radio input "true"
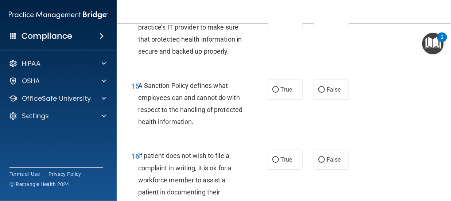
click at [447, 200] on div at bounding box center [225, 201] width 451 height 0
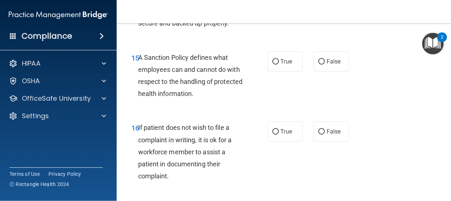
scroll to position [1318, 0]
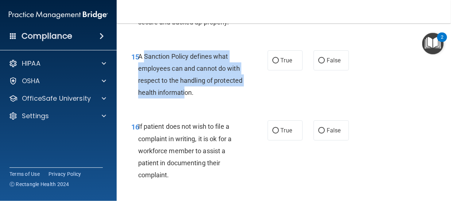
drag, startPoint x: 144, startPoint y: 81, endPoint x: 214, endPoint y: 122, distance: 81.5
click at [214, 99] on div "A Sanction Policy defines what employees can and cannot do with respect to the …" at bounding box center [193, 74] width 110 height 48
click at [273, 63] on input "True" at bounding box center [275, 60] width 7 height 5
radio input "true"
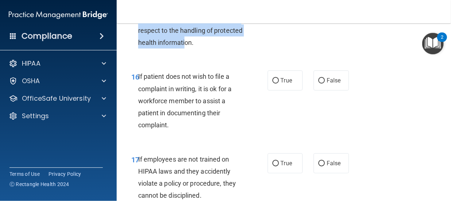
scroll to position [1405, 0]
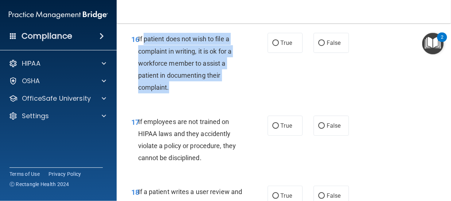
drag, startPoint x: 144, startPoint y: 62, endPoint x: 184, endPoint y: 113, distance: 65.7
click at [184, 93] on div "If patient does not wish to file a complaint in writing, it is ok for a workfor…" at bounding box center [193, 63] width 110 height 60
click at [275, 46] on input "True" at bounding box center [275, 42] width 7 height 5
radio input "true"
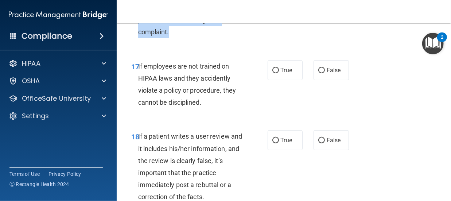
scroll to position [1478, 0]
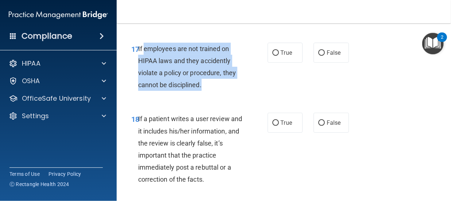
drag, startPoint x: 144, startPoint y: 72, endPoint x: 212, endPoint y: 108, distance: 77.1
click at [212, 91] on div "If employees are not trained on HIPAA laws and they accidently violate a policy…" at bounding box center [193, 67] width 110 height 48
click at [236, 67] on div "If employees are not trained on HIPAA laws and they accidently violate a policy…" at bounding box center [193, 67] width 110 height 48
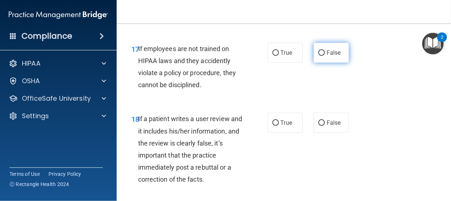
click at [334, 56] on span "False" at bounding box center [333, 52] width 14 height 7
click at [325, 56] on input "False" at bounding box center [321, 52] width 7 height 5
radio input "true"
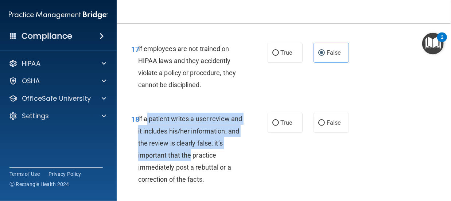
drag, startPoint x: 147, startPoint y: 140, endPoint x: 243, endPoint y: 185, distance: 106.4
click at [243, 185] on div "If a patient writes a user review and it includes his/her information, and the …" at bounding box center [193, 149] width 110 height 72
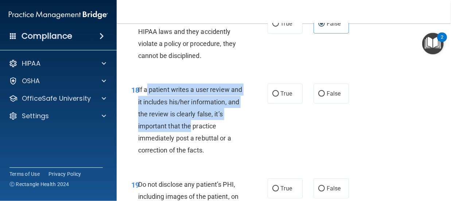
scroll to position [1575, 0]
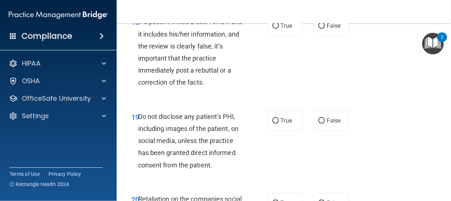
click at [216, 88] on div "If a patient writes a user review and it includes his/her information, and the …" at bounding box center [193, 52] width 110 height 72
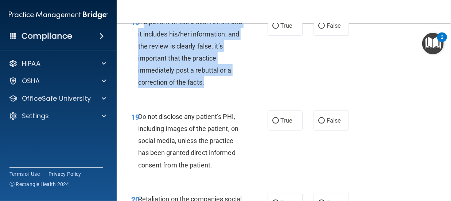
drag, startPoint x: 143, startPoint y: 42, endPoint x: 221, endPoint y: 113, distance: 105.8
click at [221, 88] on div "If a patient writes a user review and it includes his/her information, and the …" at bounding box center [193, 52] width 110 height 72
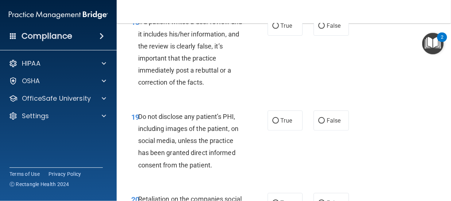
click at [331, 84] on div "18 If a patient writes a user review and it includes his/her information, and t…" at bounding box center [284, 54] width 316 height 94
click at [329, 29] on span "False" at bounding box center [333, 25] width 14 height 7
click at [325, 29] on input "False" at bounding box center [321, 25] width 7 height 5
radio input "true"
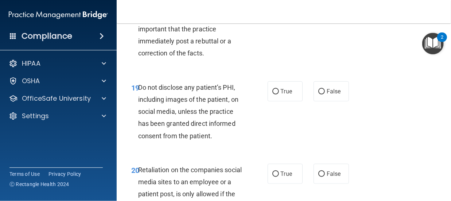
scroll to position [1653, 0]
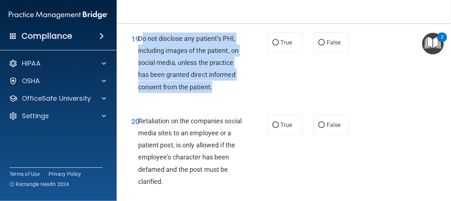
drag, startPoint x: 141, startPoint y: 74, endPoint x: 217, endPoint y: 127, distance: 92.9
click at [217, 93] on div "Do not disclose any patient’s PHI, including images of the patient, on social m…" at bounding box center [193, 62] width 110 height 60
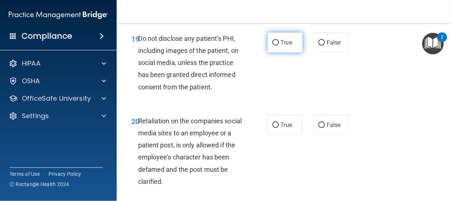
click at [281, 46] on span "True" at bounding box center [286, 42] width 11 height 7
click at [279, 46] on input "True" at bounding box center [275, 42] width 7 height 5
radio input "true"
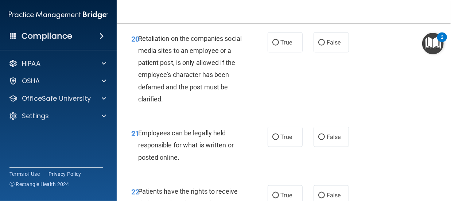
scroll to position [1765, 0]
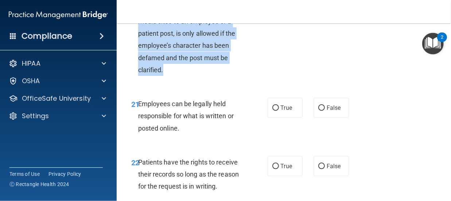
drag, startPoint x: 141, startPoint y: 43, endPoint x: 216, endPoint y: 109, distance: 99.7
click at [216, 76] on div "Retaliation on the companies social media sites to an employee or a patient pos…" at bounding box center [193, 39] width 110 height 72
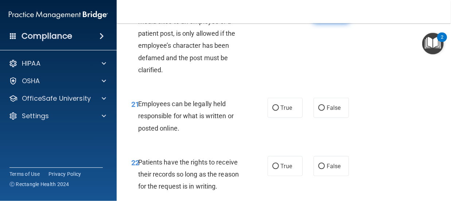
click at [332, 17] on span "False" at bounding box center [333, 13] width 14 height 7
click at [325, 16] on input "False" at bounding box center [321, 13] width 7 height 5
radio input "true"
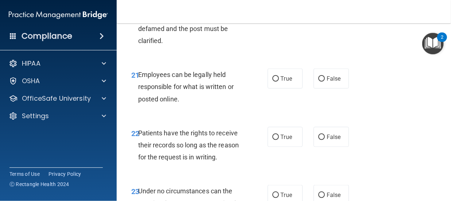
scroll to position [1828, 0]
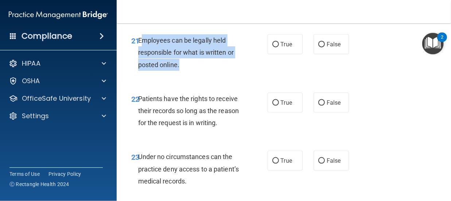
drag, startPoint x: 142, startPoint y: 74, endPoint x: 195, endPoint y: 103, distance: 59.8
click at [195, 71] on div "Employees can be legally held responsible for what is written or posted online." at bounding box center [193, 52] width 110 height 36
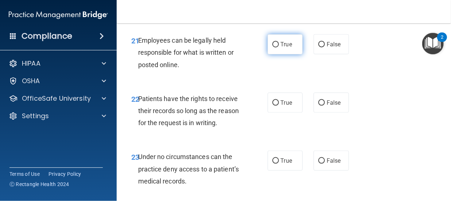
click at [282, 48] on span "True" at bounding box center [286, 44] width 11 height 7
click at [279, 47] on input "True" at bounding box center [275, 44] width 7 height 5
radio input "true"
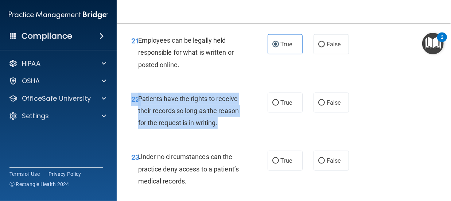
drag, startPoint x: 141, startPoint y: 128, endPoint x: 230, endPoint y: 164, distance: 95.4
click at [230, 142] on div "22 Patients have the rights to receive their records so long as the reason for …" at bounding box center [284, 112] width 316 height 58
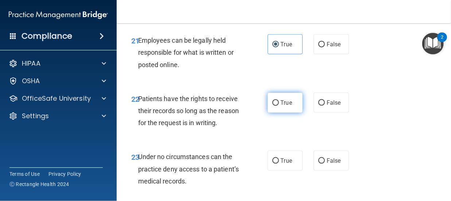
click at [276, 113] on label "True" at bounding box center [284, 103] width 35 height 20
click at [276, 106] on input "True" at bounding box center [275, 102] width 7 height 5
radio input "true"
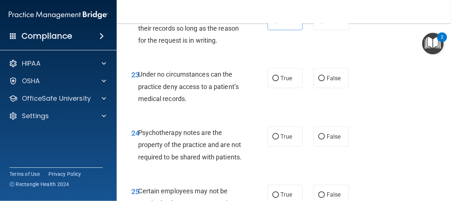
scroll to position [1930, 0]
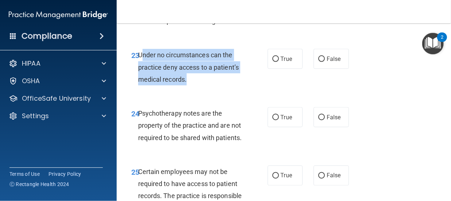
drag, startPoint x: 141, startPoint y: 86, endPoint x: 199, endPoint y: 120, distance: 67.3
click at [199, 85] on div "Under no circumstances can the practice deny access to a patient’s medical reco…" at bounding box center [193, 67] width 110 height 36
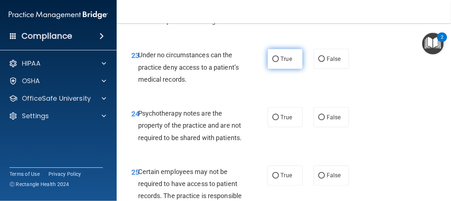
click at [283, 62] on span "True" at bounding box center [286, 58] width 11 height 7
click at [279, 62] on input "True" at bounding box center [275, 58] width 7 height 5
radio input "true"
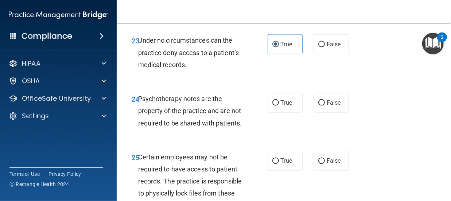
scroll to position [1954, 0]
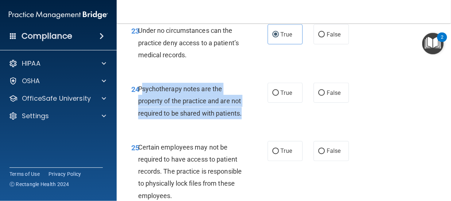
drag, startPoint x: 141, startPoint y: 123, endPoint x: 185, endPoint y: 170, distance: 64.7
click at [185, 123] on div "24 Psychotherapy notes are the property of the practice and are not required to…" at bounding box center [199, 103] width 158 height 40
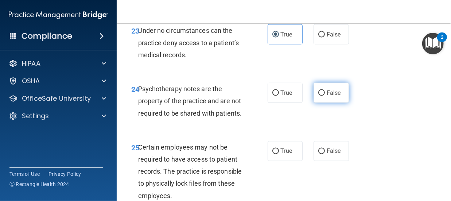
click at [322, 103] on label "False" at bounding box center [330, 93] width 35 height 20
click at [322, 96] on input "False" at bounding box center [321, 92] width 7 height 5
radio input "true"
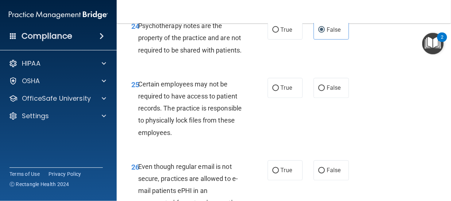
scroll to position [2080, 0]
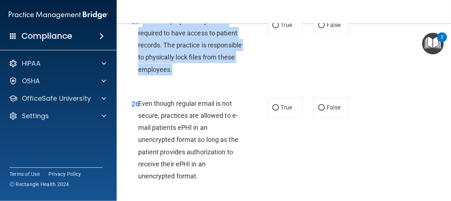
drag, startPoint x: 141, startPoint y: 66, endPoint x: 224, endPoint y: 121, distance: 99.4
click at [224, 75] on div "Certain employees may not be required to have access to patient records. The pr…" at bounding box center [193, 45] width 110 height 60
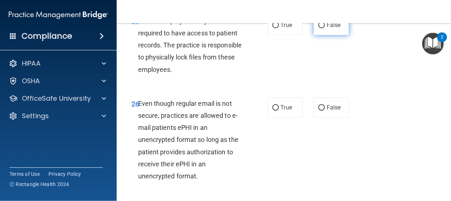
click at [326, 28] on span "False" at bounding box center [333, 24] width 14 height 7
click at [325, 28] on input "False" at bounding box center [321, 25] width 7 height 5
radio input "true"
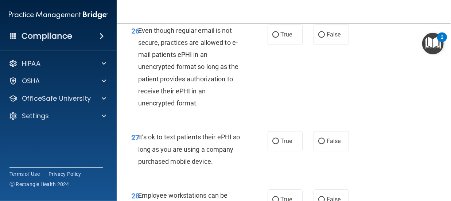
scroll to position [2158, 0]
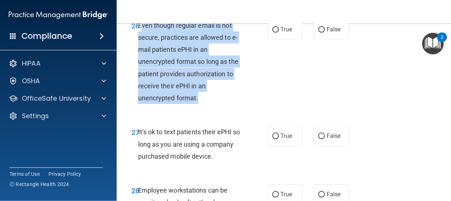
drag, startPoint x: 143, startPoint y: 72, endPoint x: 217, endPoint y: 147, distance: 105.4
click at [217, 104] on div "Even though regular email is not secure, practices are allowed to e-mail patien…" at bounding box center [193, 61] width 110 height 85
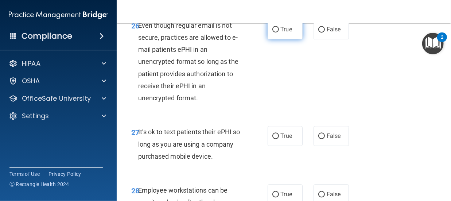
click at [277, 39] on label "True" at bounding box center [284, 29] width 35 height 20
click at [277, 32] on input "True" at bounding box center [275, 29] width 7 height 5
radio input "true"
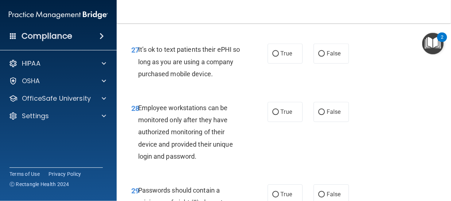
scroll to position [2250, 0]
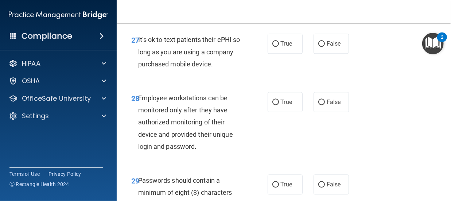
drag, startPoint x: 140, startPoint y: 83, endPoint x: 184, endPoint y: 126, distance: 61.8
click at [184, 70] on div "It’s ok to text patients their ePHI so long as you are using a company purchase…" at bounding box center [193, 52] width 110 height 36
click at [318, 47] on input "False" at bounding box center [321, 43] width 7 height 5
radio input "true"
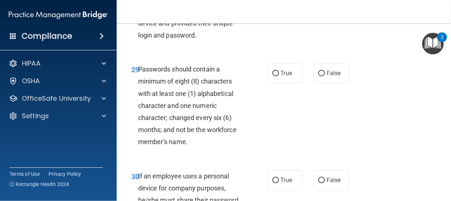
scroll to position [2367, 0]
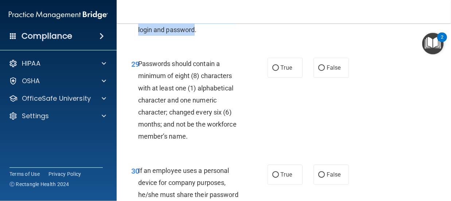
drag, startPoint x: 140, startPoint y: 38, endPoint x: 196, endPoint y: 88, distance: 75.6
click at [196, 34] on span "Employee workstations can be monitored only after they have authorized monitori…" at bounding box center [185, 5] width 95 height 56
radio input "true"
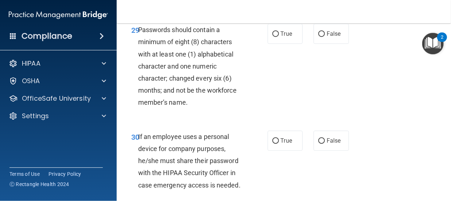
scroll to position [2415, 0]
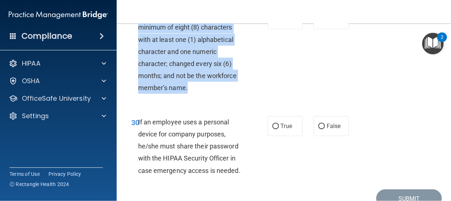
drag, startPoint x: 142, startPoint y: 72, endPoint x: 214, endPoint y: 150, distance: 105.9
click at [214, 94] on div "Passwords should contain a minimum of eight (8) characters with at least one (1…" at bounding box center [193, 51] width 110 height 85
click at [319, 22] on input "False" at bounding box center [321, 19] width 7 height 5
radio input "true"
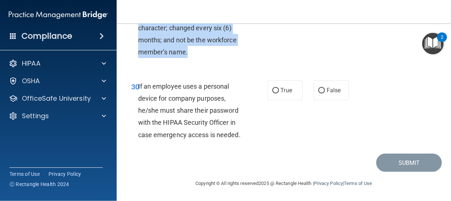
scroll to position [2512, 0]
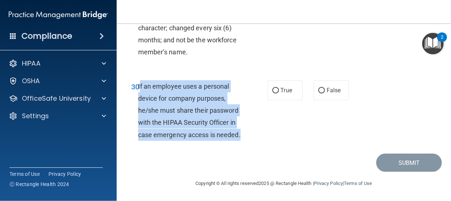
drag, startPoint x: 140, startPoint y: 83, endPoint x: 250, endPoint y: 134, distance: 121.0
click at [250, 134] on div "30 If an employee uses a personal device for company purposes, he/she must shar…" at bounding box center [199, 112] width 158 height 64
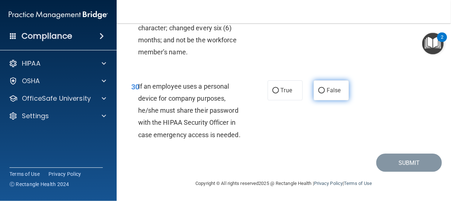
click at [321, 93] on label "False" at bounding box center [330, 90] width 35 height 20
click at [321, 93] on input "False" at bounding box center [321, 90] width 7 height 5
radio input "true"
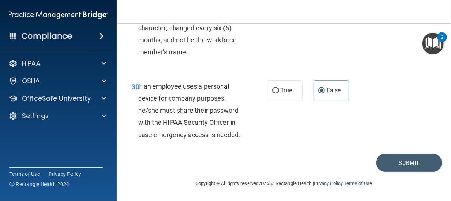
scroll to position [2487, 0]
click at [410, 172] on button "Submit" at bounding box center [409, 162] width 66 height 19
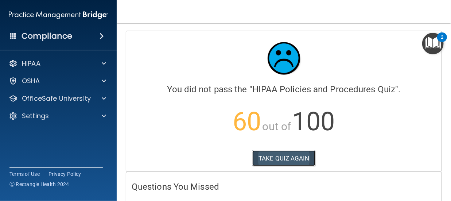
click at [283, 154] on button "TAKE QUIZ AGAIN" at bounding box center [283, 158] width 63 height 16
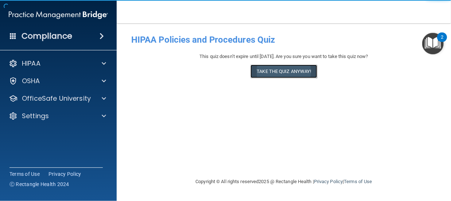
click at [279, 70] on button "Take the quiz anyway!" at bounding box center [283, 70] width 66 height 13
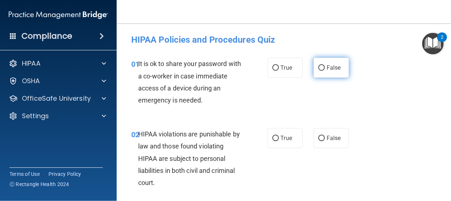
click at [328, 66] on span "False" at bounding box center [333, 67] width 14 height 7
click at [325, 66] on input "False" at bounding box center [321, 67] width 7 height 5
radio input "true"
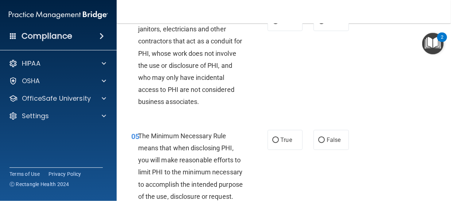
scroll to position [311, 0]
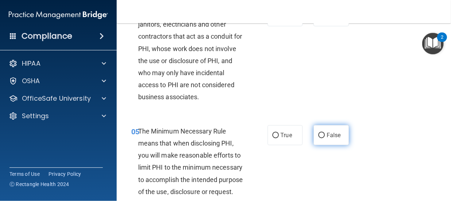
click at [316, 140] on label "False" at bounding box center [330, 135] width 35 height 20
click at [318, 138] on input "False" at bounding box center [321, 135] width 7 height 5
radio input "true"
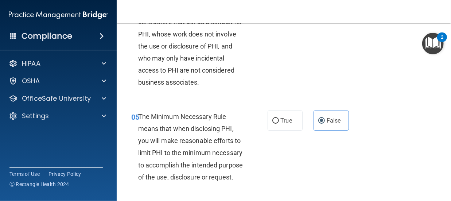
scroll to position [393, 0]
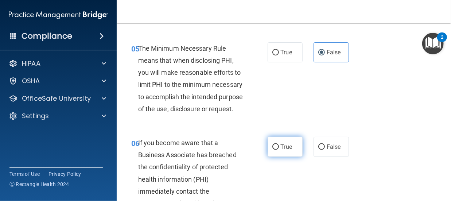
click at [270, 157] on label "True" at bounding box center [284, 147] width 35 height 20
click at [272, 150] on input "True" at bounding box center [275, 146] width 7 height 5
radio input "true"
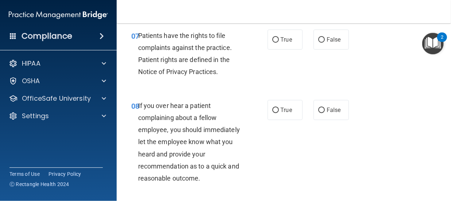
scroll to position [656, 0]
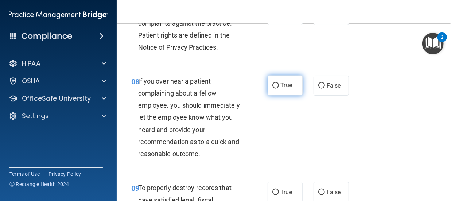
click at [271, 95] on label "True" at bounding box center [284, 85] width 35 height 20
click at [272, 89] on input "True" at bounding box center [275, 85] width 7 height 5
radio input "true"
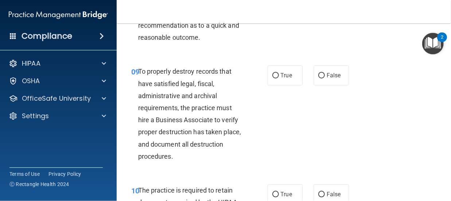
scroll to position [777, 0]
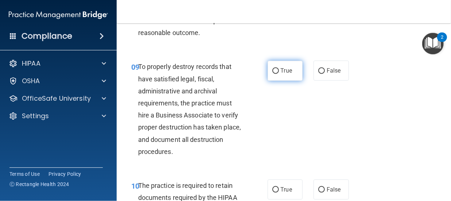
click at [281, 74] on span "True" at bounding box center [286, 70] width 11 height 7
click at [279, 74] on input "True" at bounding box center [275, 70] width 7 height 5
radio input "true"
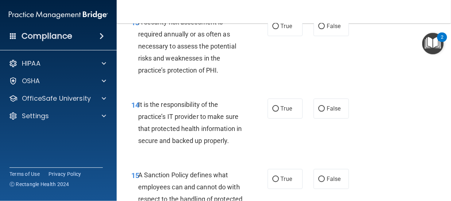
scroll to position [1214, 0]
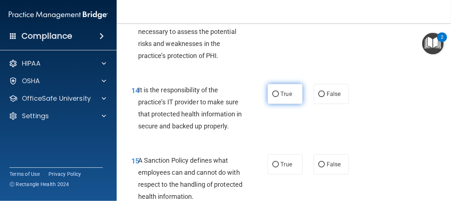
click at [273, 97] on input "True" at bounding box center [275, 93] width 7 height 5
radio input "true"
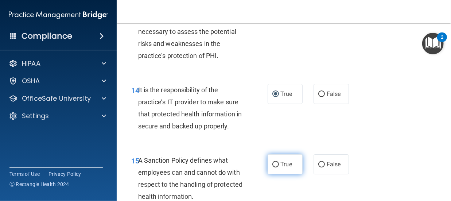
click at [288, 168] on span "True" at bounding box center [286, 164] width 11 height 7
click at [279, 167] on input "True" at bounding box center [275, 164] width 7 height 5
radio input "true"
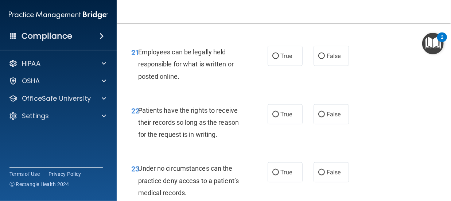
scroll to position [1836, 0]
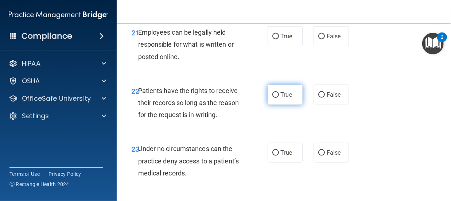
click at [281, 98] on span "True" at bounding box center [286, 94] width 11 height 7
click at [279, 98] on input "True" at bounding box center [275, 94] width 7 height 5
radio input "true"
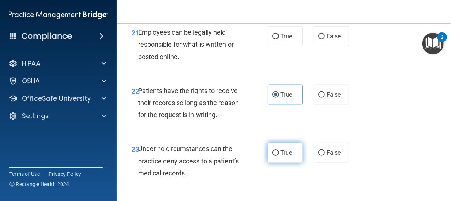
click at [275, 156] on input "True" at bounding box center [275, 152] width 7 height 5
radio input "true"
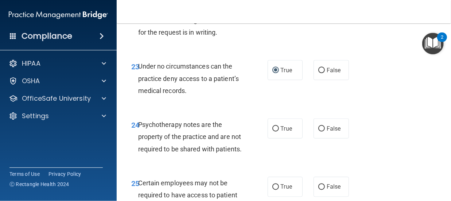
scroll to position [1943, 0]
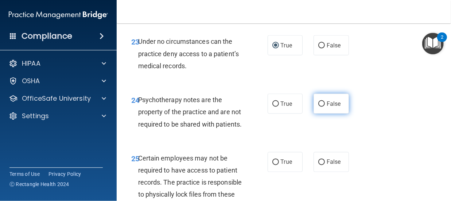
click at [320, 107] on input "False" at bounding box center [321, 103] width 7 height 5
radio input "true"
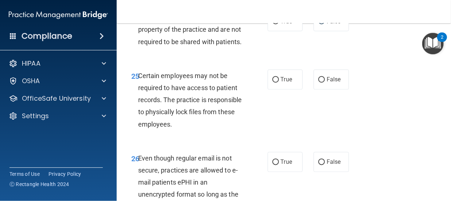
scroll to position [2031, 0]
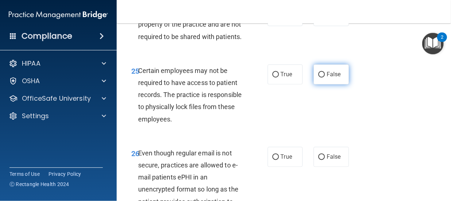
click at [318, 78] on input "False" at bounding box center [321, 74] width 7 height 5
radio input "true"
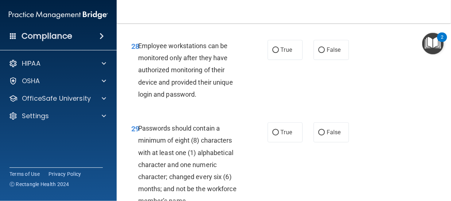
scroll to position [2269, 0]
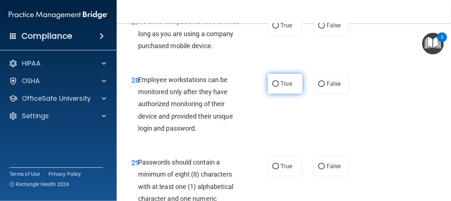
click at [282, 87] on span "True" at bounding box center [286, 83] width 11 height 7
click at [279, 87] on input "True" at bounding box center [275, 83] width 7 height 5
radio input "true"
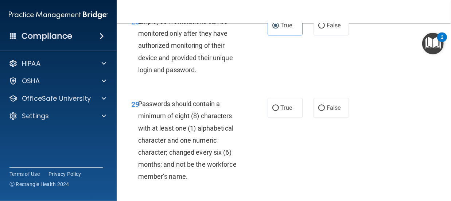
scroll to position [2371, 0]
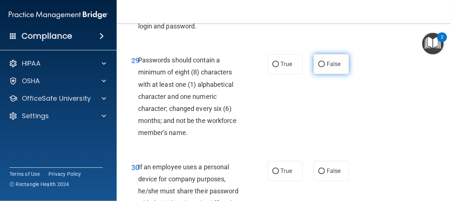
click at [315, 74] on label "False" at bounding box center [330, 64] width 35 height 20
click at [318, 67] on input "False" at bounding box center [321, 64] width 7 height 5
radio input "true"
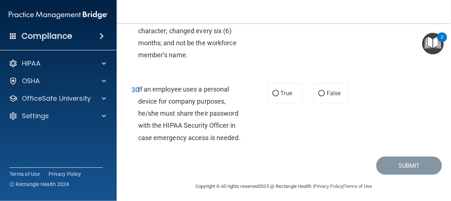
scroll to position [2512, 0]
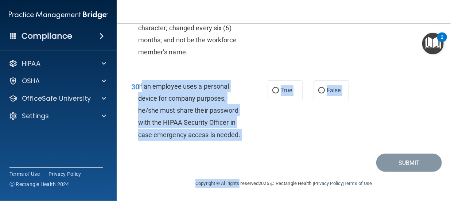
drag, startPoint x: 141, startPoint y: 82, endPoint x: 231, endPoint y: 186, distance: 136.9
click at [231, 186] on main "- HIPAA Policies and Procedures Quiz This quiz doesn’t expire until 11/13/2025.…" at bounding box center [284, 111] width 334 height 177
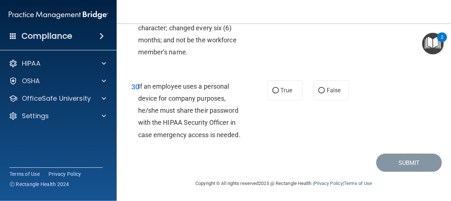
click at [238, 148] on div "30 If an employee uses a personal device for company purposes, he/she must shar…" at bounding box center [284, 112] width 316 height 82
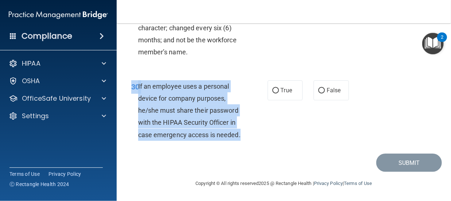
drag, startPoint x: 143, startPoint y: 80, endPoint x: 251, endPoint y: 136, distance: 121.9
click at [251, 136] on div "30 If an employee uses a personal device for company purposes, he/she must shar…" at bounding box center [284, 112] width 316 height 82
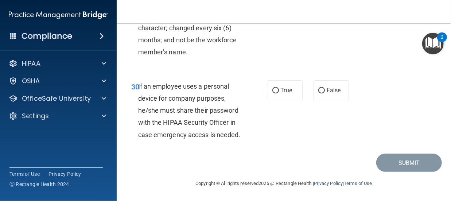
click at [251, 200] on div at bounding box center [225, 201] width 451 height 0
click at [321, 90] on label "False" at bounding box center [330, 90] width 35 height 20
click at [321, 90] on input "False" at bounding box center [321, 90] width 7 height 5
radio input "true"
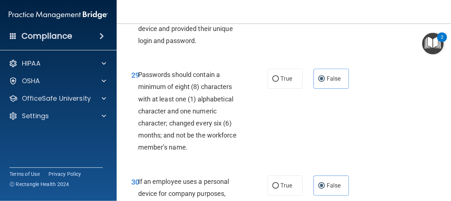
scroll to position [2201, 0]
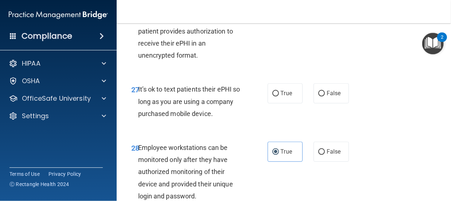
drag, startPoint x: 148, startPoint y: 132, endPoint x: 205, endPoint y: 174, distance: 70.6
click at [205, 119] on div "It’s ok to text patients their ePHI so long as you are using a company purchase…" at bounding box center [193, 101] width 110 height 36
click at [327, 97] on span "False" at bounding box center [333, 93] width 14 height 7
click at [325, 96] on input "False" at bounding box center [321, 93] width 7 height 5
radio input "true"
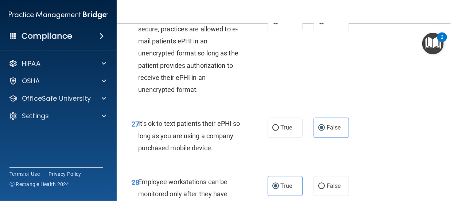
scroll to position [2152, 0]
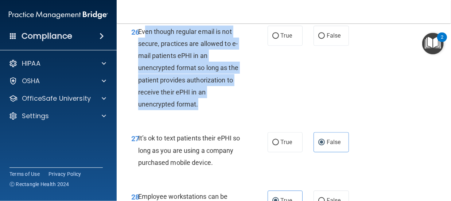
drag, startPoint x: 144, startPoint y: 76, endPoint x: 217, endPoint y: 157, distance: 109.6
click at [217, 110] on div "Even though regular email is not secure, practices are allowed to e-mail patien…" at bounding box center [193, 68] width 110 height 85
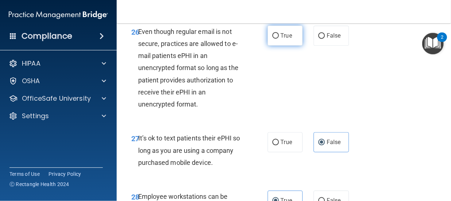
click at [281, 39] on span "True" at bounding box center [286, 35] width 11 height 7
click at [279, 39] on input "True" at bounding box center [275, 35] width 7 height 5
radio input "true"
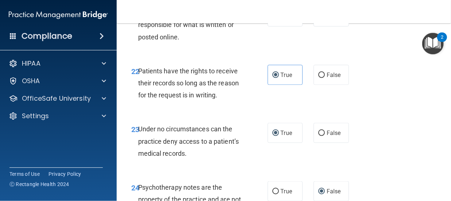
scroll to position [1807, 0]
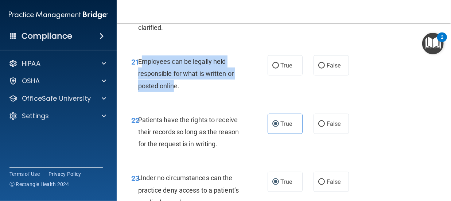
drag, startPoint x: 142, startPoint y: 94, endPoint x: 176, endPoint y: 122, distance: 44.2
click at [176, 89] on span "Employees can be legally held responsible for what is written or posted online." at bounding box center [185, 74] width 95 height 32
click at [274, 68] on input "True" at bounding box center [275, 65] width 7 height 5
radio input "true"
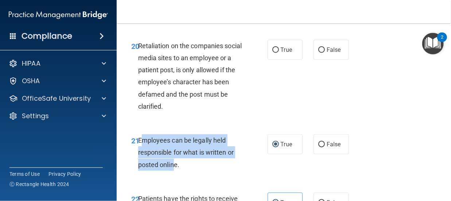
scroll to position [1720, 0]
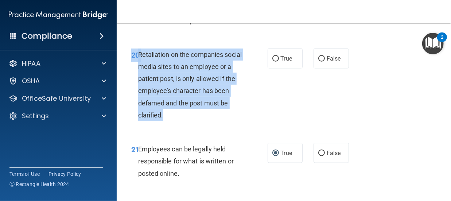
drag, startPoint x: 144, startPoint y: 82, endPoint x: 220, endPoint y: 152, distance: 102.9
click at [220, 134] on div "20 Retaliation on the companies social media sites to an employee or a patient …" at bounding box center [284, 86] width 316 height 94
click at [318, 62] on input "False" at bounding box center [321, 58] width 7 height 5
radio input "true"
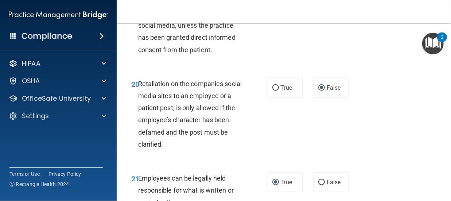
click at [447, 200] on div at bounding box center [225, 201] width 451 height 0
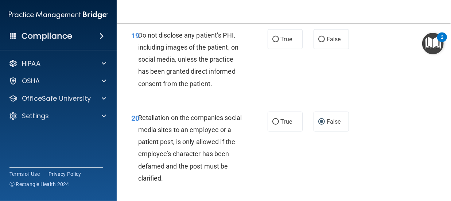
scroll to position [1642, 0]
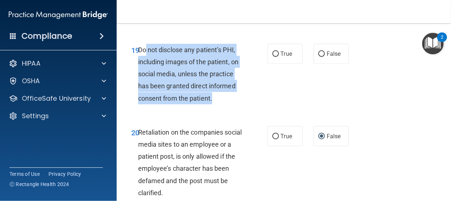
drag, startPoint x: 146, startPoint y: 81, endPoint x: 227, endPoint y: 134, distance: 95.8
click at [227, 104] on div "Do not disclose any patient’s PHI, including images of the patient, on social m…" at bounding box center [193, 74] width 110 height 60
click at [274, 57] on input "True" at bounding box center [275, 53] width 7 height 5
radio input "true"
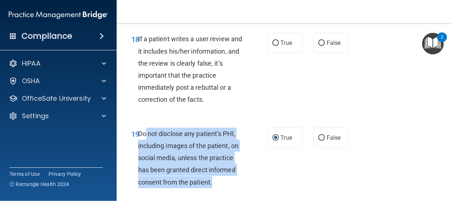
scroll to position [1554, 0]
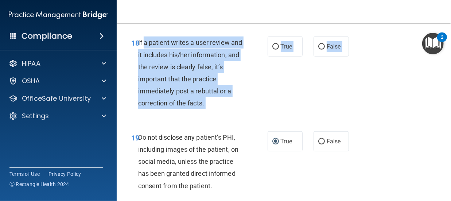
drag, startPoint x: 144, startPoint y: 62, endPoint x: 216, endPoint y: 166, distance: 126.1
click at [247, 113] on div "18 If a patient writes a user review and it includes his/her information, and t…" at bounding box center [199, 74] width 158 height 76
drag, startPoint x: 146, startPoint y: 63, endPoint x: 184, endPoint y: 136, distance: 82.1
click at [184, 109] on div "If a patient writes a user review and it includes his/her information, and the …" at bounding box center [193, 72] width 110 height 72
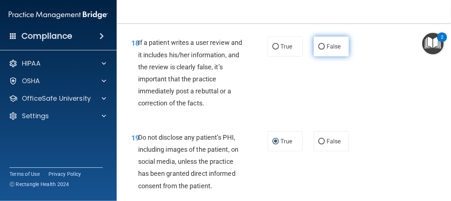
click at [322, 56] on label "False" at bounding box center [330, 46] width 35 height 20
click at [322, 50] on input "False" at bounding box center [321, 46] width 7 height 5
radio input "true"
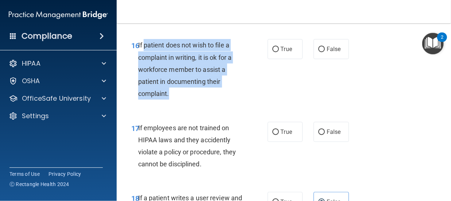
drag, startPoint x: 145, startPoint y: 70, endPoint x: 204, endPoint y: 116, distance: 75.2
click at [204, 99] on div "If patient does not wish to file a complaint in writing, it is ok for a workfor…" at bounding box center [193, 69] width 110 height 60
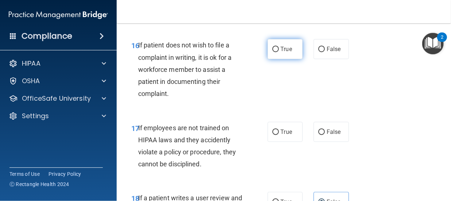
click at [272, 59] on label "True" at bounding box center [284, 49] width 35 height 20
click at [272, 52] on input "True" at bounding box center [275, 49] width 7 height 5
radio input "true"
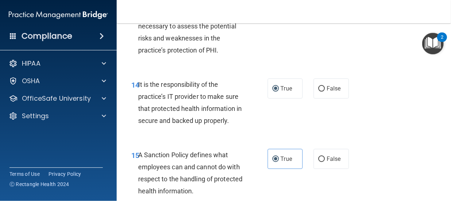
scroll to position [1161, 0]
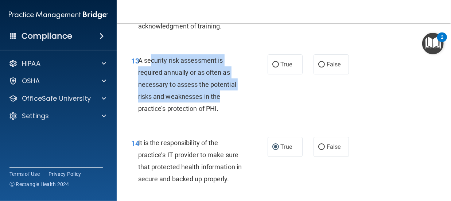
drag, startPoint x: 149, startPoint y: 82, endPoint x: 222, endPoint y: 125, distance: 85.0
click at [222, 115] on div "A security risk assessment is required annually or as often as necessary to ass…" at bounding box center [193, 84] width 110 height 60
click at [162, 79] on div "A security risk assessment is required annually or as often as necessary to ass…" at bounding box center [193, 84] width 110 height 60
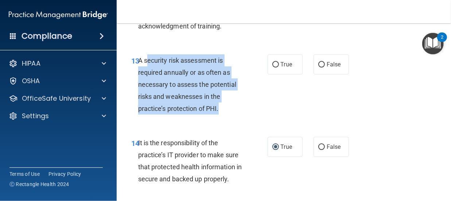
drag, startPoint x: 146, startPoint y: 80, endPoint x: 218, endPoint y: 134, distance: 90.3
click at [218, 113] on span "A security risk assessment is required annually or as often as necessary to ass…" at bounding box center [187, 84] width 98 height 56
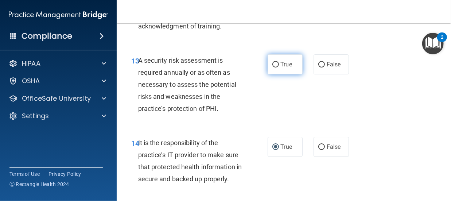
click at [281, 68] on span "True" at bounding box center [286, 64] width 11 height 7
click at [279, 67] on input "True" at bounding box center [275, 64] width 7 height 5
radio input "true"
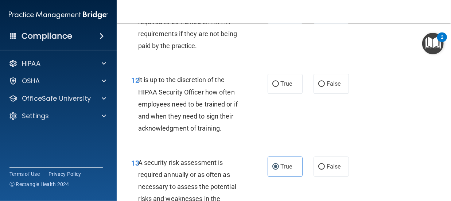
scroll to position [1045, 0]
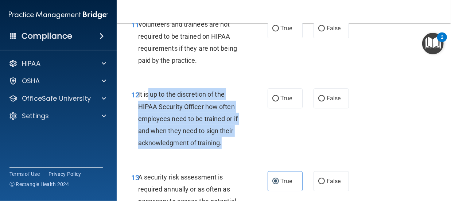
drag, startPoint x: 147, startPoint y: 120, endPoint x: 231, endPoint y: 164, distance: 94.8
click at [231, 149] on div "It is up to the discretion of the HIPAA Security Officer how often employees ne…" at bounding box center [193, 118] width 110 height 60
click at [320, 101] on input "False" at bounding box center [321, 98] width 7 height 5
radio input "true"
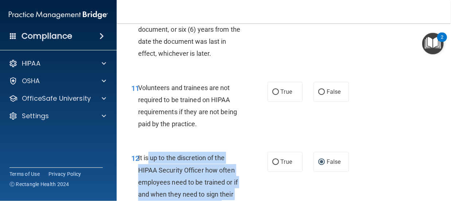
scroll to position [962, 0]
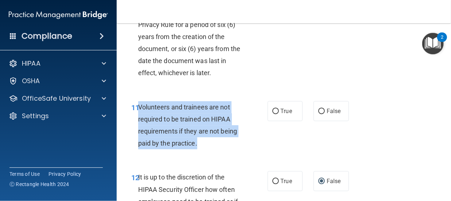
drag, startPoint x: 139, startPoint y: 127, endPoint x: 201, endPoint y: 166, distance: 73.7
click at [201, 149] on div "Volunteers and trainees are not required to be trained on HIPAA requirements if…" at bounding box center [193, 125] width 110 height 48
click at [321, 114] on input "False" at bounding box center [321, 111] width 7 height 5
radio input "true"
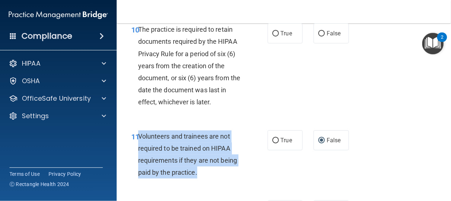
scroll to position [885, 0]
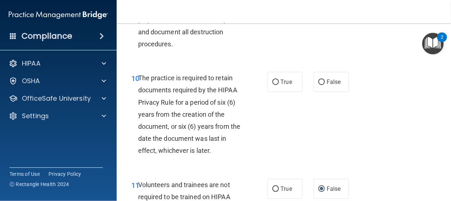
click at [318, 31] on div "09 To properly destroy records that have satisfied legal, fiscal, administrativ…" at bounding box center [284, 3] width 316 height 119
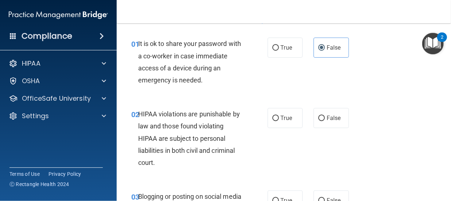
scroll to position [0, 0]
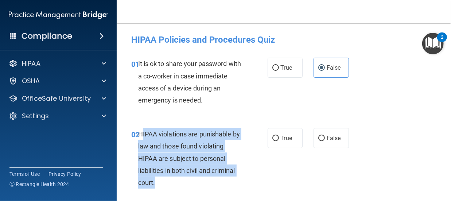
drag, startPoint x: 141, startPoint y: 130, endPoint x: 184, endPoint y: 179, distance: 65.0
click at [184, 179] on div "HIPAA violations are punishable by law and those found violating HIPAA are subj…" at bounding box center [193, 158] width 110 height 60
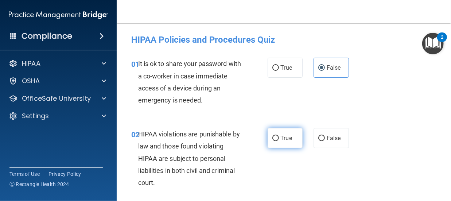
click at [283, 134] on span "True" at bounding box center [286, 137] width 11 height 7
click at [279, 136] on input "True" at bounding box center [275, 138] width 7 height 5
radio input "true"
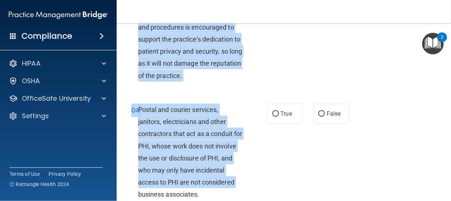
scroll to position [231, 0]
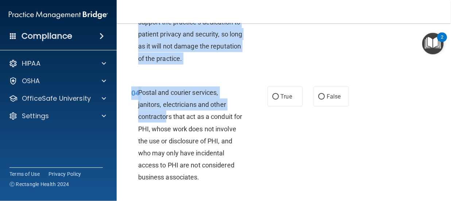
drag, startPoint x: 148, startPoint y: 82, endPoint x: 165, endPoint y: 118, distance: 39.8
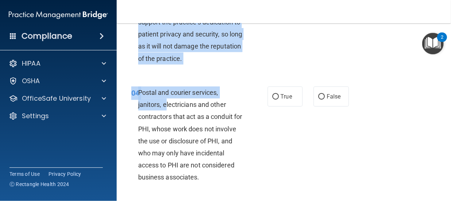
click at [268, 55] on div "03 Blogging or posting on social media sites about the practice’s policies and …" at bounding box center [199, 24] width 158 height 89
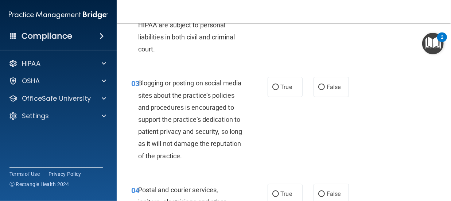
scroll to position [119, 0]
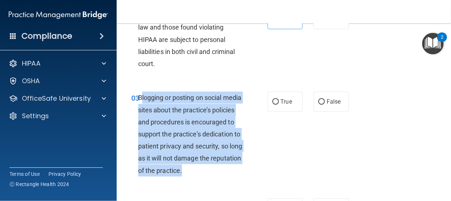
drag, startPoint x: 141, startPoint y: 97, endPoint x: 179, endPoint y: 181, distance: 92.3
click at [179, 176] on div "Blogging or posting on social media sites about the practice’s policies and pro…" at bounding box center [193, 133] width 110 height 85
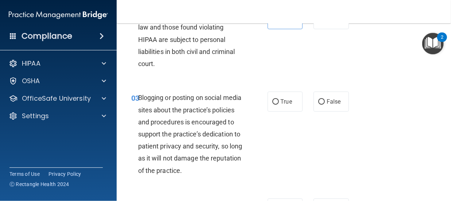
click at [306, 99] on div "True False" at bounding box center [309, 101] width 85 height 20
click at [318, 100] on input "False" at bounding box center [321, 101] width 7 height 5
radio input "true"
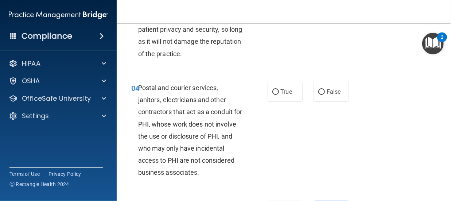
scroll to position [279, 0]
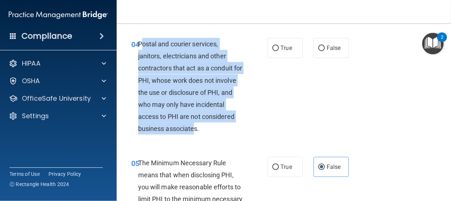
drag, startPoint x: 143, startPoint y: 54, endPoint x: 229, endPoint y: 138, distance: 120.6
click at [229, 133] on span "Postal and courier services, janitors, electricians and other contractors that …" at bounding box center [190, 86] width 104 height 93
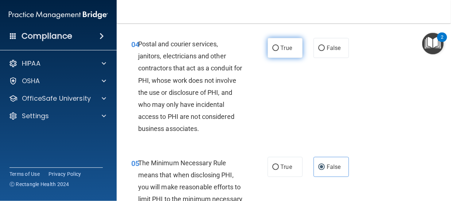
click at [280, 58] on label "True" at bounding box center [284, 48] width 35 height 20
click at [279, 51] on input "True" at bounding box center [275, 48] width 7 height 5
radio input "true"
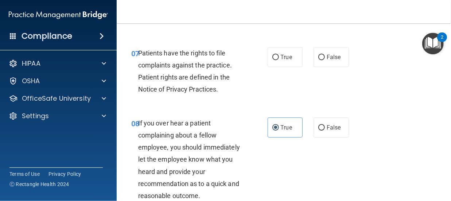
scroll to position [575, 0]
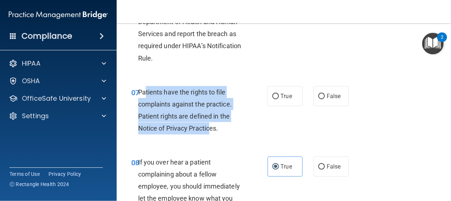
drag, startPoint x: 146, startPoint y: 114, endPoint x: 211, endPoint y: 151, distance: 74.9
click at [211, 132] on span "Patients have the rights to file complaints against the practice. Patient right…" at bounding box center [185, 110] width 94 height 44
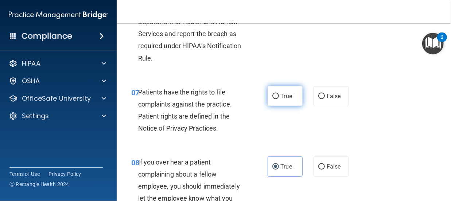
click at [281, 99] on span "True" at bounding box center [286, 96] width 11 height 7
click at [278, 99] on input "True" at bounding box center [275, 96] width 7 height 5
radio input "true"
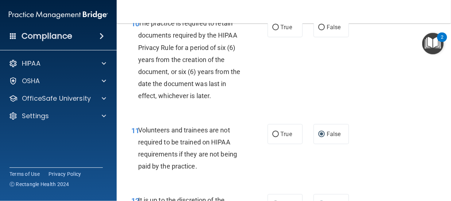
scroll to position [925, 0]
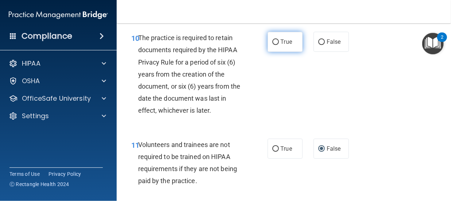
click at [286, 52] on label "True" at bounding box center [284, 42] width 35 height 20
click at [279, 45] on input "True" at bounding box center [275, 41] width 7 height 5
radio input "true"
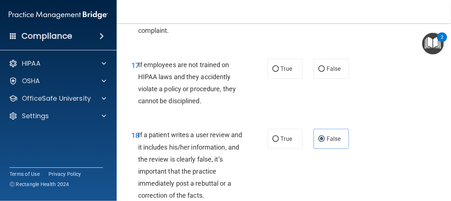
scroll to position [1428, 0]
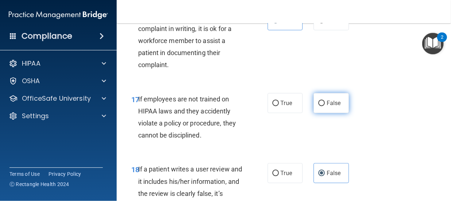
click at [327, 113] on label "False" at bounding box center [330, 103] width 35 height 20
click at [325, 106] on input "False" at bounding box center [321, 103] width 7 height 5
radio input "true"
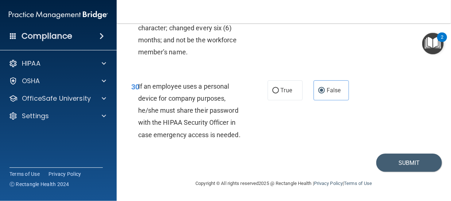
scroll to position [2498, 0]
click at [415, 172] on button "Submit" at bounding box center [409, 162] width 66 height 19
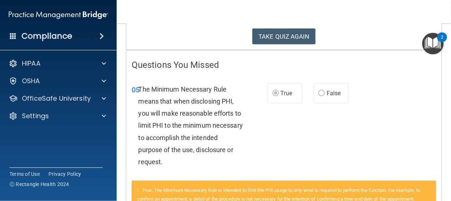
scroll to position [68, 0]
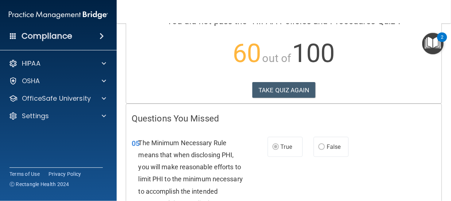
click at [289, 80] on div "Calculating your score.... You did not pass the " HIPAA Policies and Procedures…" at bounding box center [283, 33] width 315 height 140
click at [293, 90] on button "TAKE QUIZ AGAIN" at bounding box center [283, 90] width 63 height 16
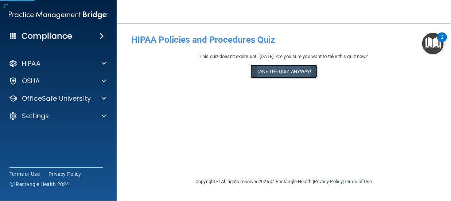
click at [289, 69] on button "Take the quiz anyway!" at bounding box center [283, 70] width 66 height 13
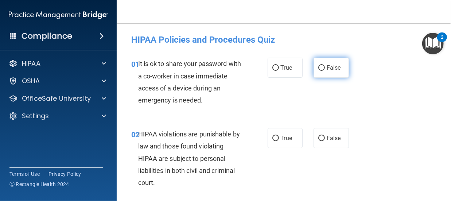
click at [339, 68] on label "False" at bounding box center [330, 68] width 35 height 20
click at [325, 68] on input "False" at bounding box center [321, 67] width 7 height 5
radio input "true"
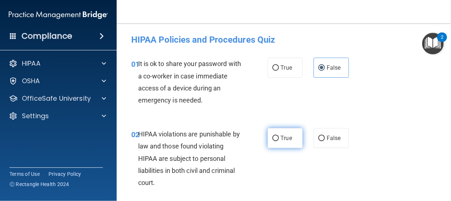
click at [286, 142] on label "True" at bounding box center [284, 138] width 35 height 20
click at [279, 141] on input "True" at bounding box center [275, 138] width 7 height 5
radio input "true"
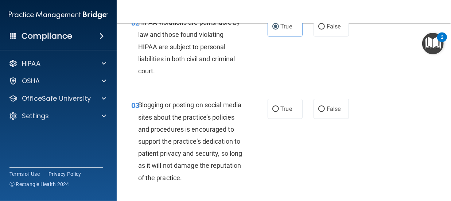
scroll to position [136, 0]
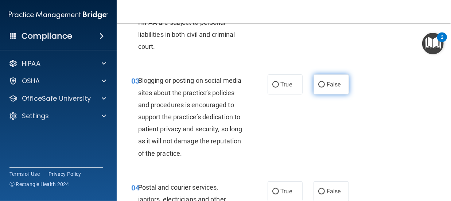
click at [318, 85] on input "False" at bounding box center [321, 84] width 7 height 5
radio input "true"
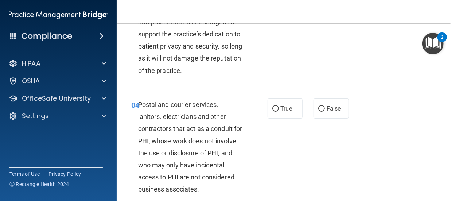
scroll to position [248, 0]
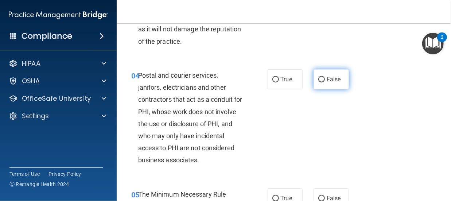
click at [319, 82] on input "False" at bounding box center [321, 79] width 7 height 5
radio input "true"
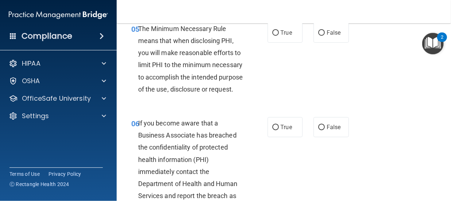
scroll to position [408, 0]
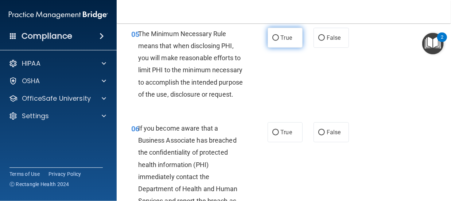
click at [285, 48] on label "True" at bounding box center [284, 38] width 35 height 20
click at [279, 41] on input "True" at bounding box center [275, 37] width 7 height 5
radio input "true"
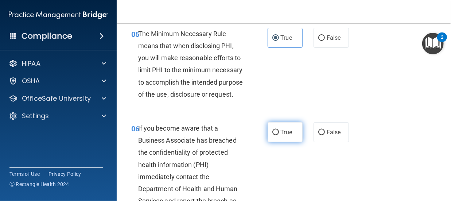
click at [284, 136] on span "True" at bounding box center [286, 132] width 11 height 7
click at [279, 135] on input "True" at bounding box center [275, 132] width 7 height 5
radio input "true"
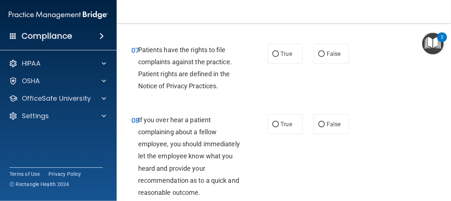
scroll to position [627, 0]
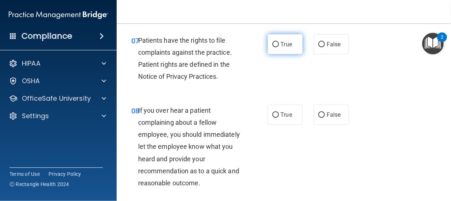
click at [267, 54] on label "True" at bounding box center [284, 44] width 35 height 20
click at [272, 47] on input "True" at bounding box center [275, 44] width 7 height 5
radio input "true"
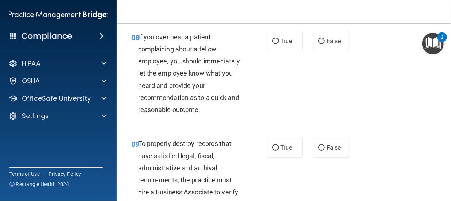
scroll to position [705, 0]
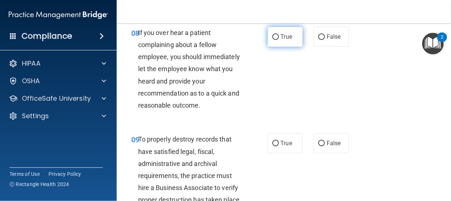
click at [272, 47] on label "True" at bounding box center [284, 37] width 35 height 20
click at [272, 40] on input "True" at bounding box center [275, 36] width 7 height 5
radio input "true"
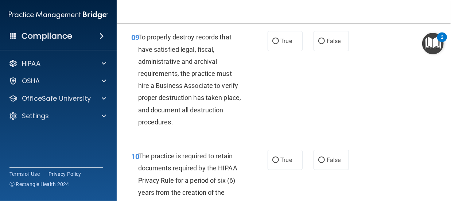
scroll to position [811, 0]
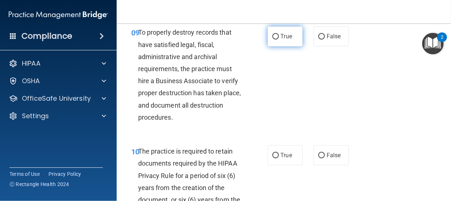
click at [283, 40] on span "True" at bounding box center [286, 36] width 11 height 7
click at [279, 39] on input "True" at bounding box center [275, 36] width 7 height 5
radio input "true"
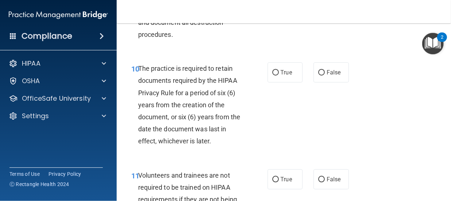
scroll to position [899, 0]
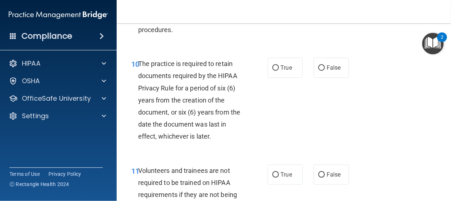
click at [267, 80] on div "10 The practice is required to retain documents required by the HIPAA Privacy R…" at bounding box center [284, 101] width 316 height 107
click at [277, 78] on label "True" at bounding box center [284, 68] width 35 height 20
click at [277, 71] on input "True" at bounding box center [275, 67] width 7 height 5
radio input "true"
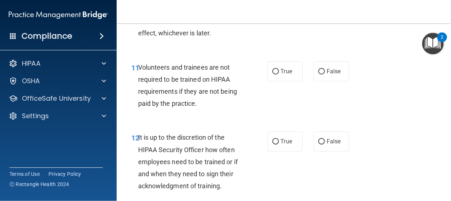
scroll to position [1005, 0]
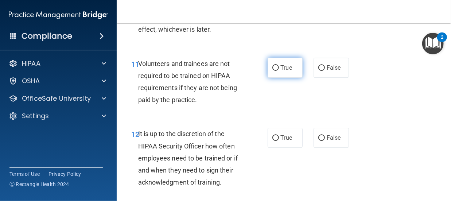
click at [285, 78] on label "True" at bounding box center [284, 68] width 35 height 20
click at [279, 71] on input "True" at bounding box center [275, 67] width 7 height 5
radio input "true"
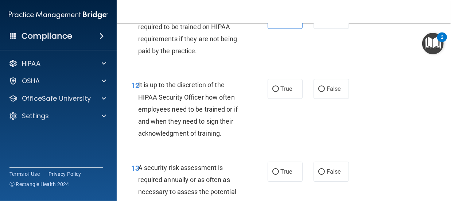
scroll to position [1069, 0]
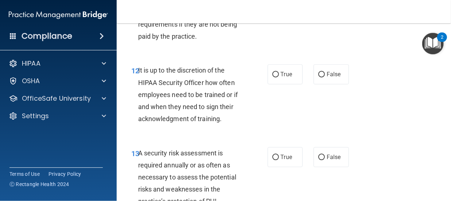
click at [322, 14] on label "False" at bounding box center [330, 4] width 35 height 20
click at [322, 7] on input "False" at bounding box center [321, 4] width 7 height 5
radio input "true"
radio input "false"
click at [278, 84] on label "True" at bounding box center [284, 74] width 35 height 20
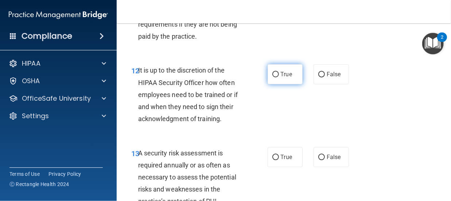
click at [278, 77] on input "True" at bounding box center [275, 74] width 7 height 5
radio input "true"
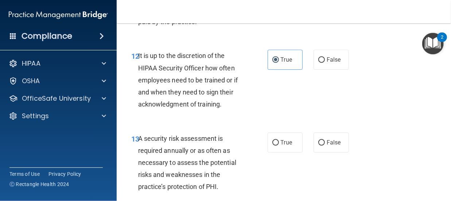
scroll to position [1113, 0]
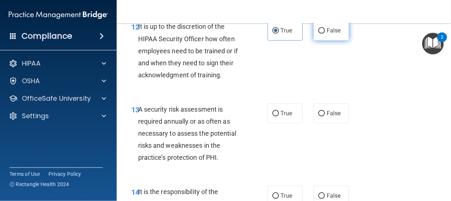
click at [326, 34] on span "False" at bounding box center [333, 30] width 14 height 7
click at [325, 34] on input "False" at bounding box center [321, 30] width 7 height 5
radio input "true"
radio input "false"
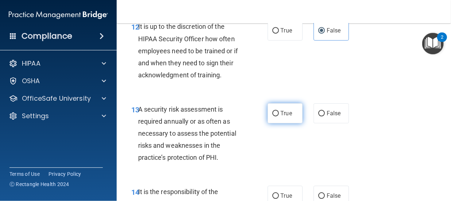
click at [281, 117] on span "True" at bounding box center [286, 113] width 11 height 7
click at [279, 116] on input "True" at bounding box center [275, 113] width 7 height 5
radio input "true"
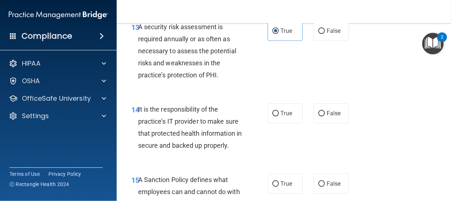
scroll to position [1248, 0]
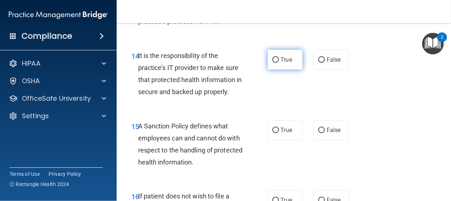
click at [281, 63] on span "True" at bounding box center [286, 59] width 11 height 7
click at [278, 63] on input "True" at bounding box center [275, 59] width 7 height 5
radio input "true"
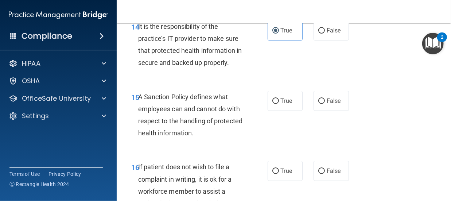
scroll to position [1307, 0]
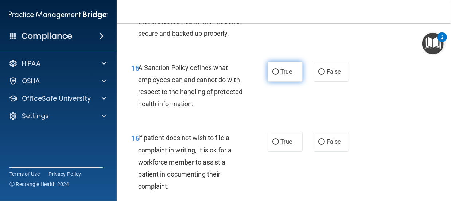
click at [272, 75] on input "True" at bounding box center [275, 71] width 7 height 5
radio input "true"
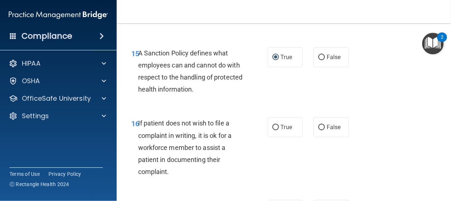
scroll to position [1370, 0]
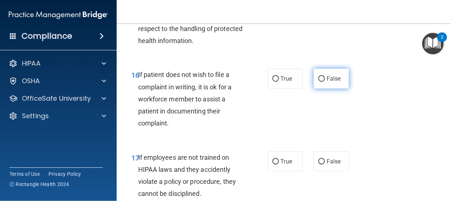
click at [321, 89] on label "False" at bounding box center [330, 78] width 35 height 20
click at [321, 82] on input "False" at bounding box center [321, 78] width 7 height 5
radio input "true"
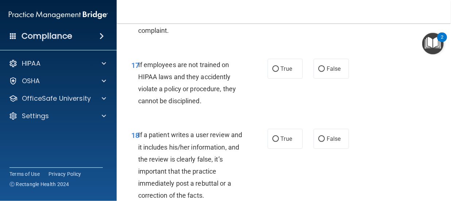
scroll to position [1497, 0]
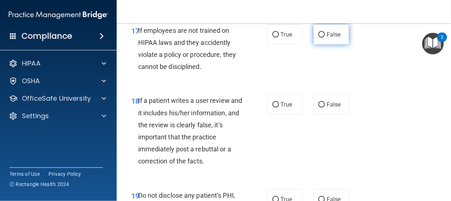
click at [320, 38] on input "False" at bounding box center [321, 34] width 7 height 5
radio input "true"
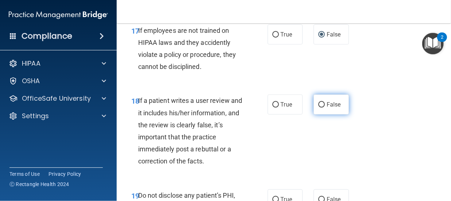
click at [326, 108] on span "False" at bounding box center [333, 104] width 14 height 7
click at [325, 107] on input "False" at bounding box center [321, 104] width 7 height 5
radio input "true"
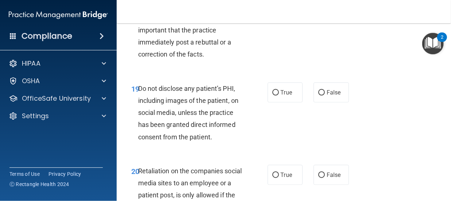
scroll to position [1647, 0]
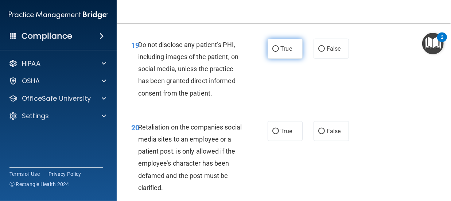
click at [272, 52] on input "True" at bounding box center [275, 48] width 7 height 5
radio input "true"
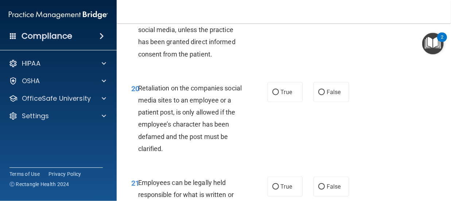
scroll to position [1701, 0]
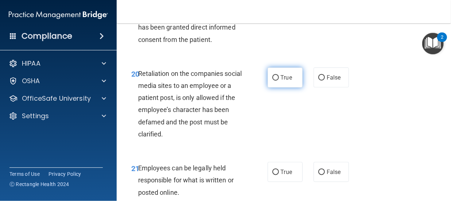
click at [291, 87] on label "True" at bounding box center [284, 77] width 35 height 20
click at [279, 81] on input "True" at bounding box center [275, 77] width 7 height 5
radio input "true"
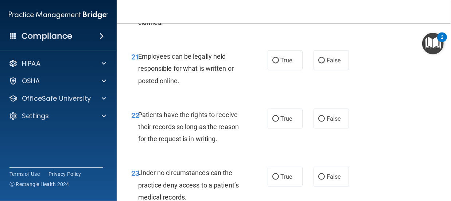
scroll to position [1817, 0]
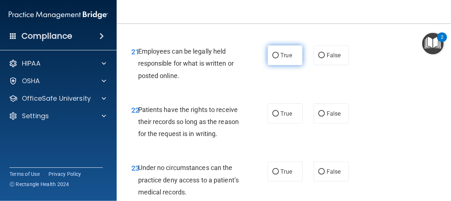
click at [283, 59] on span "True" at bounding box center [286, 55] width 11 height 7
click at [279, 58] on input "True" at bounding box center [275, 55] width 7 height 5
radio input "true"
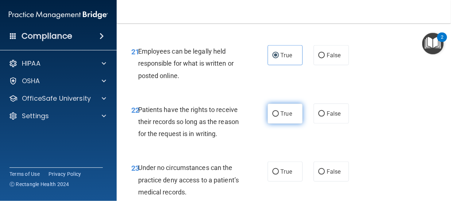
click at [286, 117] on span "True" at bounding box center [286, 113] width 11 height 7
click at [279, 117] on input "True" at bounding box center [275, 113] width 7 height 5
radio input "true"
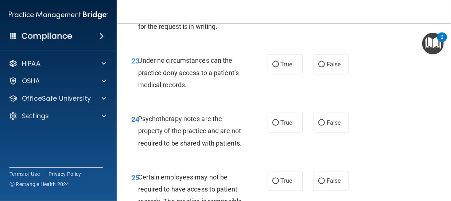
scroll to position [1944, 0]
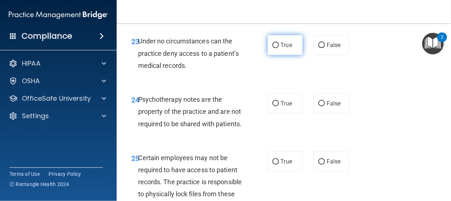
click at [272, 48] on input "True" at bounding box center [275, 45] width 7 height 5
radio input "true"
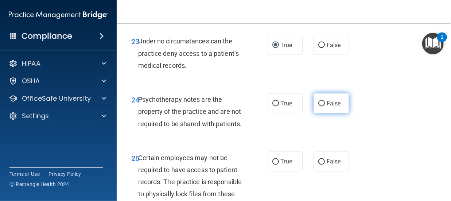
click at [321, 113] on label "False" at bounding box center [330, 103] width 35 height 20
click at [321, 106] on input "False" at bounding box center [321, 103] width 7 height 5
radio input "true"
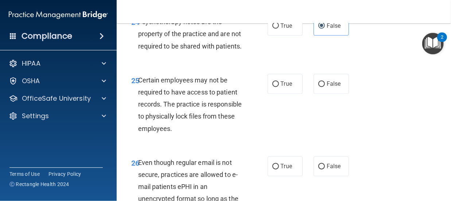
scroll to position [2050, 0]
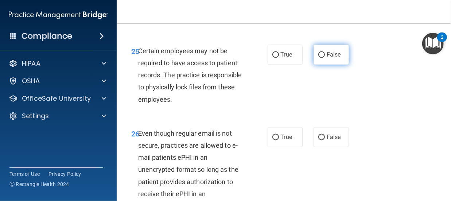
click at [313, 65] on label "False" at bounding box center [330, 55] width 35 height 20
click at [318, 58] on input "False" at bounding box center [321, 54] width 7 height 5
radio input "true"
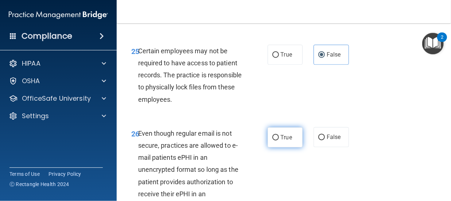
click at [278, 147] on label "True" at bounding box center [284, 137] width 35 height 20
click at [278, 140] on input "True" at bounding box center [275, 137] width 7 height 5
radio input "true"
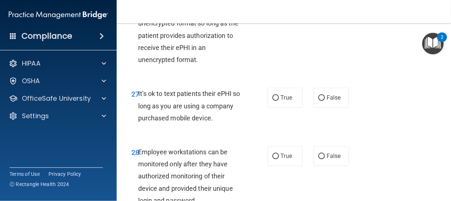
scroll to position [2211, 0]
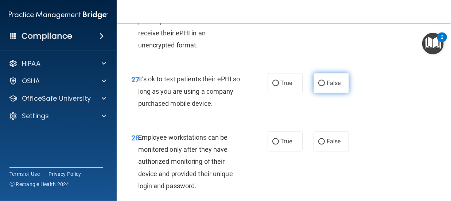
click at [313, 93] on label "False" at bounding box center [330, 83] width 35 height 20
click at [318, 86] on input "False" at bounding box center [321, 83] width 7 height 5
radio input "true"
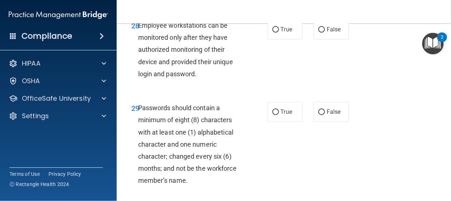
scroll to position [2337, 0]
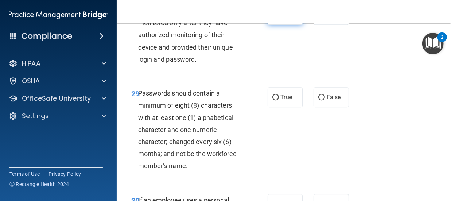
click at [272, 18] on input "True" at bounding box center [275, 14] width 7 height 5
radio input "true"
click at [318, 100] on input "False" at bounding box center [321, 97] width 7 height 5
radio input "true"
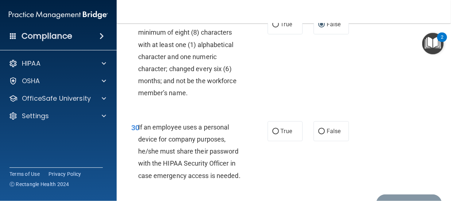
scroll to position [2463, 0]
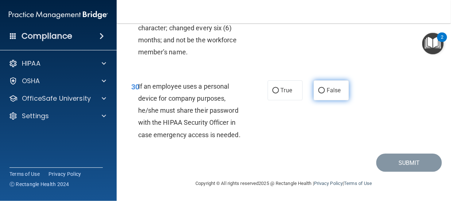
click at [318, 93] on input "False" at bounding box center [321, 90] width 7 height 5
radio input "true"
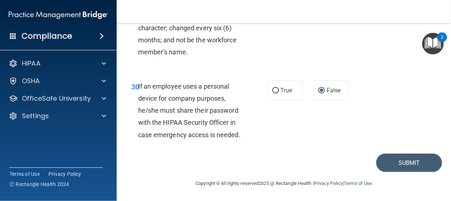
scroll to position [2478, 0]
click at [424, 172] on button "Submit" at bounding box center [409, 162] width 66 height 19
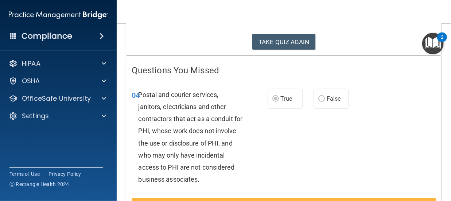
scroll to position [68, 0]
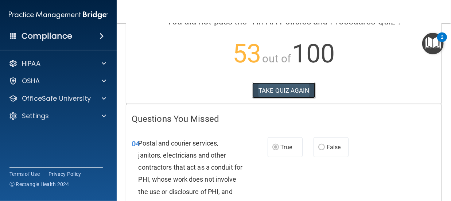
click at [298, 94] on button "TAKE QUIZ AGAIN" at bounding box center [283, 90] width 63 height 16
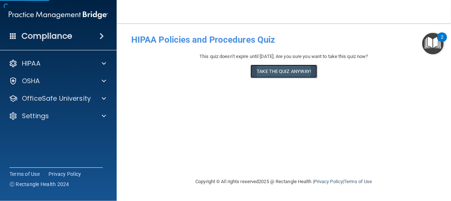
click at [285, 75] on button "Take the quiz anyway!" at bounding box center [283, 70] width 66 height 13
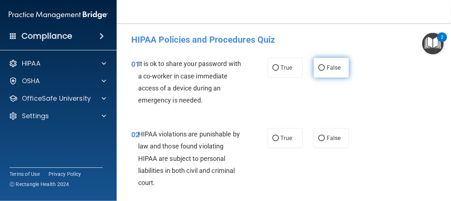
click at [328, 63] on label "False" at bounding box center [330, 68] width 35 height 20
click at [325, 65] on input "False" at bounding box center [321, 67] width 7 height 5
radio input "true"
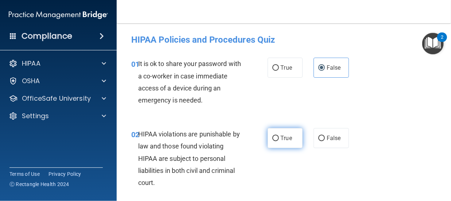
click at [283, 142] on label "True" at bounding box center [284, 138] width 35 height 20
click at [279, 141] on input "True" at bounding box center [275, 138] width 7 height 5
radio input "true"
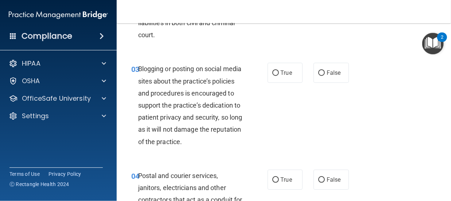
scroll to position [157, 0]
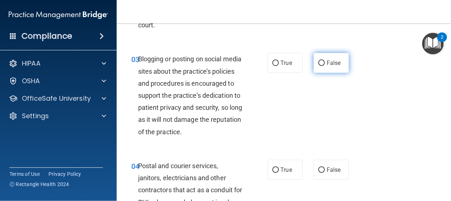
click at [318, 63] on input "False" at bounding box center [321, 62] width 7 height 5
radio input "true"
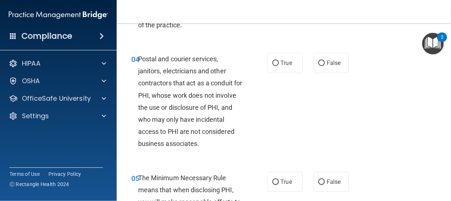
scroll to position [279, 0]
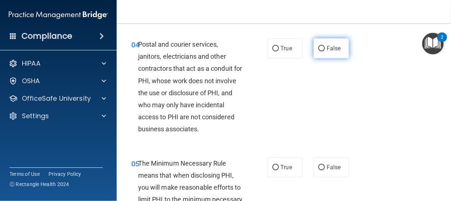
click at [331, 52] on span "False" at bounding box center [333, 48] width 14 height 7
click at [325, 51] on input "False" at bounding box center [321, 48] width 7 height 5
radio input "true"
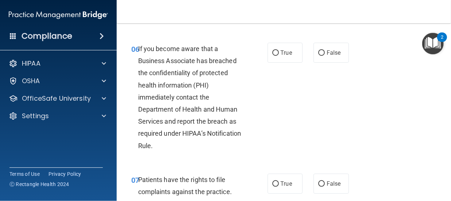
scroll to position [497, 0]
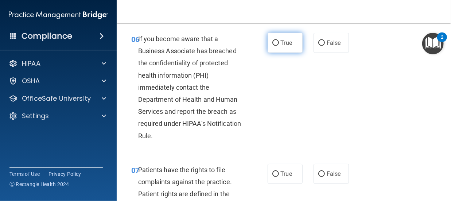
click at [268, 53] on label "True" at bounding box center [284, 43] width 35 height 20
click at [272, 46] on input "True" at bounding box center [275, 42] width 7 height 5
radio input "true"
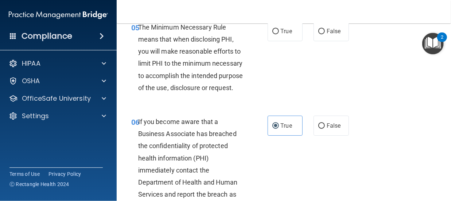
scroll to position [395, 0]
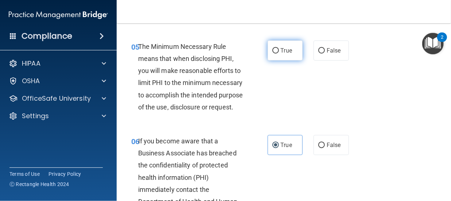
click at [275, 60] on label "True" at bounding box center [284, 50] width 35 height 20
click at [275, 54] on input "True" at bounding box center [275, 50] width 7 height 5
radio input "true"
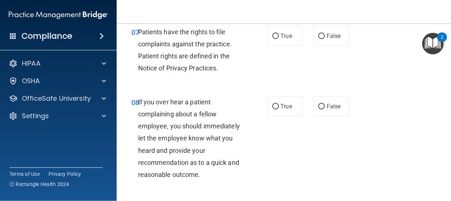
scroll to position [638, 0]
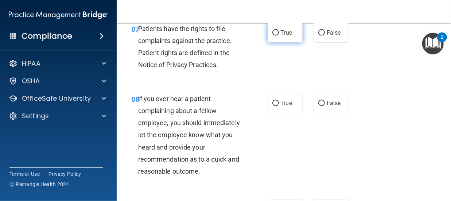
click at [273, 36] on input "True" at bounding box center [275, 32] width 7 height 5
radio input "true"
click at [318, 106] on input "False" at bounding box center [321, 103] width 7 height 5
radio input "true"
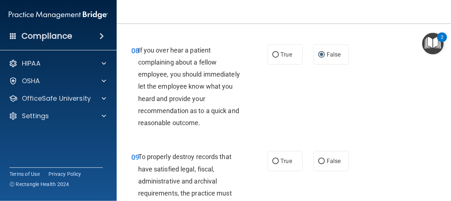
scroll to position [716, 0]
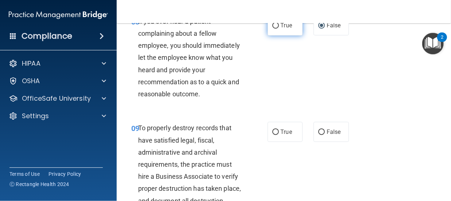
click at [282, 29] on span "True" at bounding box center [286, 25] width 11 height 7
click at [279, 28] on input "True" at bounding box center [275, 25] width 7 height 5
radio input "true"
radio input "false"
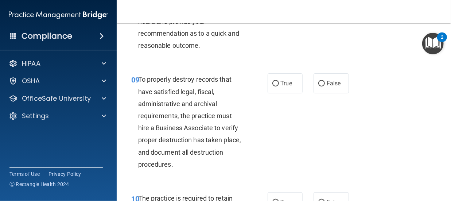
scroll to position [799, 0]
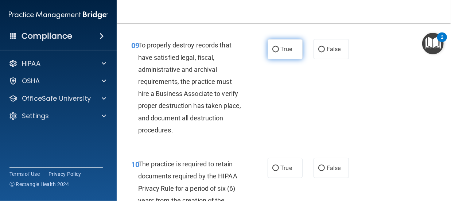
click at [273, 52] on input "True" at bounding box center [275, 49] width 7 height 5
radio input "true"
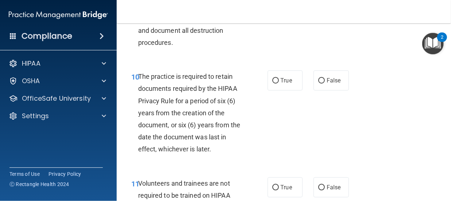
scroll to position [901, 0]
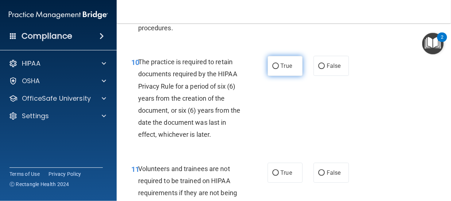
click at [276, 76] on label "True" at bounding box center [284, 66] width 35 height 20
click at [276, 69] on input "True" at bounding box center [275, 65] width 7 height 5
radio input "true"
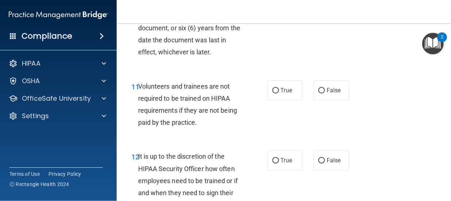
scroll to position [1041, 0]
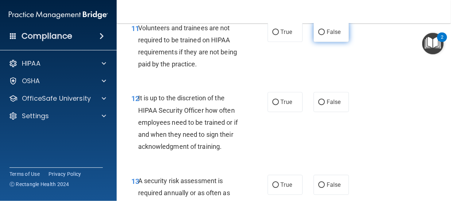
click at [316, 42] on label "False" at bounding box center [330, 32] width 35 height 20
click at [318, 35] on input "False" at bounding box center [321, 32] width 7 height 5
radio input "true"
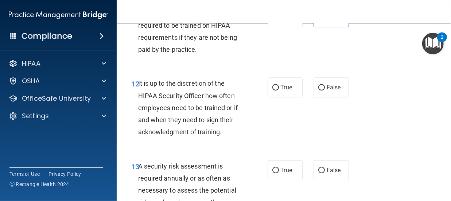
scroll to position [1105, 0]
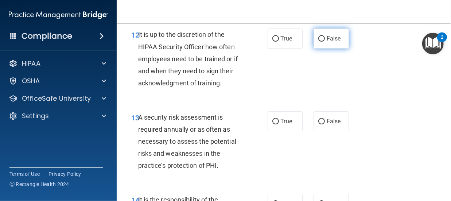
click at [322, 48] on label "False" at bounding box center [330, 38] width 35 height 20
click at [322, 42] on input "False" at bounding box center [321, 38] width 7 height 5
radio input "true"
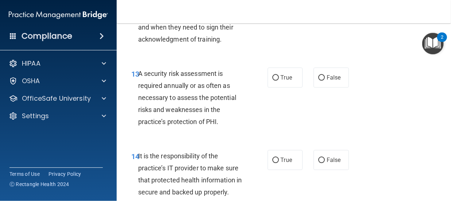
scroll to position [1182, 0]
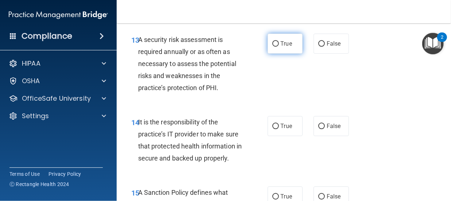
click at [283, 47] on span "True" at bounding box center [286, 43] width 11 height 7
click at [279, 47] on input "True" at bounding box center [275, 43] width 7 height 5
radio input "true"
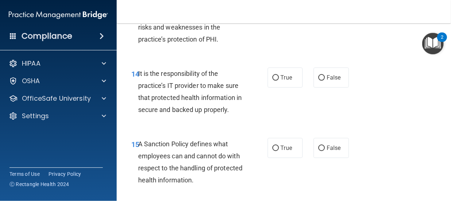
scroll to position [1284, 0]
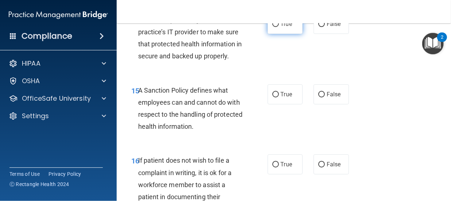
click at [280, 34] on label "True" at bounding box center [284, 24] width 35 height 20
click at [279, 27] on input "True" at bounding box center [275, 23] width 7 height 5
radio input "true"
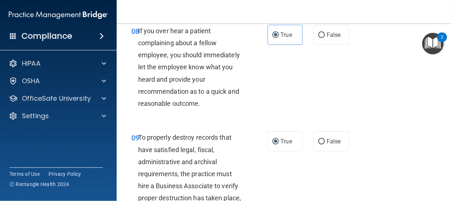
scroll to position [677, 0]
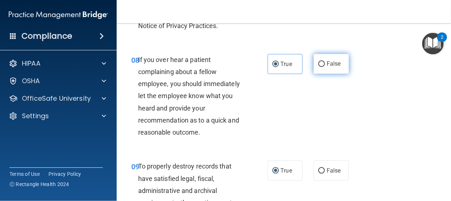
click at [322, 74] on label "False" at bounding box center [330, 64] width 35 height 20
click at [322, 67] on input "False" at bounding box center [321, 64] width 7 height 5
radio input "true"
radio input "false"
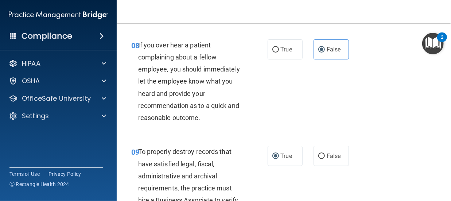
scroll to position [760, 0]
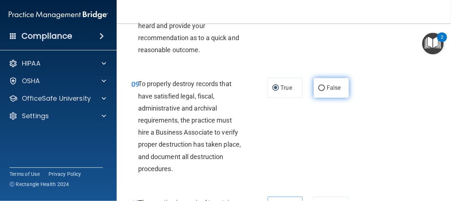
click at [318, 91] on input "False" at bounding box center [321, 87] width 7 height 5
radio input "true"
radio input "false"
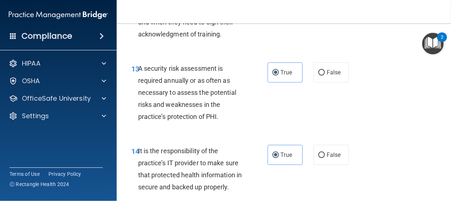
scroll to position [1178, 0]
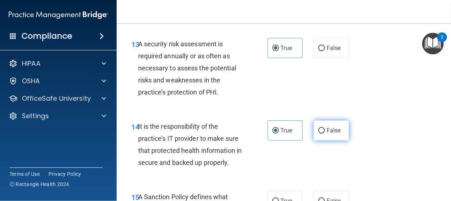
click at [318, 133] on input "False" at bounding box center [321, 130] width 7 height 5
radio input "true"
radio input "false"
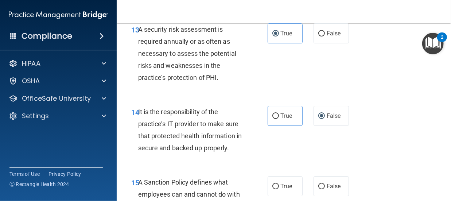
scroll to position [1231, 0]
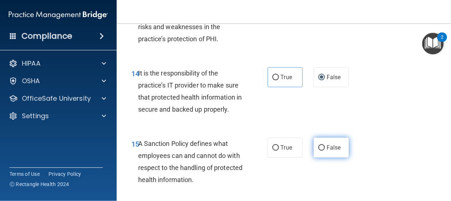
click at [318, 150] on input "False" at bounding box center [321, 147] width 7 height 5
radio input "true"
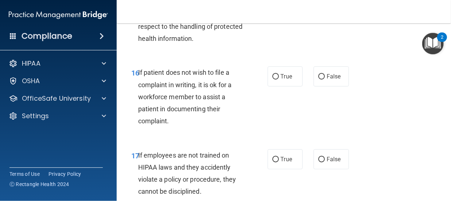
scroll to position [1387, 0]
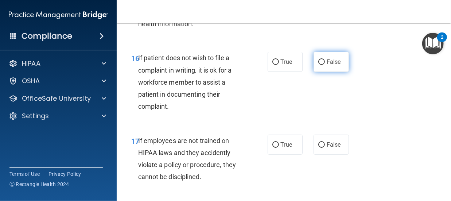
click at [334, 65] on span "False" at bounding box center [333, 61] width 14 height 7
click at [325, 65] on input "False" at bounding box center [321, 61] width 7 height 5
radio input "true"
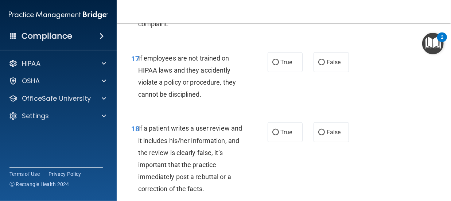
scroll to position [1493, 0]
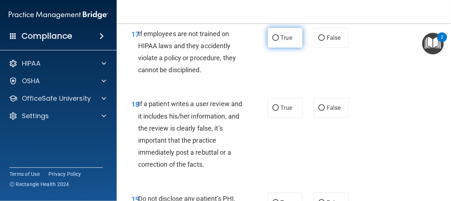
click at [273, 41] on input "True" at bounding box center [275, 37] width 7 height 5
radio input "true"
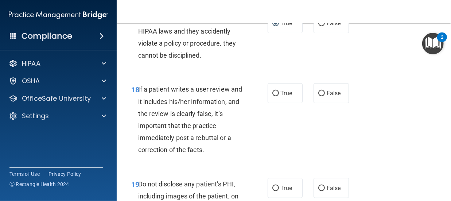
scroll to position [1552, 0]
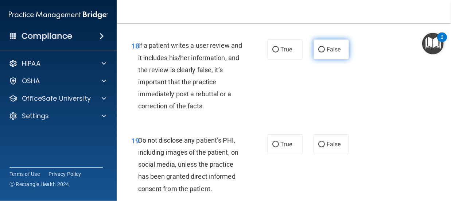
click at [327, 53] on span "False" at bounding box center [333, 49] width 14 height 7
click at [325, 52] on input "False" at bounding box center [321, 49] width 7 height 5
radio input "true"
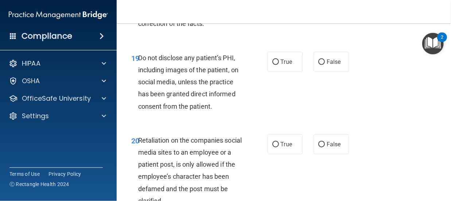
scroll to position [1654, 0]
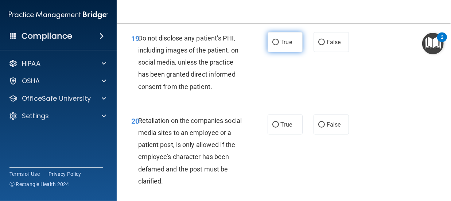
click at [277, 52] on label "True" at bounding box center [284, 42] width 35 height 20
click at [277, 45] on input "True" at bounding box center [275, 42] width 7 height 5
radio input "true"
click at [336, 46] on span "False" at bounding box center [333, 42] width 14 height 7
click at [325, 45] on input "False" at bounding box center [321, 42] width 7 height 5
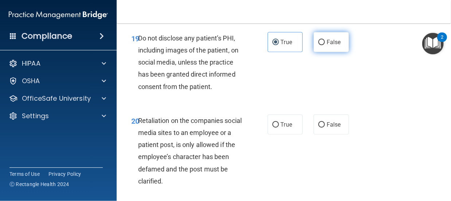
radio input "true"
click at [282, 52] on label "True" at bounding box center [284, 42] width 35 height 20
click at [279, 45] on input "True" at bounding box center [275, 42] width 7 height 5
radio input "true"
radio input "false"
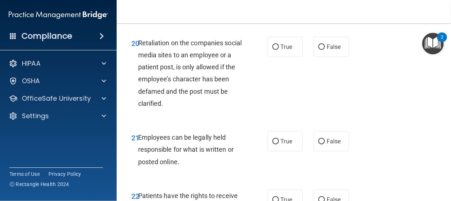
scroll to position [1760, 0]
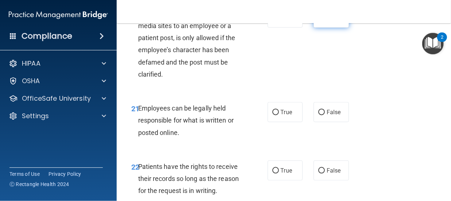
click at [318, 21] on input "False" at bounding box center [321, 17] width 7 height 5
radio input "true"
click at [278, 122] on label "True" at bounding box center [284, 112] width 35 height 20
click at [278, 115] on input "True" at bounding box center [275, 112] width 7 height 5
radio input "true"
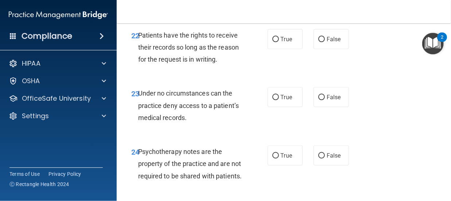
scroll to position [1906, 0]
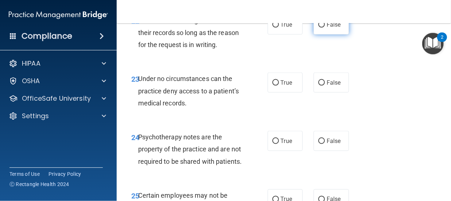
click at [313, 35] on label "False" at bounding box center [330, 25] width 35 height 20
click at [318, 28] on input "False" at bounding box center [321, 24] width 7 height 5
radio input "true"
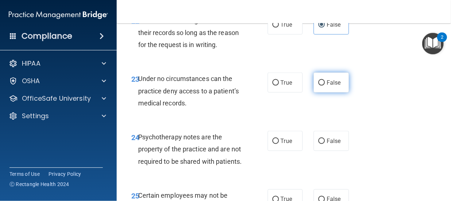
click at [320, 86] on input "False" at bounding box center [321, 82] width 7 height 5
radio input "true"
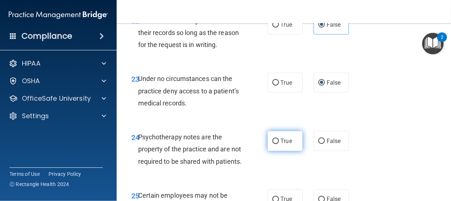
click at [292, 151] on label "True" at bounding box center [284, 141] width 35 height 20
click at [279, 144] on input "True" at bounding box center [275, 140] width 7 height 5
radio input "true"
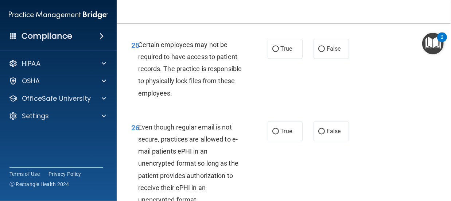
scroll to position [2095, 0]
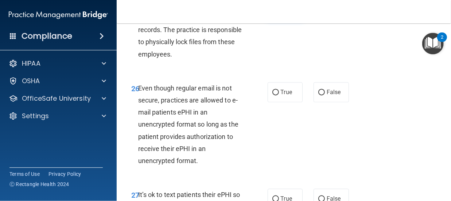
click at [272, 13] on input "True" at bounding box center [275, 9] width 7 height 5
radio input "true"
click at [318, 95] on input "False" at bounding box center [321, 92] width 7 height 5
radio input "true"
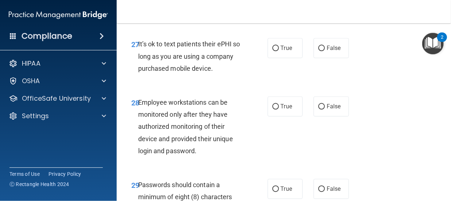
scroll to position [2265, 0]
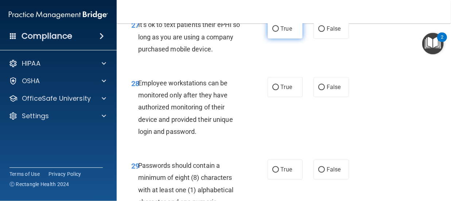
click at [281, 32] on span "True" at bounding box center [286, 28] width 11 height 7
click at [278, 32] on input "True" at bounding box center [275, 28] width 7 height 5
radio input "true"
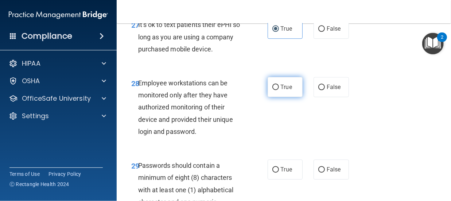
click at [274, 90] on input "True" at bounding box center [275, 87] width 7 height 5
radio input "true"
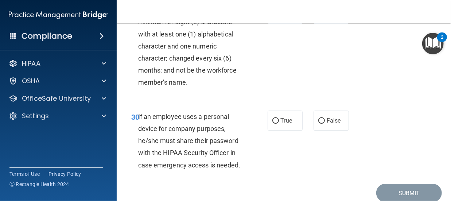
scroll to position [2445, 0]
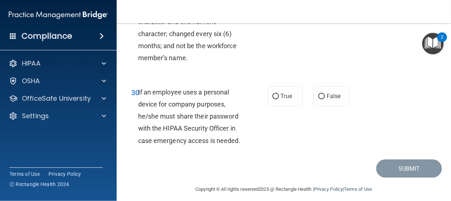
radio input "true"
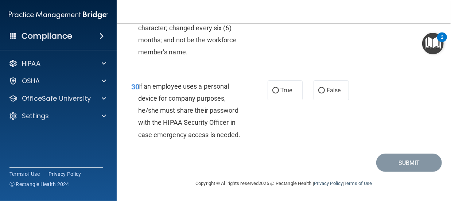
scroll to position [2512, 0]
click at [321, 91] on label "False" at bounding box center [330, 90] width 35 height 20
click at [321, 91] on input "False" at bounding box center [321, 90] width 7 height 5
radio input "true"
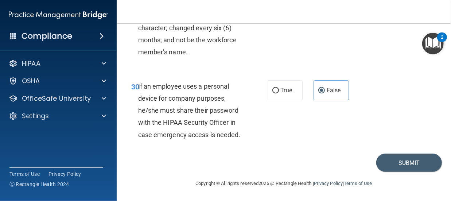
scroll to position [2487, 0]
click at [400, 172] on button "Submit" at bounding box center [409, 162] width 66 height 19
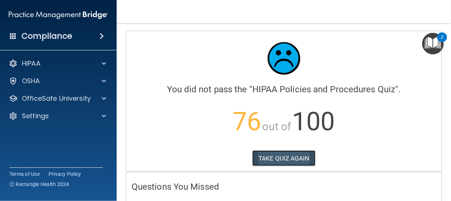
click at [294, 161] on button "TAKE QUIZ AGAIN" at bounding box center [283, 158] width 63 height 16
click at [281, 156] on button "TAKE QUIZ AGAIN" at bounding box center [283, 158] width 63 height 16
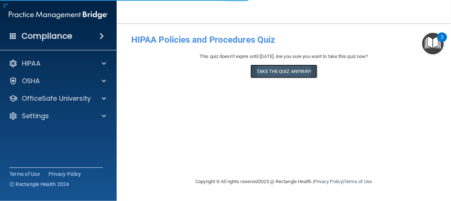
click at [275, 70] on button "Take the quiz anyway!" at bounding box center [283, 70] width 66 height 13
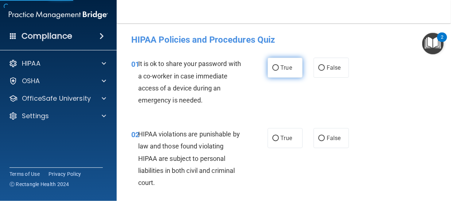
click at [272, 70] on input "True" at bounding box center [275, 67] width 7 height 5
radio input "true"
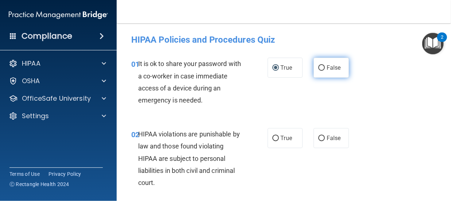
click at [318, 67] on input "False" at bounding box center [321, 67] width 7 height 5
radio input "true"
radio input "false"
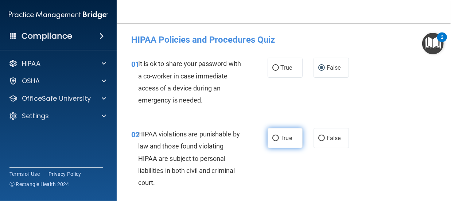
click at [288, 140] on span "True" at bounding box center [286, 137] width 11 height 7
click at [279, 140] on input "True" at bounding box center [275, 138] width 7 height 5
radio input "true"
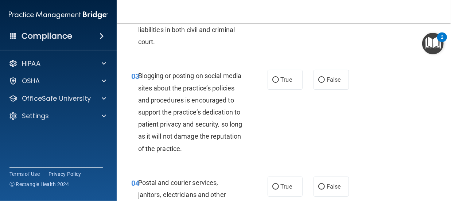
scroll to position [146, 0]
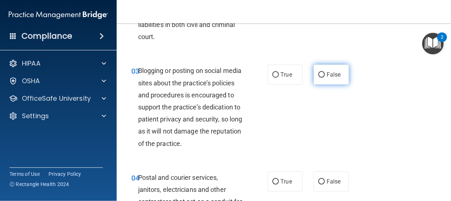
click at [328, 75] on span "False" at bounding box center [333, 74] width 14 height 7
click at [325, 75] on input "False" at bounding box center [321, 74] width 7 height 5
radio input "true"
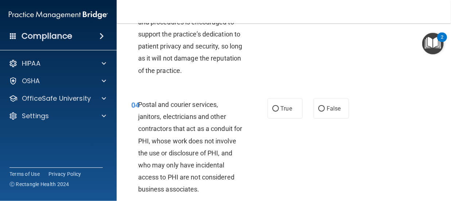
scroll to position [282, 0]
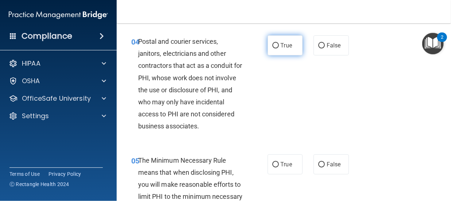
click at [269, 54] on label "True" at bounding box center [284, 45] width 35 height 20
click at [272, 48] on input "True" at bounding box center [275, 45] width 7 height 5
radio input "true"
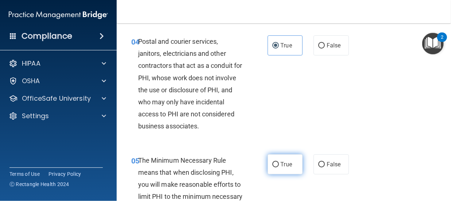
click at [278, 171] on label "True" at bounding box center [284, 164] width 35 height 20
click at [278, 167] on input "True" at bounding box center [275, 164] width 7 height 5
radio input "true"
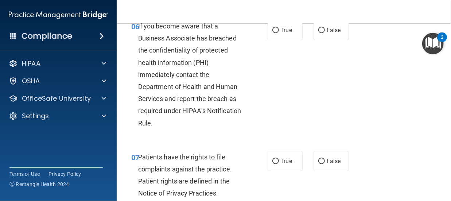
scroll to position [525, 0]
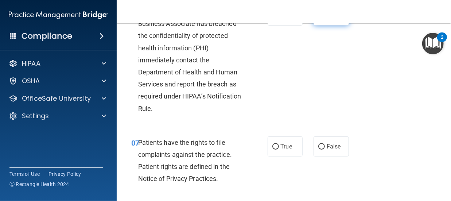
click at [318, 19] on input "False" at bounding box center [321, 15] width 7 height 5
radio input "true"
click at [289, 156] on label "True" at bounding box center [284, 146] width 35 height 20
click at [279, 149] on input "True" at bounding box center [275, 146] width 7 height 5
radio input "true"
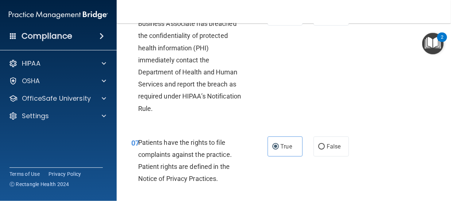
click at [444, 196] on main "- HIPAA Policies and Procedures Quiz This quiz doesn’t expire until 11/13/2025.…" at bounding box center [284, 111] width 334 height 177
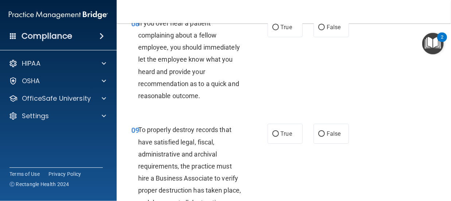
scroll to position [729, 0]
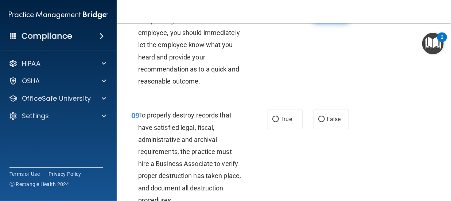
click at [314, 23] on label "False" at bounding box center [330, 13] width 35 height 20
click at [318, 16] on input "False" at bounding box center [321, 12] width 7 height 5
radio input "true"
click at [314, 129] on label "False" at bounding box center [330, 119] width 35 height 20
click at [318, 122] on input "False" at bounding box center [321, 119] width 7 height 5
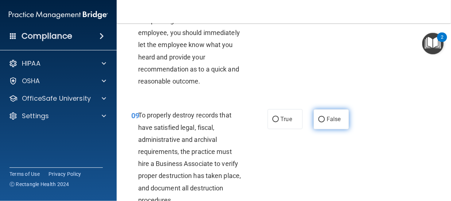
radio input "true"
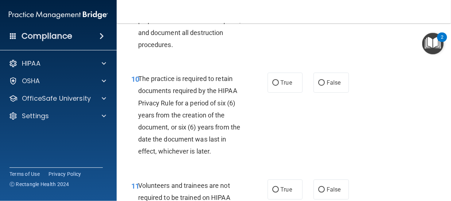
scroll to position [913, 0]
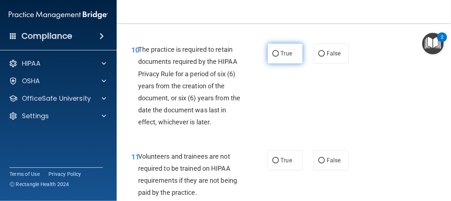
click at [272, 56] on input "True" at bounding box center [275, 53] width 7 height 5
radio input "true"
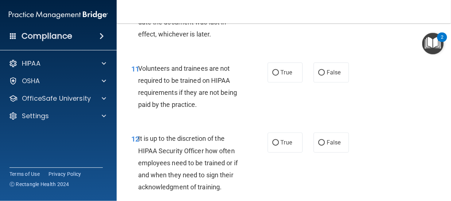
scroll to position [1005, 0]
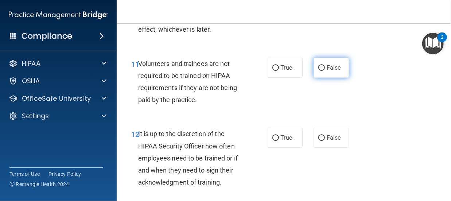
click at [315, 78] on label "False" at bounding box center [330, 68] width 35 height 20
click at [318, 71] on input "False" at bounding box center [321, 67] width 7 height 5
radio input "true"
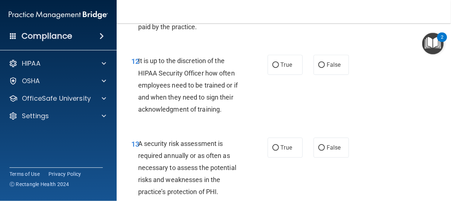
scroll to position [1102, 0]
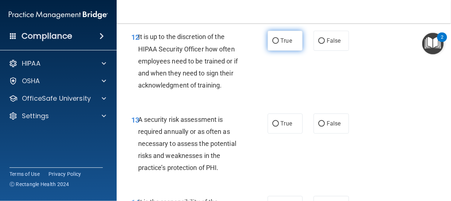
click at [290, 51] on label "True" at bounding box center [284, 41] width 35 height 20
click at [279, 44] on input "True" at bounding box center [275, 40] width 7 height 5
radio input "true"
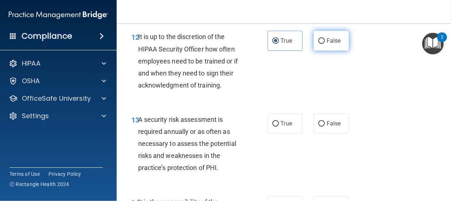
click at [328, 44] on span "False" at bounding box center [333, 40] width 14 height 7
click at [325, 44] on input "False" at bounding box center [321, 40] width 7 height 5
radio input "true"
radio input "false"
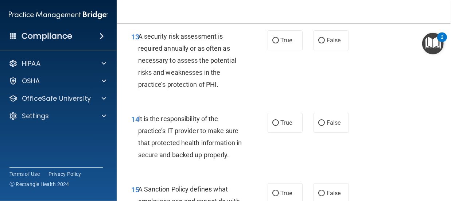
scroll to position [1195, 0]
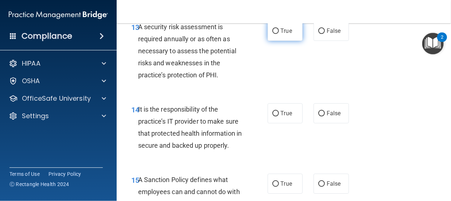
click at [276, 41] on label "True" at bounding box center [284, 31] width 35 height 20
click at [276, 34] on input "True" at bounding box center [275, 30] width 7 height 5
radio input "true"
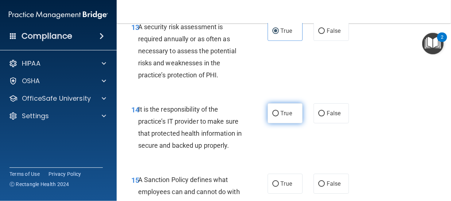
click at [289, 117] on span "True" at bounding box center [286, 113] width 11 height 7
click at [279, 116] on input "True" at bounding box center [275, 113] width 7 height 5
radio input "true"
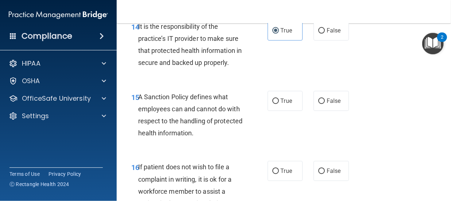
scroll to position [1307, 0]
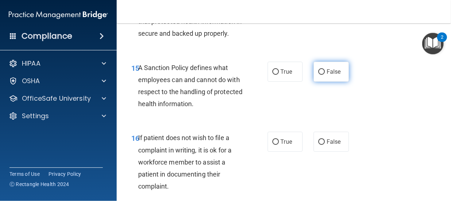
click at [318, 75] on input "False" at bounding box center [321, 71] width 7 height 5
radio input "true"
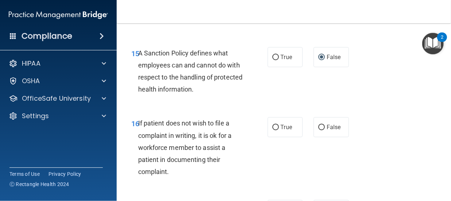
scroll to position [1384, 0]
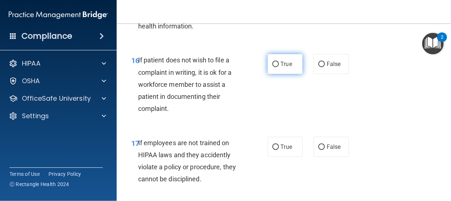
click at [278, 74] on label "True" at bounding box center [284, 64] width 35 height 20
click at [278, 67] on input "True" at bounding box center [275, 64] width 7 height 5
radio input "true"
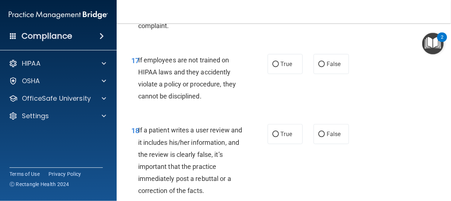
scroll to position [1501, 0]
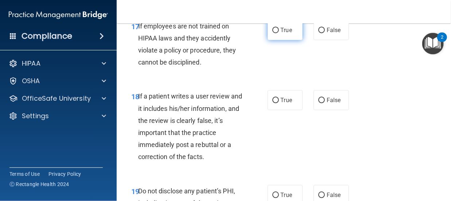
click at [287, 34] on span "True" at bounding box center [286, 30] width 11 height 7
click at [279, 33] on input "True" at bounding box center [275, 30] width 7 height 5
radio input "true"
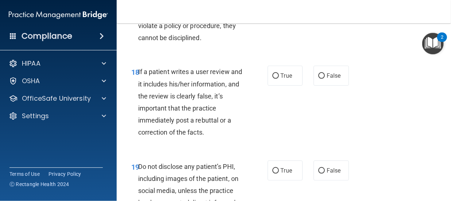
scroll to position [1511, 0]
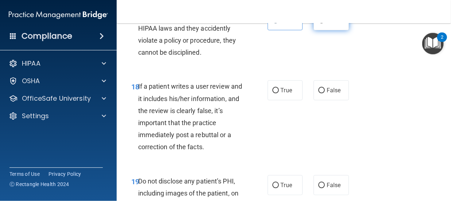
click at [334, 30] on label "False" at bounding box center [330, 20] width 35 height 20
click at [325, 23] on input "False" at bounding box center [321, 20] width 7 height 5
radio input "true"
radio input "false"
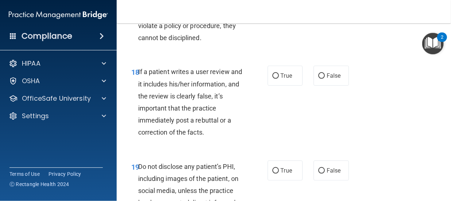
click at [309, 86] on div "True False" at bounding box center [309, 76] width 85 height 20
click at [313, 86] on label "False" at bounding box center [330, 76] width 35 height 20
click at [318, 79] on input "False" at bounding box center [321, 75] width 7 height 5
radio input "true"
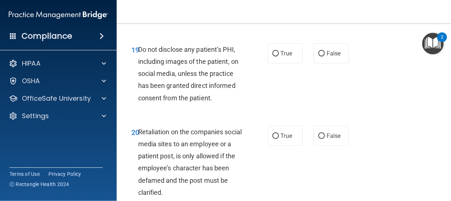
scroll to position [1652, 0]
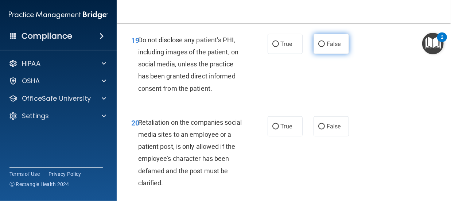
click at [329, 47] on span "False" at bounding box center [333, 43] width 14 height 7
click at [325, 47] on input "False" at bounding box center [321, 44] width 7 height 5
radio input "true"
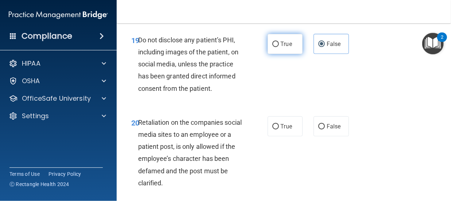
click at [281, 47] on span "True" at bounding box center [286, 43] width 11 height 7
click at [279, 47] on input "True" at bounding box center [275, 44] width 7 height 5
radio input "true"
radio input "false"
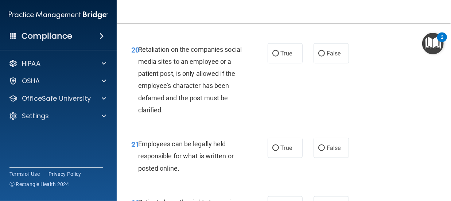
scroll to position [1739, 0]
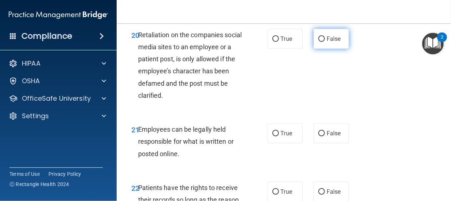
click at [315, 49] on label "False" at bounding box center [330, 39] width 35 height 20
click at [318, 42] on input "False" at bounding box center [321, 38] width 7 height 5
radio input "true"
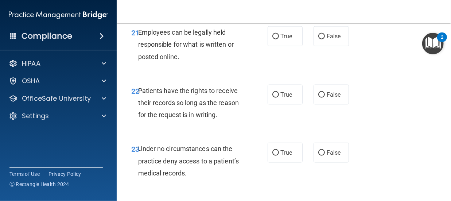
scroll to position [1851, 0]
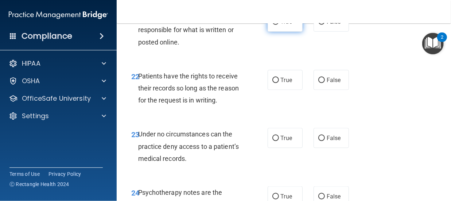
click at [271, 32] on label "True" at bounding box center [284, 22] width 35 height 20
click at [272, 25] on input "True" at bounding box center [275, 21] width 7 height 5
radio input "true"
click at [273, 90] on label "True" at bounding box center [284, 80] width 35 height 20
click at [273, 83] on input "True" at bounding box center [275, 80] width 7 height 5
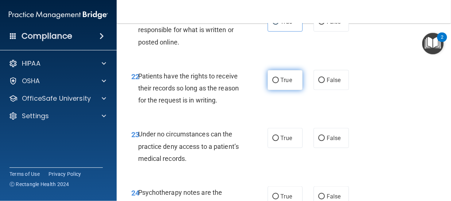
radio input "true"
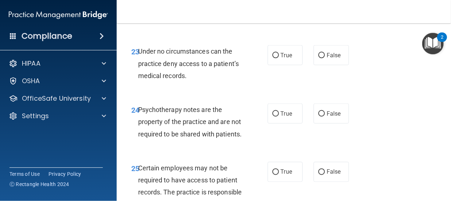
scroll to position [1943, 0]
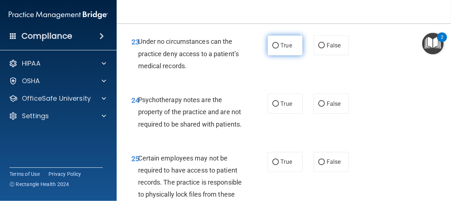
click at [278, 55] on label "True" at bounding box center [284, 45] width 35 height 20
click at [278, 48] on input "True" at bounding box center [275, 45] width 7 height 5
radio input "true"
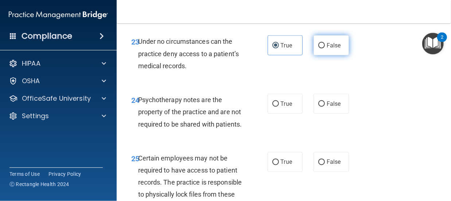
click at [326, 49] on span "False" at bounding box center [333, 45] width 14 height 7
click at [325, 48] on input "False" at bounding box center [321, 45] width 7 height 5
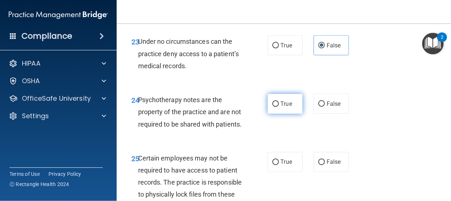
click at [286, 107] on span "True" at bounding box center [286, 103] width 11 height 7
click at [279, 107] on input "True" at bounding box center [275, 103] width 7 height 5
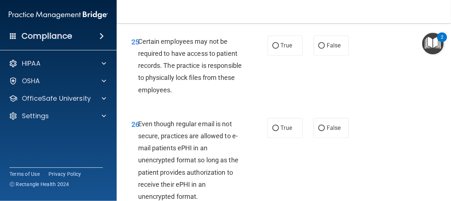
scroll to position [2084, 0]
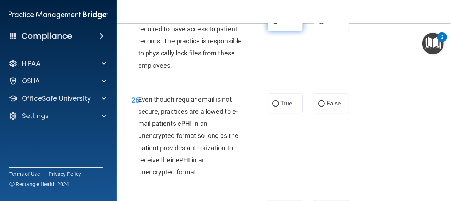
click at [281, 24] on span "True" at bounding box center [286, 20] width 11 height 7
click at [279, 24] on input "True" at bounding box center [275, 21] width 7 height 5
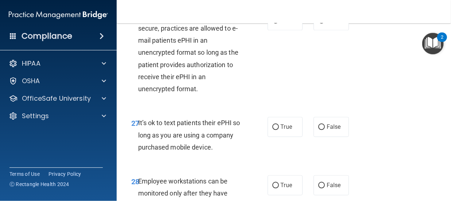
scroll to position [2172, 0]
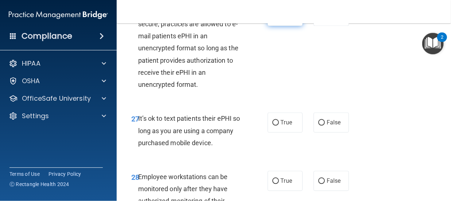
click at [281, 19] on span "True" at bounding box center [286, 15] width 11 height 7
click at [279, 19] on input "True" at bounding box center [275, 15] width 7 height 5
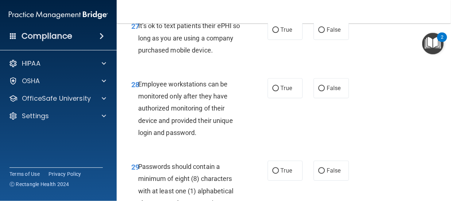
scroll to position [2269, 0]
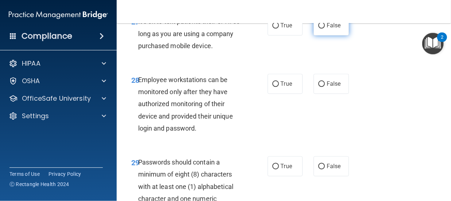
click at [321, 35] on label "False" at bounding box center [330, 25] width 35 height 20
click at [321, 28] on input "False" at bounding box center [321, 25] width 7 height 5
click at [316, 94] on label "False" at bounding box center [330, 84] width 35 height 20
click at [318, 87] on input "False" at bounding box center [321, 83] width 7 height 5
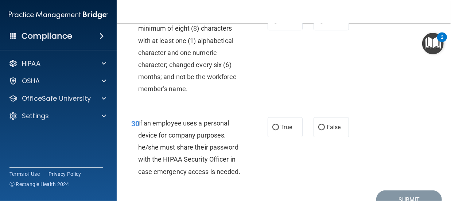
scroll to position [2439, 0]
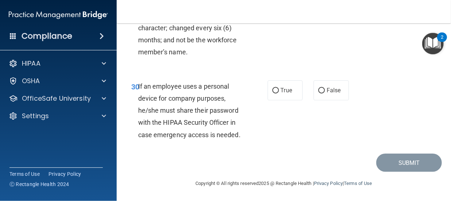
scroll to position [2506, 0]
click at [314, 96] on label "False" at bounding box center [330, 90] width 35 height 20
click at [318, 93] on input "False" at bounding box center [321, 90] width 7 height 5
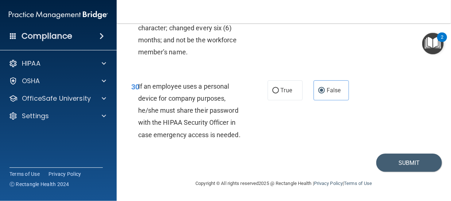
scroll to position [2497, 0]
click at [415, 172] on button "Submit" at bounding box center [409, 162] width 66 height 19
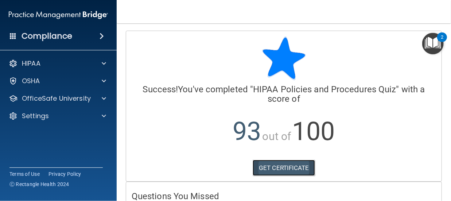
click at [290, 171] on link "GET CERTIFICATE" at bounding box center [283, 168] width 62 height 16
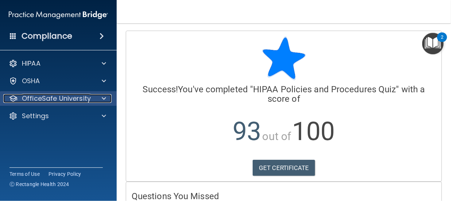
click at [103, 99] on span at bounding box center [104, 98] width 4 height 9
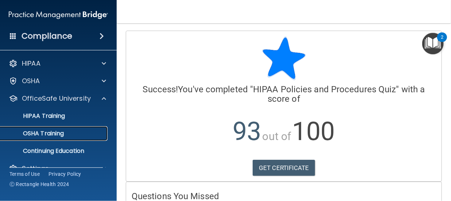
click at [74, 130] on div "OSHA Training" at bounding box center [54, 133] width 99 height 7
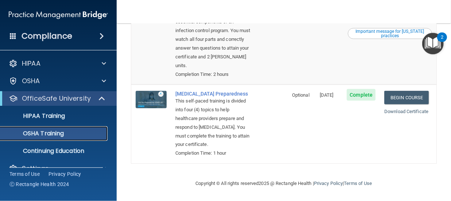
scroll to position [315, 0]
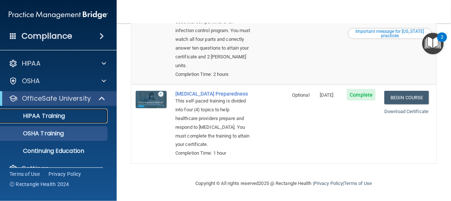
click at [56, 111] on link "HIPAA Training" at bounding box center [50, 116] width 115 height 15
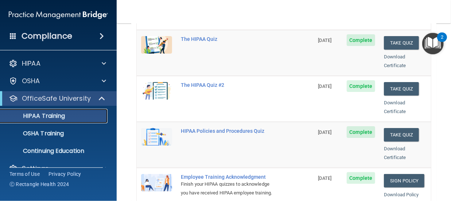
scroll to position [93, 0]
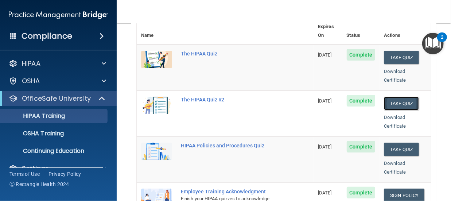
click at [408, 97] on button "Take Quiz" at bounding box center [401, 103] width 35 height 13
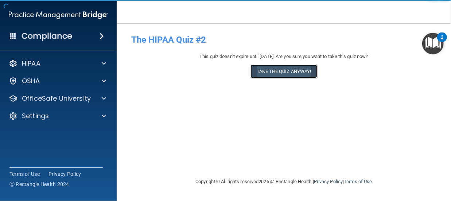
click at [293, 70] on button "Take the quiz anyway!" at bounding box center [283, 70] width 66 height 13
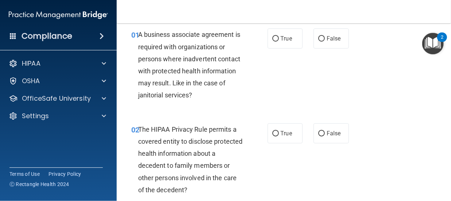
scroll to position [44, 0]
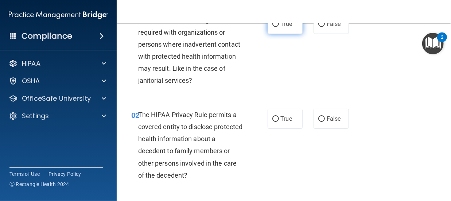
click at [268, 25] on label "True" at bounding box center [284, 24] width 35 height 20
click at [272, 25] on input "True" at bounding box center [275, 23] width 7 height 5
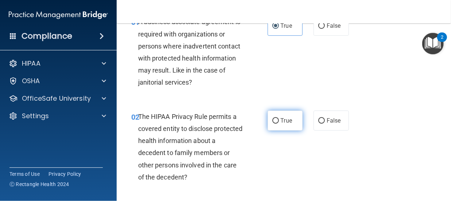
click at [282, 117] on span "True" at bounding box center [286, 120] width 11 height 7
click at [279, 118] on input "True" at bounding box center [275, 120] width 7 height 5
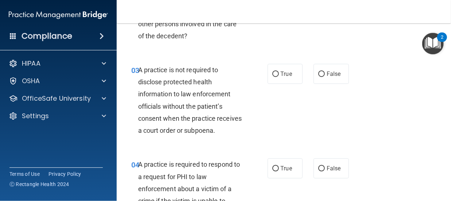
scroll to position [188, 0]
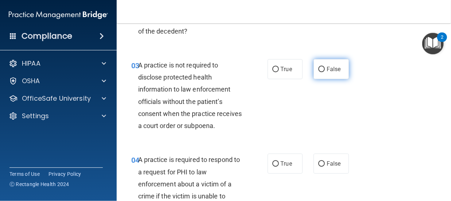
click at [326, 72] on span "False" at bounding box center [333, 69] width 14 height 7
click at [323, 72] on input "False" at bounding box center [321, 69] width 7 height 5
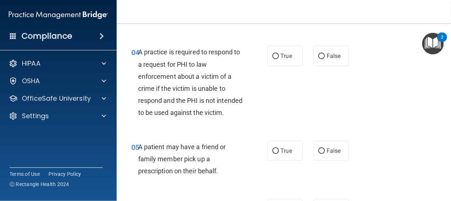
scroll to position [299, 0]
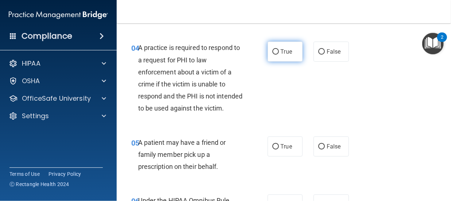
click at [278, 62] on label "True" at bounding box center [284, 52] width 35 height 20
click at [278, 55] on input "True" at bounding box center [275, 51] width 7 height 5
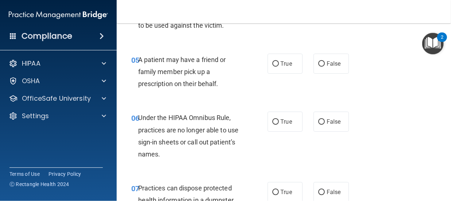
scroll to position [401, 0]
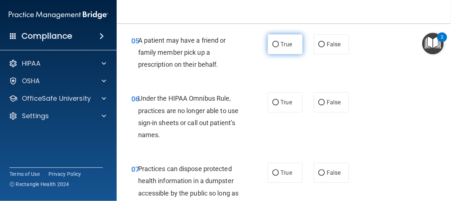
click at [285, 48] on span "True" at bounding box center [286, 44] width 11 height 7
click at [279, 47] on input "True" at bounding box center [275, 44] width 7 height 5
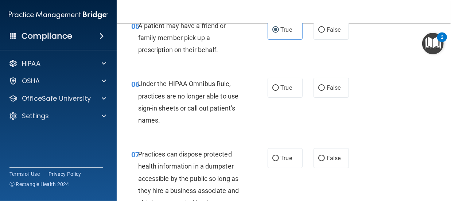
scroll to position [474, 0]
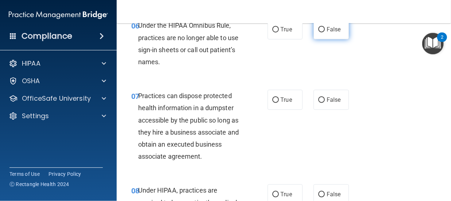
click at [330, 33] on span "False" at bounding box center [333, 29] width 14 height 7
click at [325, 32] on input "False" at bounding box center [321, 29] width 7 height 5
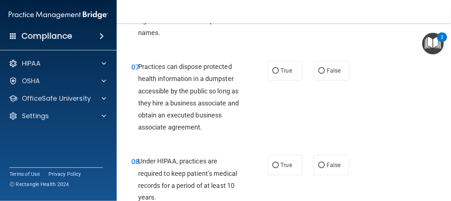
scroll to position [552, 0]
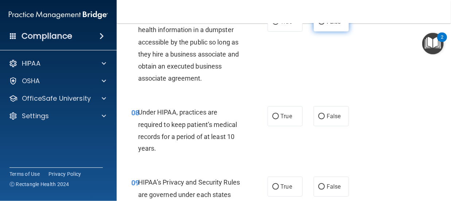
click at [326, 25] on span "False" at bounding box center [333, 21] width 14 height 7
click at [325, 25] on input "False" at bounding box center [321, 21] width 7 height 5
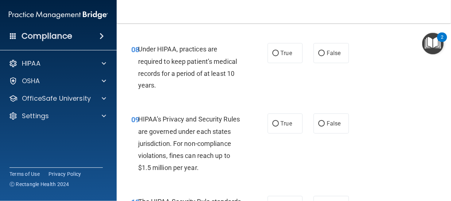
scroll to position [644, 0]
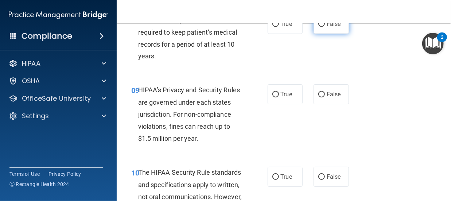
click at [330, 27] on span "False" at bounding box center [333, 23] width 14 height 7
click at [325, 27] on input "False" at bounding box center [321, 23] width 7 height 5
click at [273, 104] on label "True" at bounding box center [284, 94] width 35 height 20
click at [273, 97] on input "True" at bounding box center [275, 94] width 7 height 5
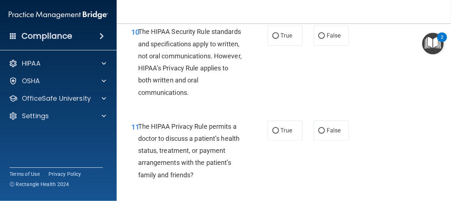
scroll to position [805, 0]
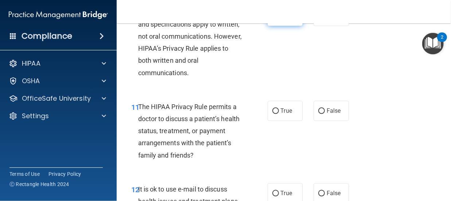
click at [283, 26] on label "True" at bounding box center [284, 16] width 35 height 20
click at [279, 19] on input "True" at bounding box center [275, 15] width 7 height 5
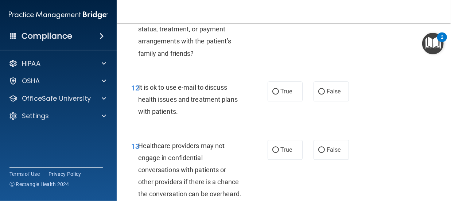
scroll to position [911, 0]
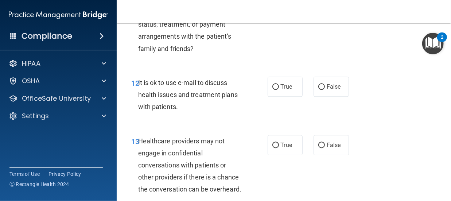
click at [328, 8] on span "False" at bounding box center [333, 4] width 14 height 7
click at [325, 7] on input "False" at bounding box center [321, 4] width 7 height 5
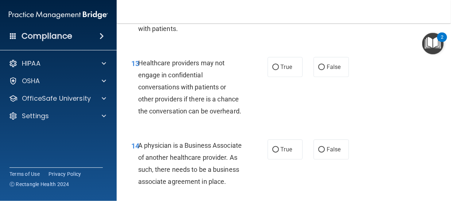
scroll to position [1004, 0]
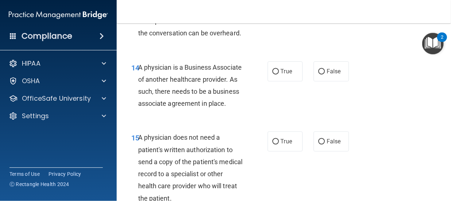
scroll to position [1053, 0]
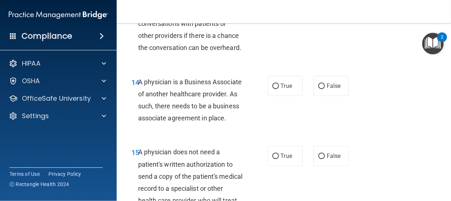
click at [281, 7] on span "True" at bounding box center [286, 3] width 11 height 7
click at [279, 7] on input "True" at bounding box center [275, 3] width 7 height 5
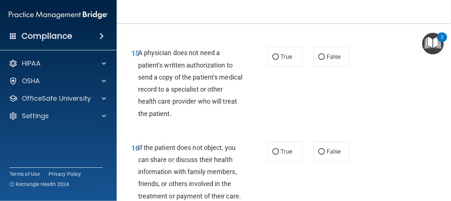
scroll to position [1155, 0]
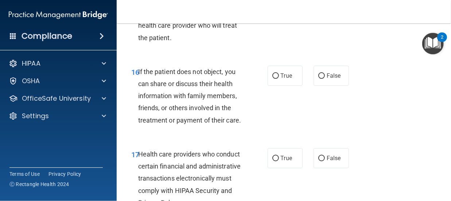
scroll to position [1237, 0]
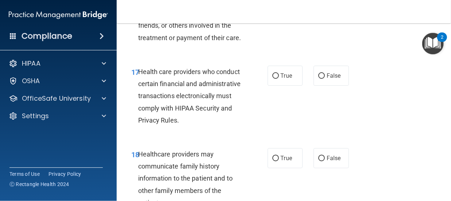
scroll to position [1325, 0]
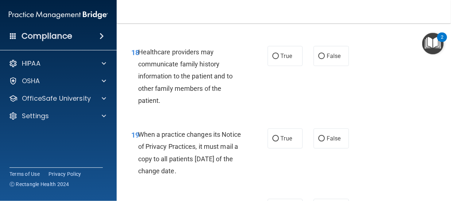
scroll to position [1427, 0]
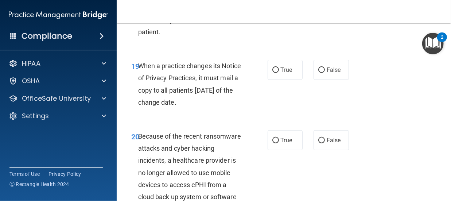
scroll to position [1485, 0]
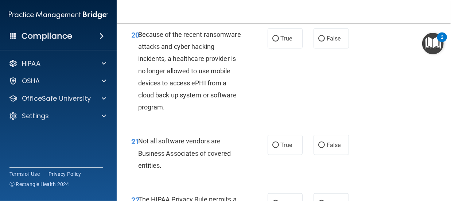
scroll to position [1587, 0]
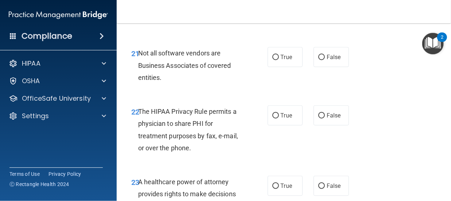
scroll to position [1674, 0]
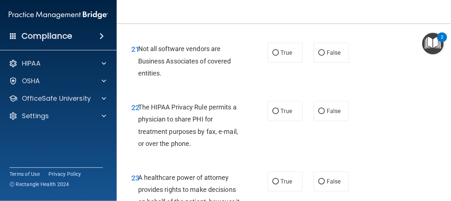
click at [278, 63] on label "True" at bounding box center [284, 53] width 35 height 20
click at [278, 56] on input "True" at bounding box center [275, 52] width 7 height 5
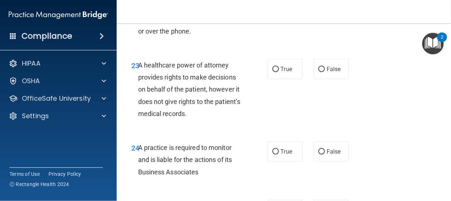
scroll to position [1791, 0]
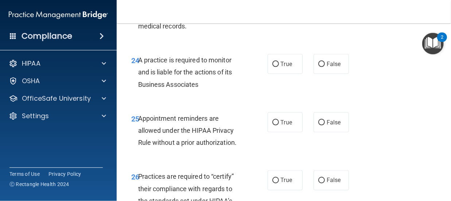
scroll to position [1878, 0]
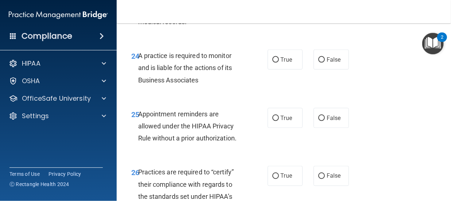
click at [283, 63] on span "True" at bounding box center [286, 59] width 11 height 7
click at [279, 63] on input "True" at bounding box center [275, 59] width 7 height 5
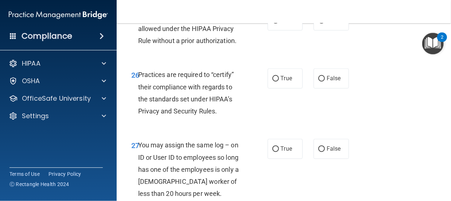
scroll to position [2024, 0]
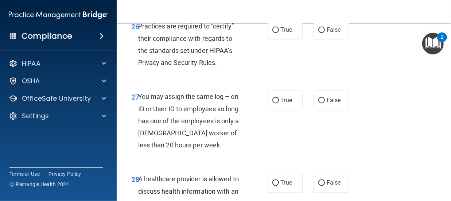
click at [281, 40] on label "True" at bounding box center [284, 30] width 35 height 20
click at [279, 33] on input "True" at bounding box center [275, 30] width 7 height 5
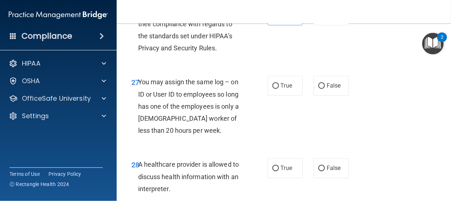
scroll to position [2097, 0]
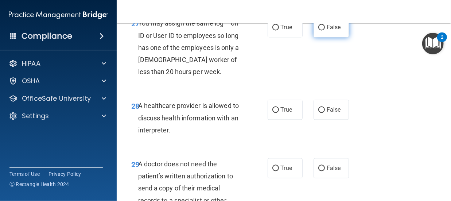
click at [318, 30] on input "False" at bounding box center [321, 27] width 7 height 5
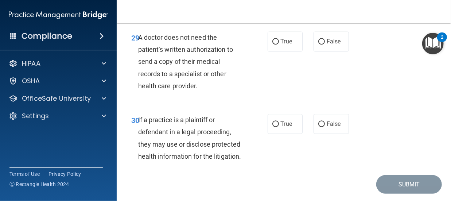
scroll to position [2228, 0]
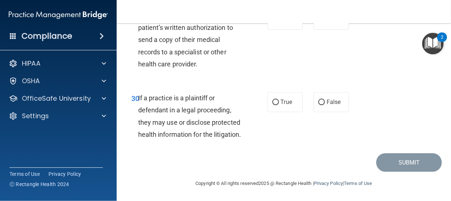
scroll to position [2301, 0]
click at [318, 23] on input "False" at bounding box center [321, 19] width 7 height 5
click at [326, 98] on span "False" at bounding box center [333, 101] width 14 height 7
click at [325, 99] on input "False" at bounding box center [321, 101] width 7 height 5
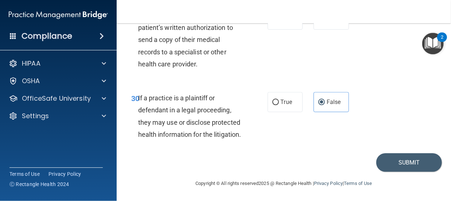
scroll to position [2318, 0]
click at [408, 172] on button "Submit" at bounding box center [409, 162] width 66 height 19
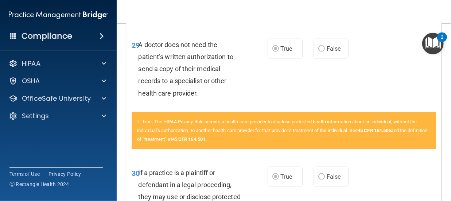
scroll to position [1721, 0]
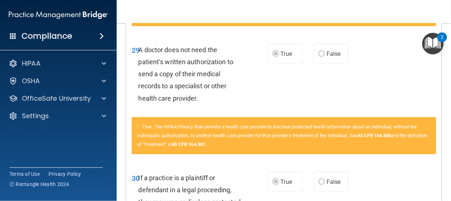
click at [447, 37] on div "2" at bounding box center [442, 36] width 10 height 9
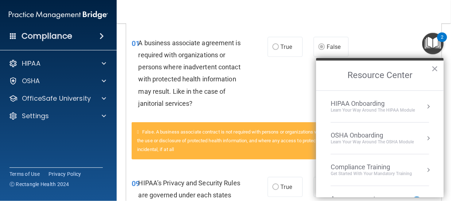
scroll to position [0, 0]
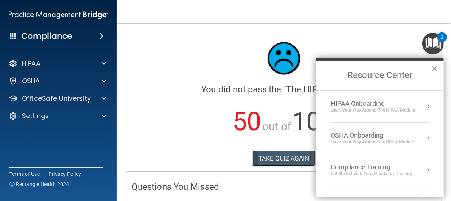
click at [293, 155] on button "TAKE QUIZ AGAIN" at bounding box center [283, 158] width 63 height 16
click at [434, 69] on button "×" at bounding box center [434, 69] width 7 height 12
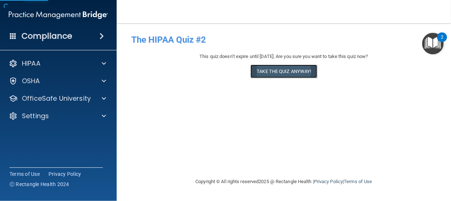
click at [305, 75] on button "Take the quiz anyway!" at bounding box center [283, 70] width 66 height 13
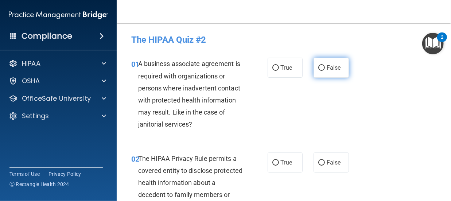
click at [317, 71] on label "False" at bounding box center [330, 68] width 35 height 20
click at [318, 71] on input "False" at bounding box center [321, 67] width 7 height 5
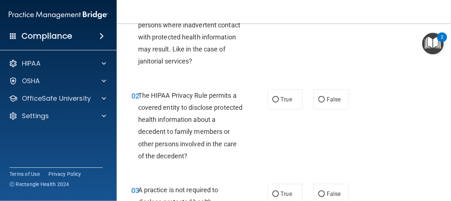
scroll to position [97, 0]
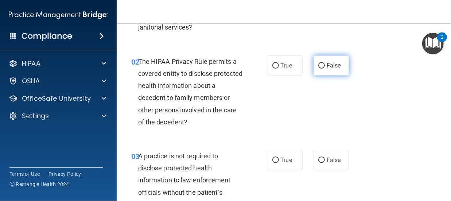
click at [335, 72] on label "False" at bounding box center [330, 65] width 35 height 20
click at [325, 68] on input "False" at bounding box center [321, 65] width 7 height 5
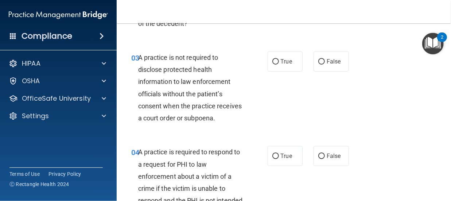
scroll to position [199, 0]
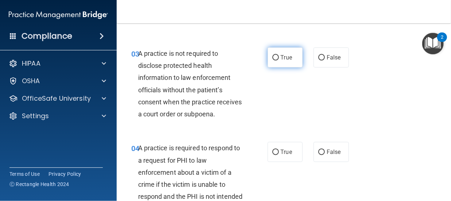
click at [287, 67] on label "True" at bounding box center [284, 57] width 35 height 20
click at [279, 60] on input "True" at bounding box center [275, 57] width 7 height 5
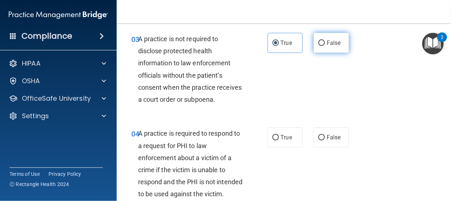
click at [329, 46] on span "False" at bounding box center [333, 42] width 14 height 7
click at [325, 46] on input "False" at bounding box center [321, 42] width 7 height 5
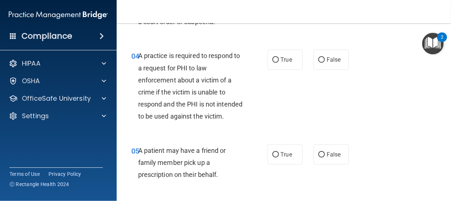
scroll to position [311, 0]
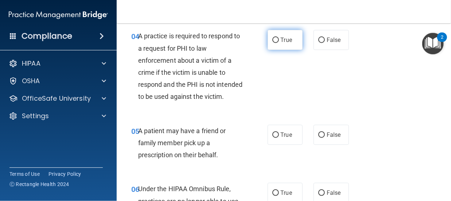
click at [286, 50] on label "True" at bounding box center [284, 40] width 35 height 20
click at [279, 43] on input "True" at bounding box center [275, 40] width 7 height 5
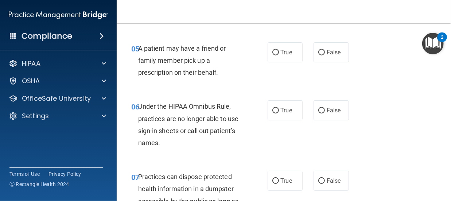
scroll to position [413, 0]
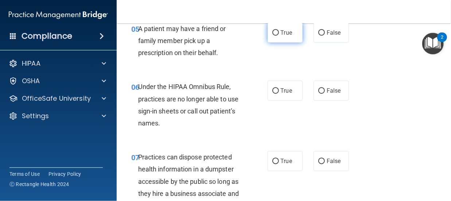
click at [276, 43] on label "True" at bounding box center [284, 33] width 35 height 20
click at [276, 36] on input "True" at bounding box center [275, 32] width 7 height 5
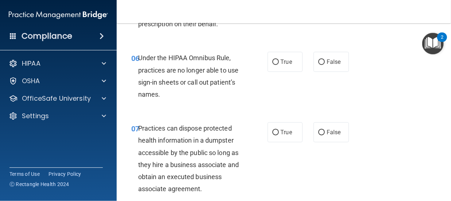
scroll to position [491, 0]
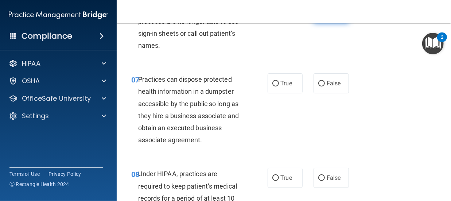
click at [316, 23] on label "False" at bounding box center [330, 13] width 35 height 20
click at [318, 16] on input "False" at bounding box center [321, 13] width 7 height 5
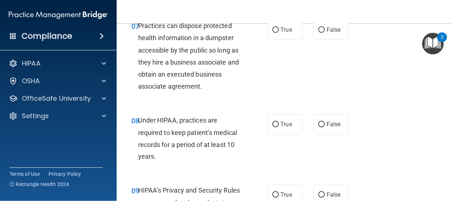
scroll to position [549, 0]
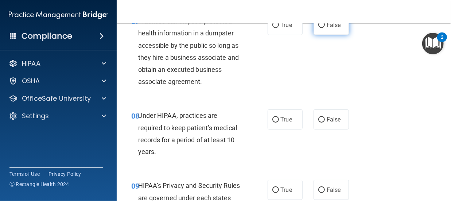
click at [318, 28] on input "False" at bounding box center [321, 25] width 7 height 5
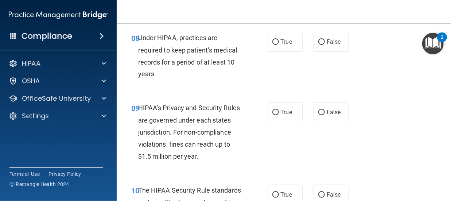
scroll to position [636, 0]
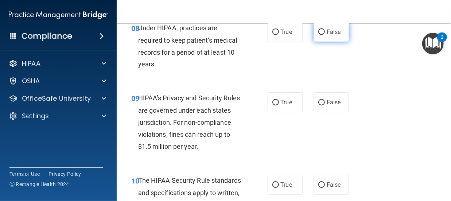
click at [318, 35] on input "False" at bounding box center [321, 32] width 7 height 5
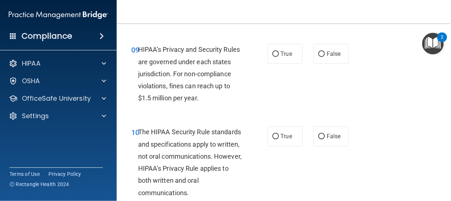
scroll to position [709, 0]
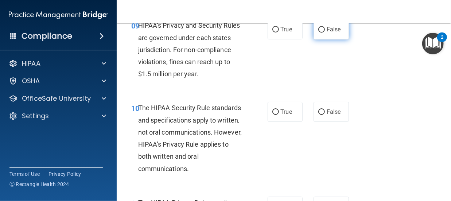
click at [326, 33] on span "False" at bounding box center [333, 29] width 14 height 7
click at [325, 32] on input "False" at bounding box center [321, 29] width 7 height 5
click at [277, 122] on label "True" at bounding box center [284, 112] width 35 height 20
click at [277, 115] on input "True" at bounding box center [275, 111] width 7 height 5
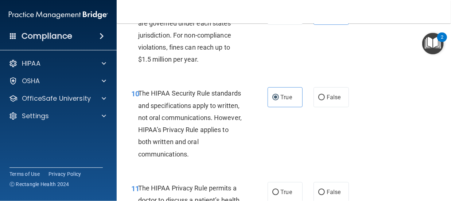
scroll to position [738, 0]
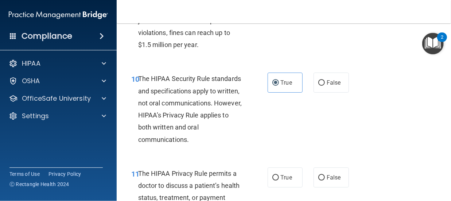
click at [303, 152] on div "10 The HIPAA Security Rule standards and specifications apply to written, not o…" at bounding box center [284, 110] width 316 height 94
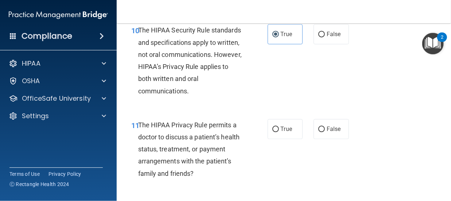
scroll to position [816, 0]
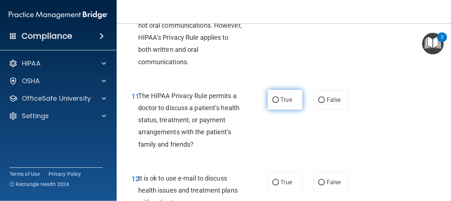
click at [287, 103] on span "True" at bounding box center [286, 99] width 11 height 7
click at [279, 103] on input "True" at bounding box center [275, 99] width 7 height 5
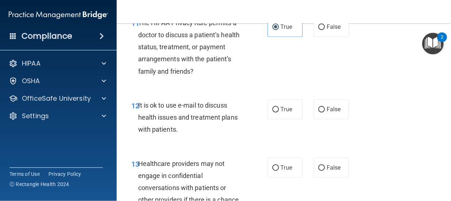
scroll to position [909, 0]
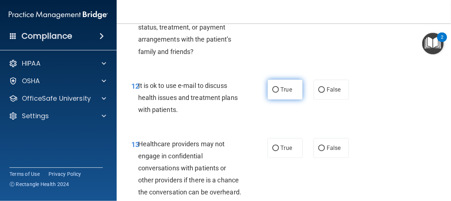
click at [283, 93] on span "True" at bounding box center [286, 89] width 11 height 7
click at [279, 93] on input "True" at bounding box center [275, 89] width 7 height 5
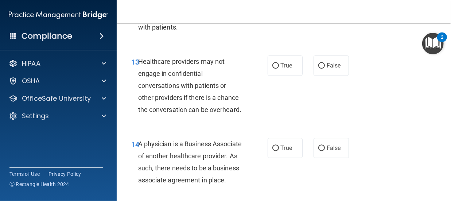
scroll to position [1015, 0]
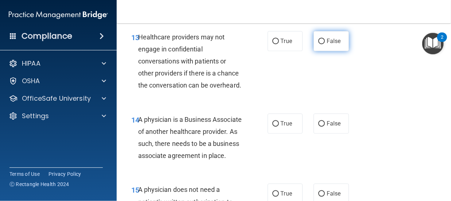
click at [328, 51] on label "False" at bounding box center [330, 41] width 35 height 20
click at [325, 44] on input "False" at bounding box center [321, 41] width 7 height 5
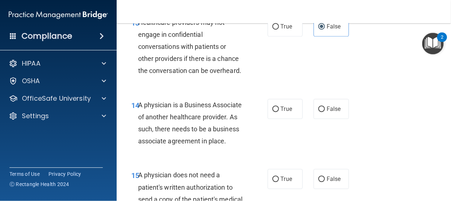
scroll to position [1069, 0]
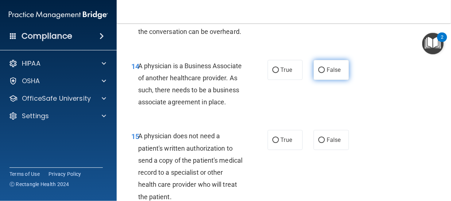
click at [337, 80] on label "False" at bounding box center [330, 70] width 35 height 20
click at [325, 73] on input "False" at bounding box center [321, 69] width 7 height 5
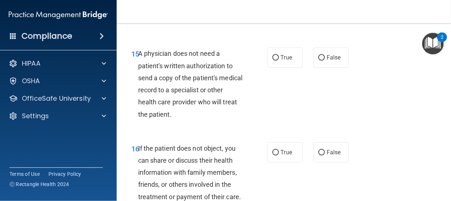
scroll to position [1176, 0]
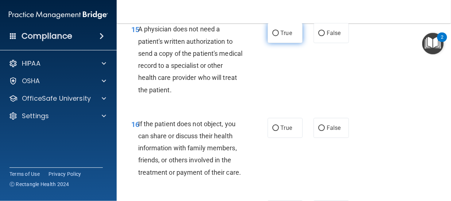
click at [285, 43] on label "True" at bounding box center [284, 33] width 35 height 20
click at [279, 36] on input "True" at bounding box center [275, 33] width 7 height 5
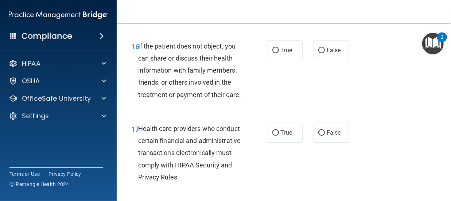
scroll to position [1258, 0]
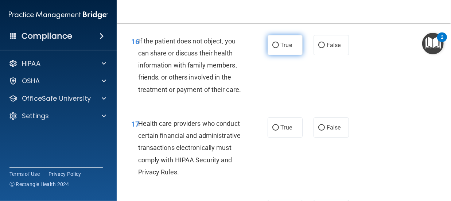
click at [267, 55] on label "True" at bounding box center [284, 45] width 35 height 20
click at [272, 48] on input "True" at bounding box center [275, 45] width 7 height 5
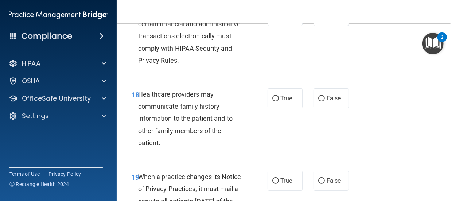
scroll to position [1399, 0]
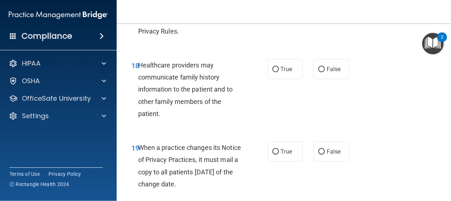
click at [325, 79] on label "False" at bounding box center [330, 69] width 35 height 20
click at [325, 72] on input "False" at bounding box center [321, 69] width 7 height 5
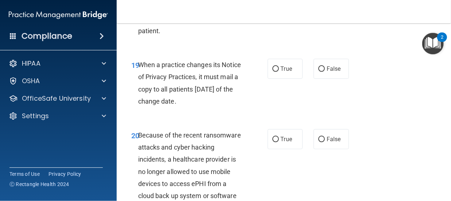
scroll to position [1530, 0]
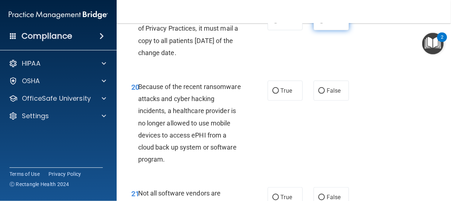
click at [313, 30] on label "False" at bounding box center [330, 20] width 35 height 20
click at [318, 23] on input "False" at bounding box center [321, 20] width 7 height 5
click at [321, 94] on input "False" at bounding box center [321, 90] width 7 height 5
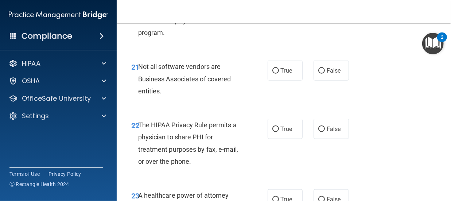
scroll to position [1705, 0]
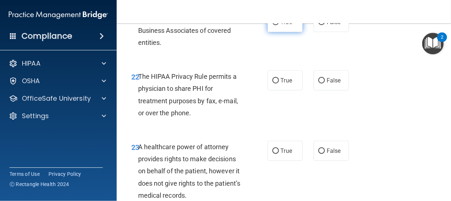
click at [277, 32] on label "True" at bounding box center [284, 22] width 35 height 20
click at [277, 25] on input "True" at bounding box center [275, 22] width 7 height 5
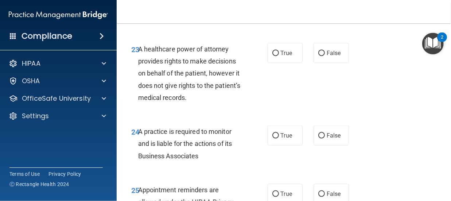
scroll to position [1817, 0]
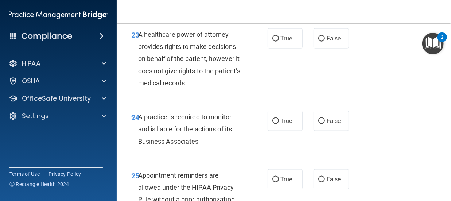
click at [286, 42] on span "True" at bounding box center [286, 38] width 11 height 7
click at [279, 42] on input "True" at bounding box center [275, 38] width 7 height 5
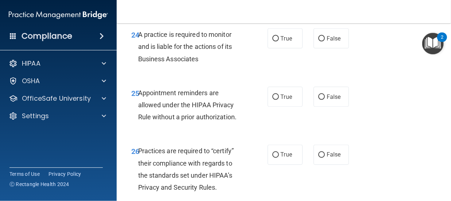
scroll to position [1933, 0]
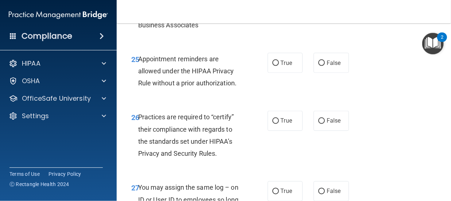
click at [283, 8] on span "True" at bounding box center [286, 4] width 11 height 7
click at [279, 8] on input "True" at bounding box center [275, 4] width 7 height 5
click at [283, 73] on label "True" at bounding box center [284, 63] width 35 height 20
click at [279, 66] on input "True" at bounding box center [275, 62] width 7 height 5
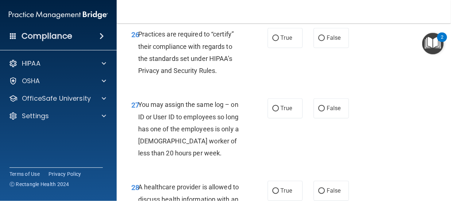
scroll to position [2065, 0]
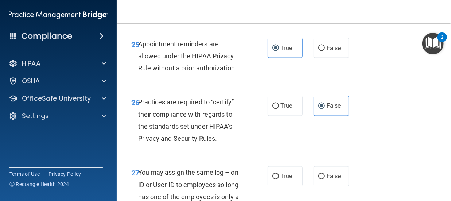
scroll to position [1934, 0]
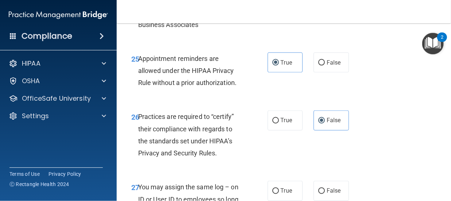
click at [321, 14] on label "False" at bounding box center [330, 4] width 35 height 20
click at [321, 7] on input "False" at bounding box center [321, 4] width 7 height 5
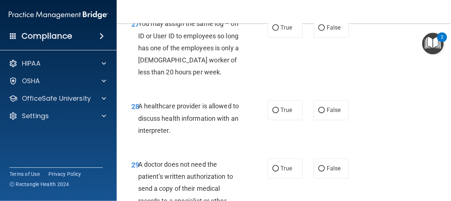
scroll to position [2094, 0]
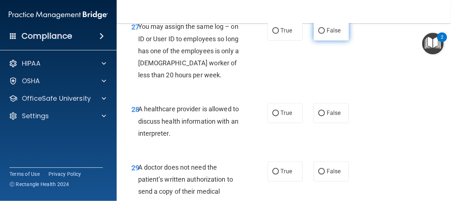
click at [318, 40] on label "False" at bounding box center [330, 30] width 35 height 20
click at [318, 34] on input "False" at bounding box center [321, 30] width 7 height 5
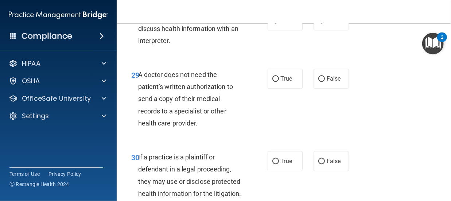
scroll to position [2201, 0]
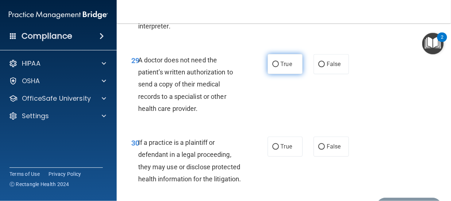
drag, startPoint x: 272, startPoint y: 95, endPoint x: 274, endPoint y: 147, distance: 51.8
click at [274, 67] on input "True" at bounding box center [275, 64] width 7 height 5
click at [273, 9] on input "True" at bounding box center [275, 5] width 7 height 5
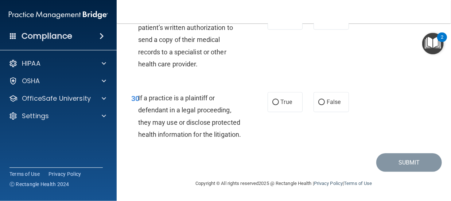
scroll to position [2298, 0]
click at [281, 105] on span "True" at bounding box center [286, 101] width 11 height 7
click at [278, 105] on input "True" at bounding box center [275, 101] width 7 height 5
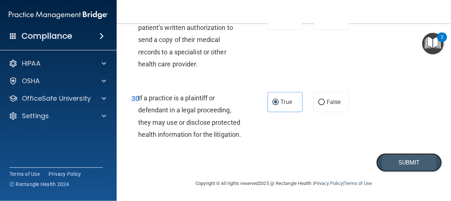
click at [420, 172] on button "Submit" at bounding box center [409, 162] width 66 height 19
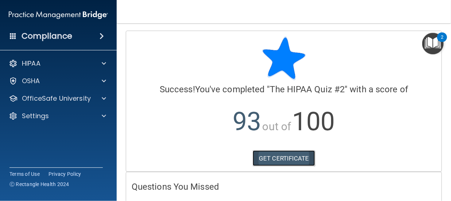
click at [297, 160] on link "GET CERTIFICATE" at bounding box center [283, 158] width 62 height 16
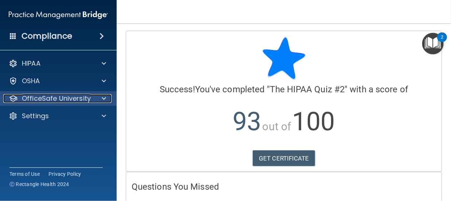
click at [102, 98] on span at bounding box center [104, 98] width 4 height 9
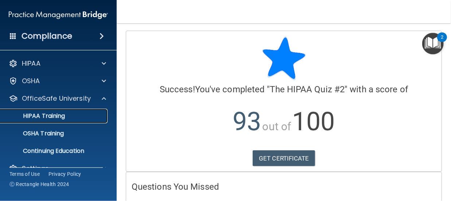
click at [85, 118] on div "HIPAA Training" at bounding box center [54, 115] width 99 height 7
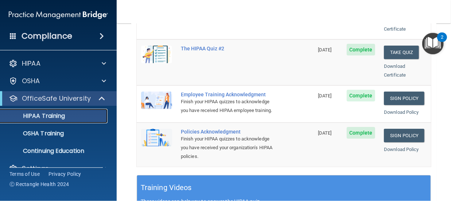
scroll to position [233, 0]
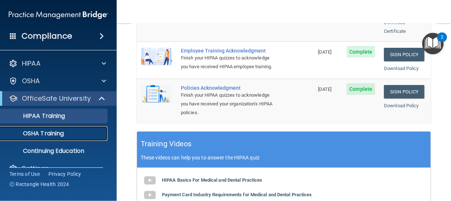
click at [86, 133] on div "OSHA Training" at bounding box center [54, 133] width 99 height 7
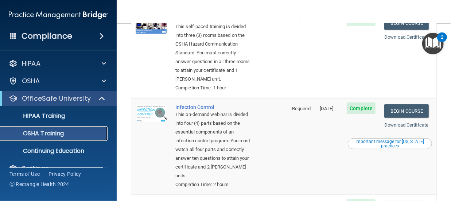
scroll to position [138, 0]
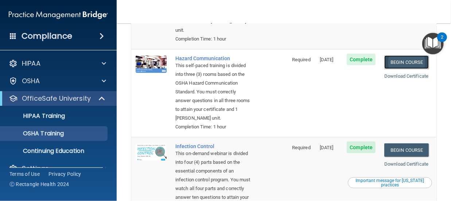
click at [401, 64] on link "Begin Course" at bounding box center [406, 61] width 44 height 13
drag, startPoint x: 449, startPoint y: 197, endPoint x: 300, endPoint y: 88, distance: 184.3
click at [300, 88] on td "Required" at bounding box center [301, 93] width 28 height 88
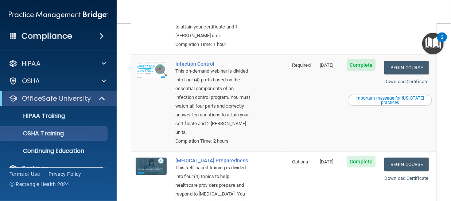
scroll to position [225, 0]
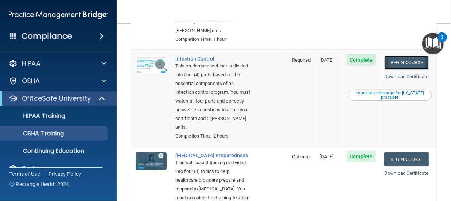
click at [399, 69] on link "Begin Course" at bounding box center [406, 62] width 44 height 13
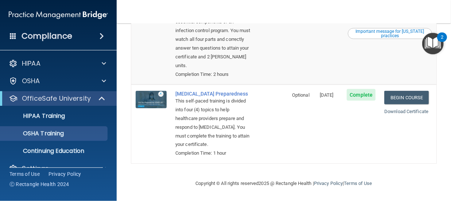
scroll to position [322, 0]
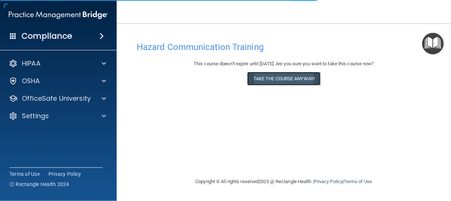
click at [278, 80] on button "Take the course anyway!" at bounding box center [283, 78] width 73 height 13
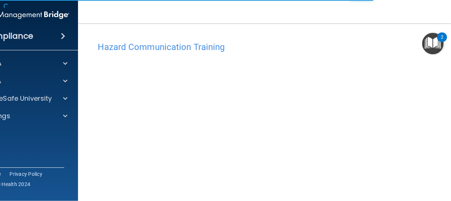
scroll to position [46, 0]
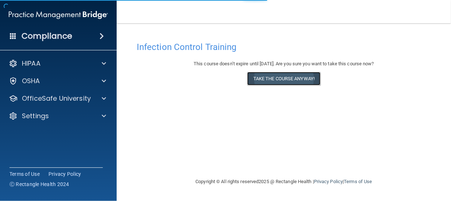
click at [297, 75] on button "Take the course anyway!" at bounding box center [283, 78] width 73 height 13
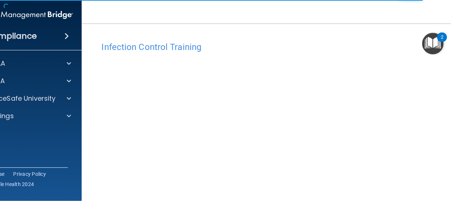
click at [345, 45] on h4 "Infection Control Training" at bounding box center [284, 46] width 364 height 9
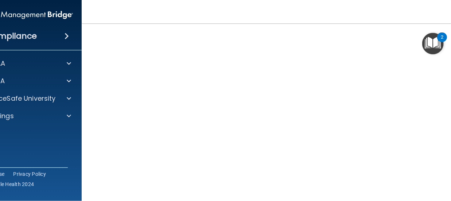
scroll to position [82, 0]
click at [91, 180] on main "Infection Control Training This course doesn’t expire until [DATE]. Are you sur…" at bounding box center [284, 111] width 404 height 177
drag, startPoint x: 44, startPoint y: 197, endPoint x: 124, endPoint y: 11, distance: 203.0
click at [124, 11] on nav "Toggle navigation [PERSON_NAME] [EMAIL_ADDRESS][DOMAIN_NAME] Manage My Enterpri…" at bounding box center [284, 11] width 404 height 23
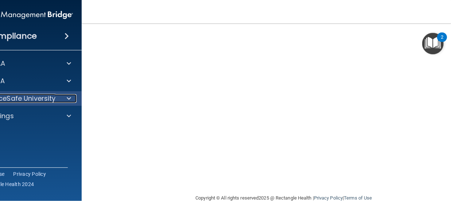
click at [54, 98] on div "OfficeSafe University" at bounding box center [13, 98] width 90 height 9
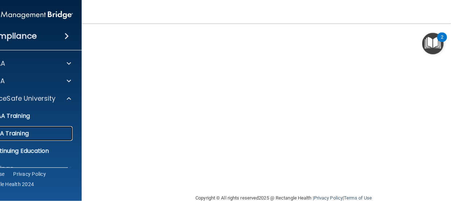
click at [42, 132] on div "OSHA Training" at bounding box center [19, 133] width 99 height 7
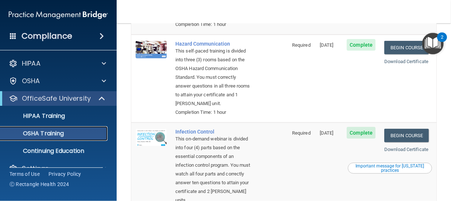
scroll to position [308, 0]
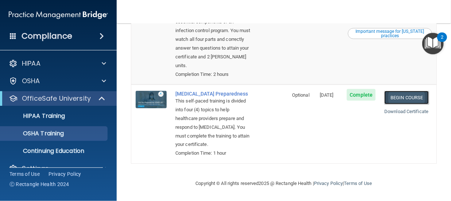
click at [400, 103] on link "Begin Course" at bounding box center [406, 97] width 44 height 13
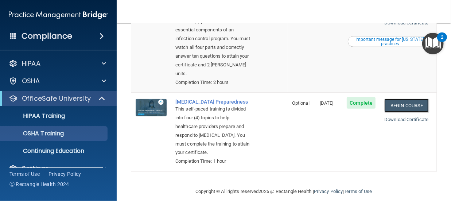
scroll to position [264, 0]
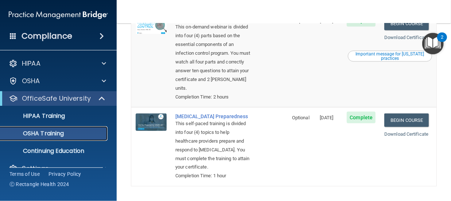
drag, startPoint x: 89, startPoint y: 129, endPoint x: 56, endPoint y: 139, distance: 34.3
click at [56, 139] on link "OSHA Training" at bounding box center [50, 133] width 115 height 15
click at [52, 134] on p "OSHA Training" at bounding box center [34, 133] width 59 height 7
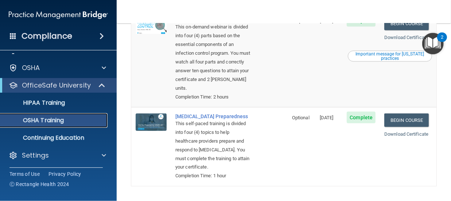
scroll to position [14, 0]
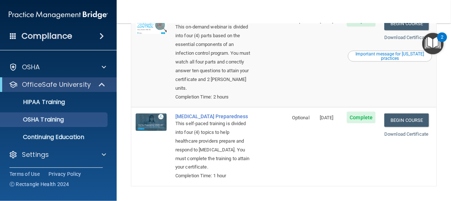
click at [66, 40] on h4 "Compliance" at bounding box center [46, 36] width 51 height 10
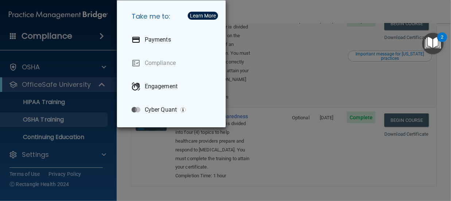
click at [39, 40] on div "Take me to: Payments Compliance Engagement Cyber Quant" at bounding box center [225, 100] width 451 height 201
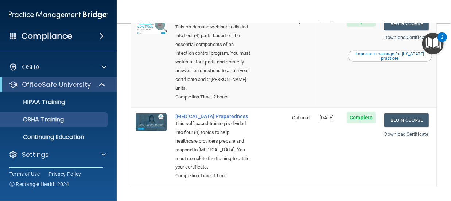
click at [0, 32] on div "Compliance" at bounding box center [58, 36] width 117 height 16
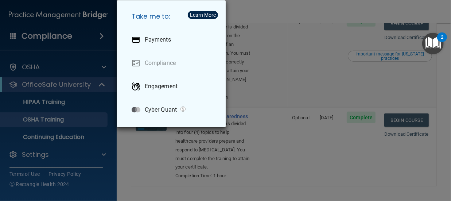
click at [15, 36] on div "Take me to: Payments Compliance Engagement Cyber Quant" at bounding box center [225, 100] width 451 height 201
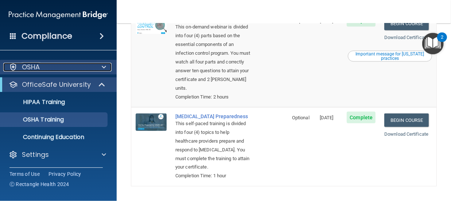
click at [24, 64] on p "OSHA" at bounding box center [31, 67] width 18 height 9
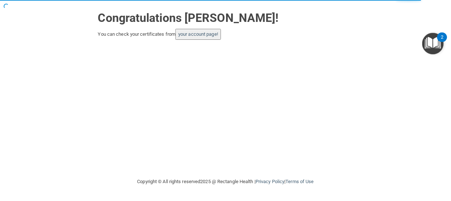
click at [212, 38] on button "your account page!" at bounding box center [198, 34] width 46 height 11
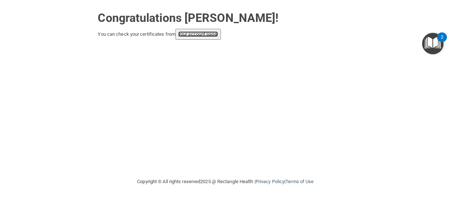
click at [216, 36] on link "your account page!" at bounding box center [198, 33] width 40 height 5
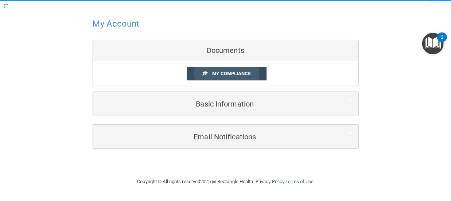
click at [237, 73] on span "My Compliance" at bounding box center [231, 73] width 38 height 5
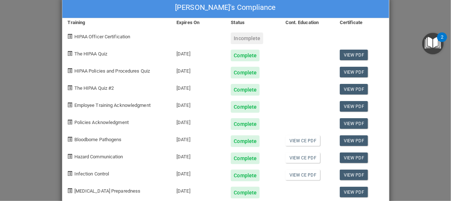
scroll to position [28, 0]
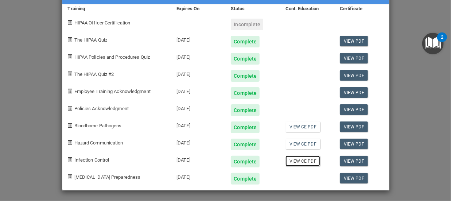
click at [299, 157] on link "View CE PDF" at bounding box center [302, 161] width 35 height 11
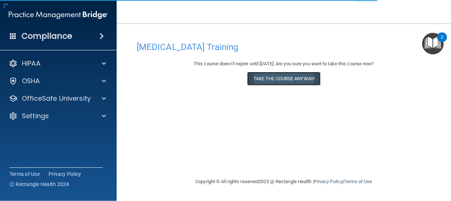
drag, startPoint x: 0, startPoint y: 0, endPoint x: 260, endPoint y: 79, distance: 272.2
click at [260, 79] on button "Take the course anyway!" at bounding box center [283, 78] width 73 height 13
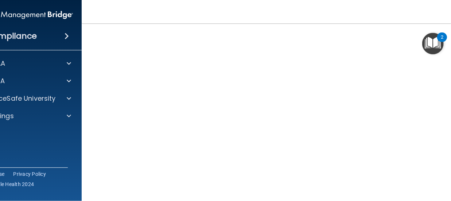
scroll to position [37, 0]
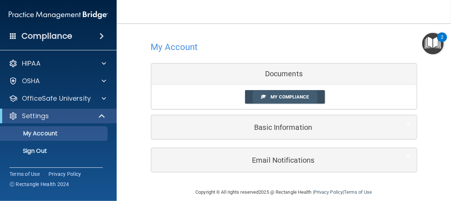
click at [291, 97] on span "My Compliance" at bounding box center [289, 96] width 38 height 5
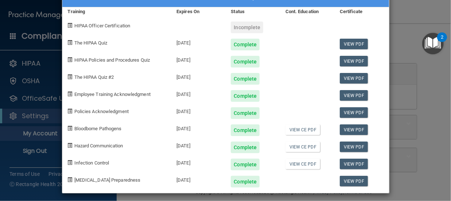
scroll to position [28, 0]
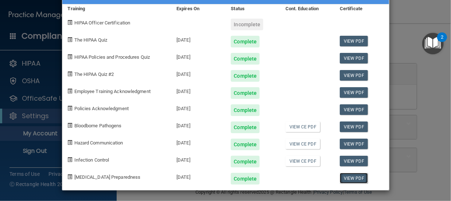
click at [351, 179] on link "View PDF" at bounding box center [354, 178] width 28 height 11
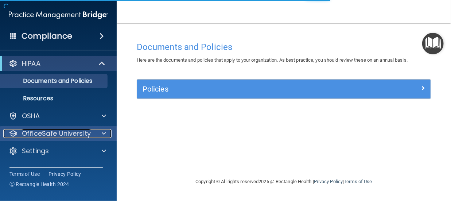
click at [84, 132] on p "OfficeSafe University" at bounding box center [56, 133] width 69 height 9
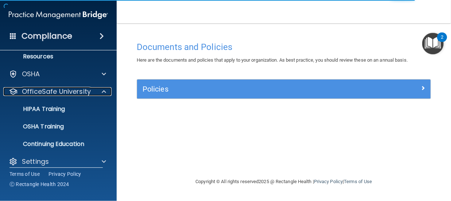
scroll to position [44, 0]
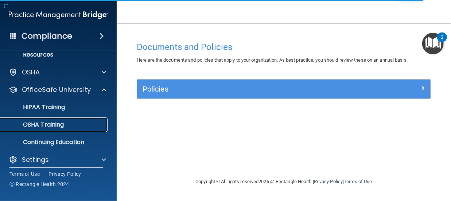
click at [68, 122] on div "OSHA Training" at bounding box center [54, 124] width 99 height 7
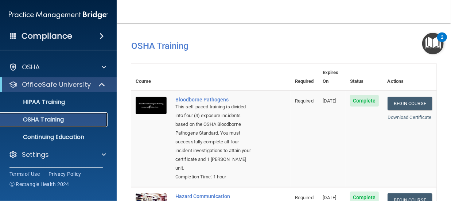
scroll to position [155, 0]
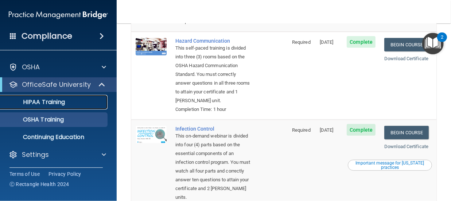
click at [54, 105] on p "HIPAA Training" at bounding box center [35, 101] width 60 height 7
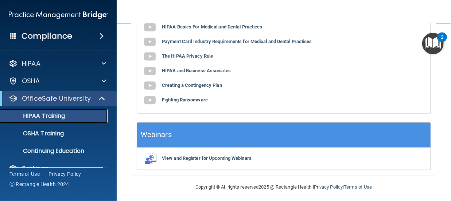
scroll to position [231, 0]
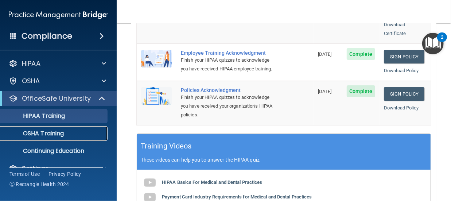
click at [55, 126] on link "OSHA Training" at bounding box center [50, 133] width 115 height 15
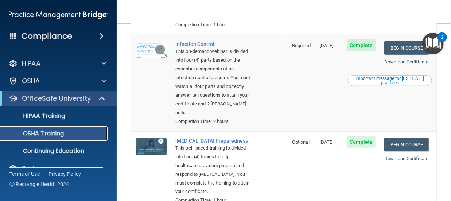
scroll to position [85, 0]
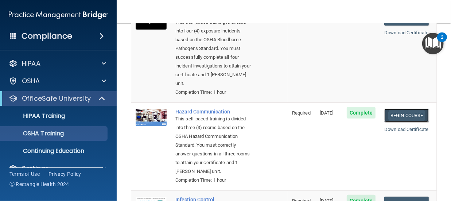
click at [398, 113] on link "Begin Course" at bounding box center [406, 115] width 44 height 13
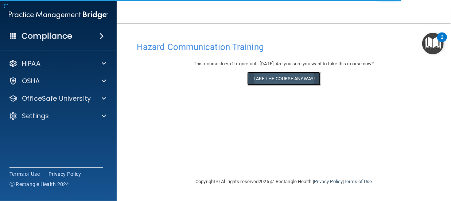
click at [279, 81] on button "Take the course anyway!" at bounding box center [283, 78] width 73 height 13
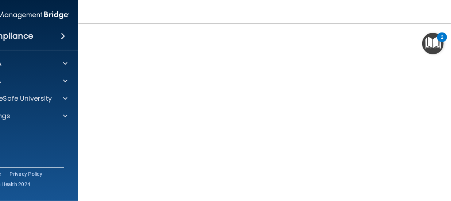
scroll to position [48, 0]
click at [88, 163] on main "Hazard Communication Training This course doesn’t expire until [DATE]. Are you …" at bounding box center [284, 111] width 412 height 177
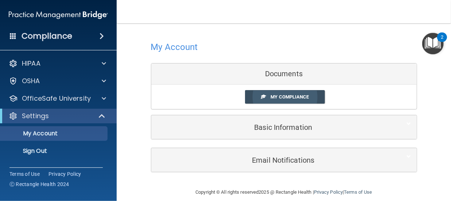
click at [300, 98] on span "My Compliance" at bounding box center [289, 96] width 38 height 5
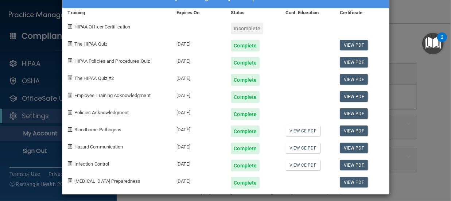
scroll to position [28, 0]
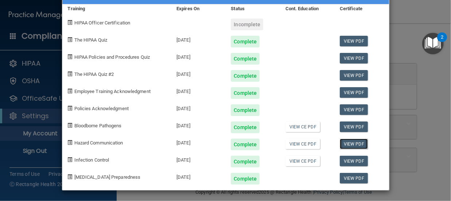
click at [345, 142] on link "View PDF" at bounding box center [354, 143] width 28 height 11
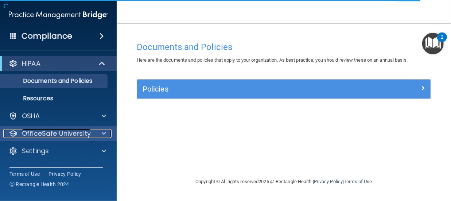
click at [68, 131] on p "OfficeSafe University" at bounding box center [56, 133] width 69 height 9
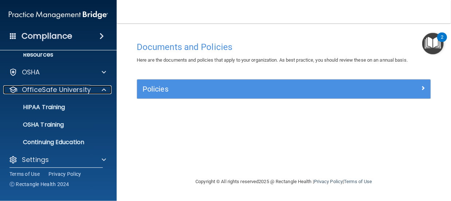
scroll to position [49, 0]
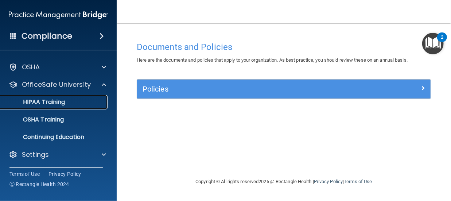
click at [78, 100] on div "HIPAA Training" at bounding box center [54, 101] width 99 height 7
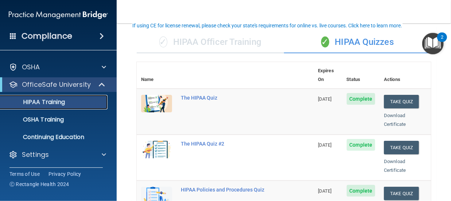
scroll to position [53, 0]
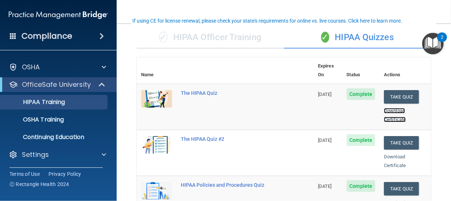
click at [391, 112] on link "Download Certificate" at bounding box center [395, 115] width 22 height 14
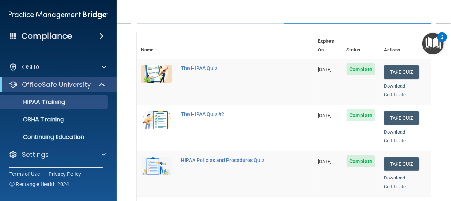
scroll to position [82, 0]
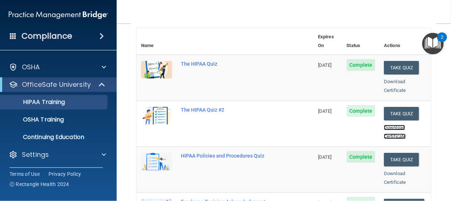
click at [388, 126] on link "Download Certificate" at bounding box center [395, 132] width 22 height 14
drag, startPoint x: 447, startPoint y: 195, endPoint x: 288, endPoint y: 156, distance: 163.6
click at [288, 156] on td "HIPAA Policies and Procedures Quiz" at bounding box center [244, 169] width 137 height 46
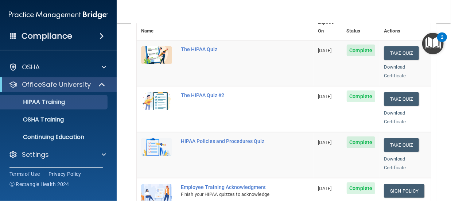
scroll to position [107, 0]
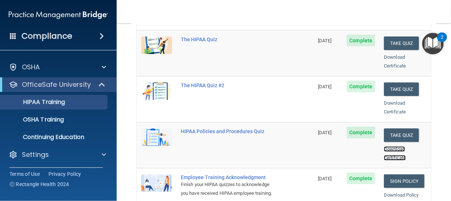
click at [393, 148] on link "Download Certificate" at bounding box center [395, 153] width 22 height 14
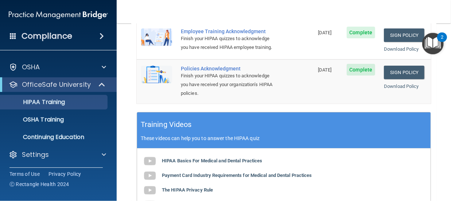
scroll to position [257, 0]
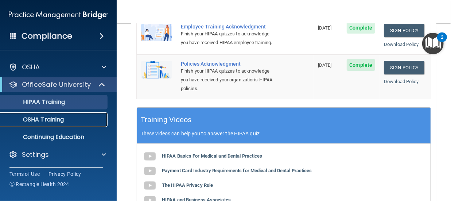
click at [85, 117] on div "OSHA Training" at bounding box center [54, 119] width 99 height 7
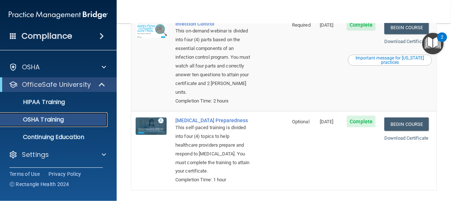
scroll to position [255, 0]
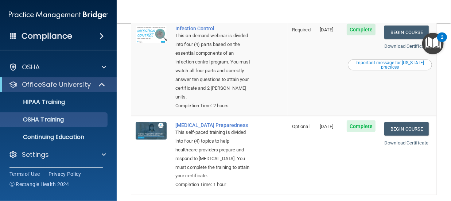
click at [406, 51] on div "Download Certificate" at bounding box center [408, 46] width 48 height 9
click at [406, 49] on link "Download Certificate" at bounding box center [406, 45] width 44 height 5
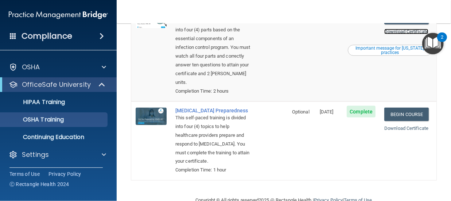
scroll to position [322, 0]
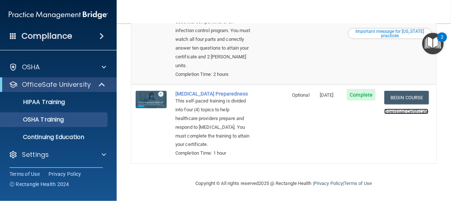
click at [400, 109] on link "Download Certificate" at bounding box center [406, 111] width 44 height 5
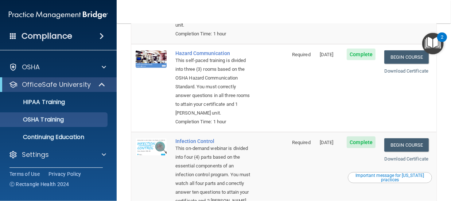
scroll to position [138, 0]
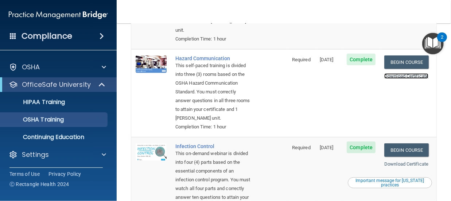
click at [410, 74] on link "Download Certificate" at bounding box center [406, 75] width 44 height 5
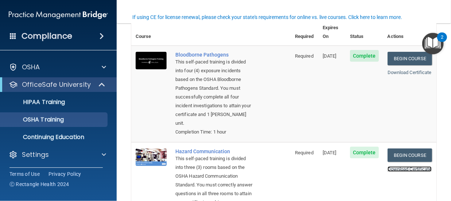
scroll to position [41, 0]
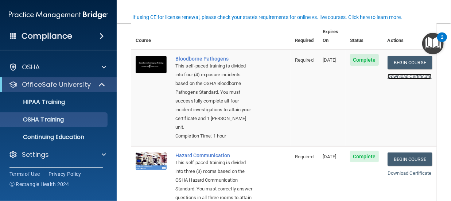
click at [397, 78] on link "Download Certificate" at bounding box center [409, 76] width 44 height 5
